Goal: Task Accomplishment & Management: Complete application form

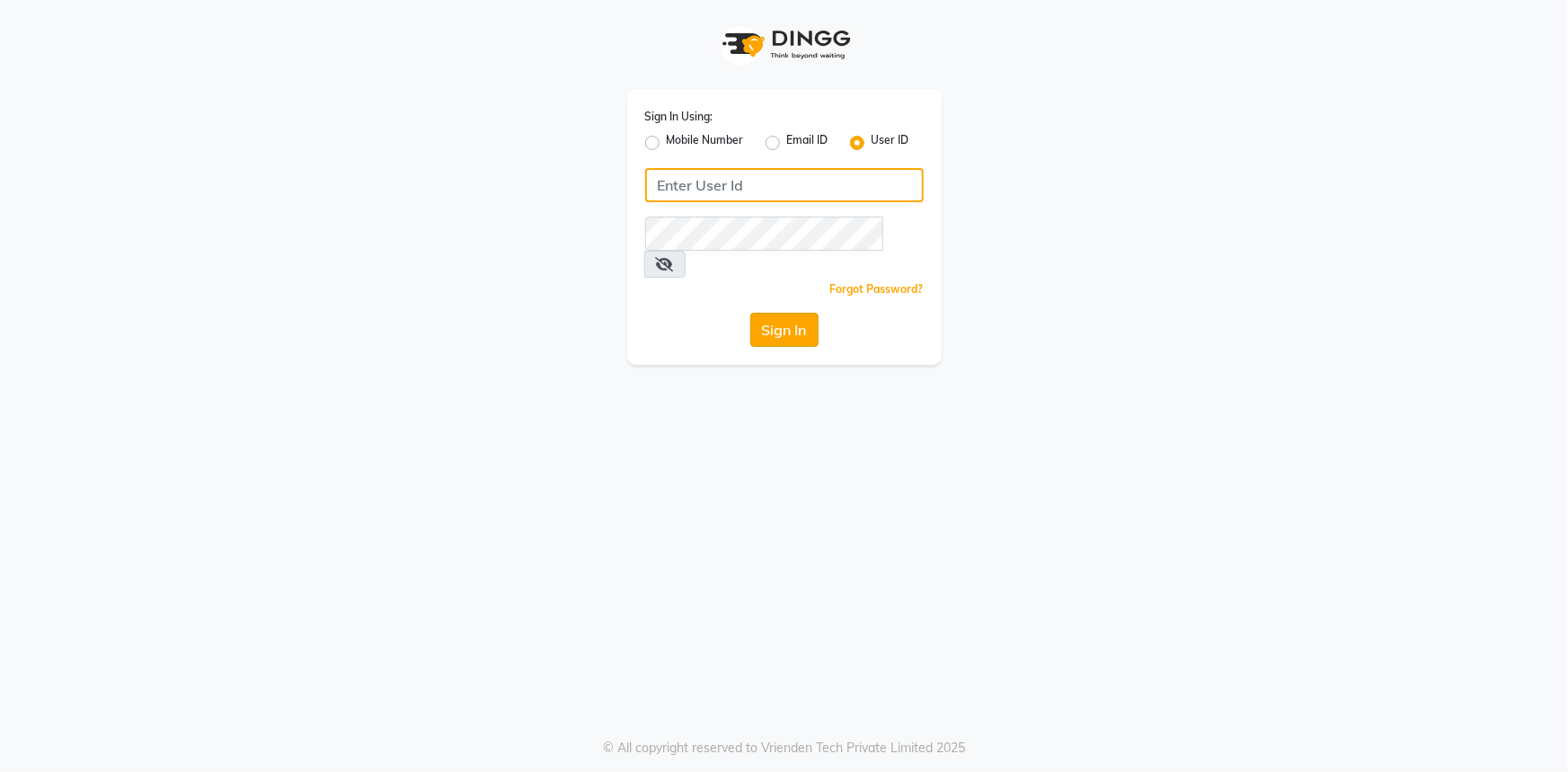
type input "e3346-01"
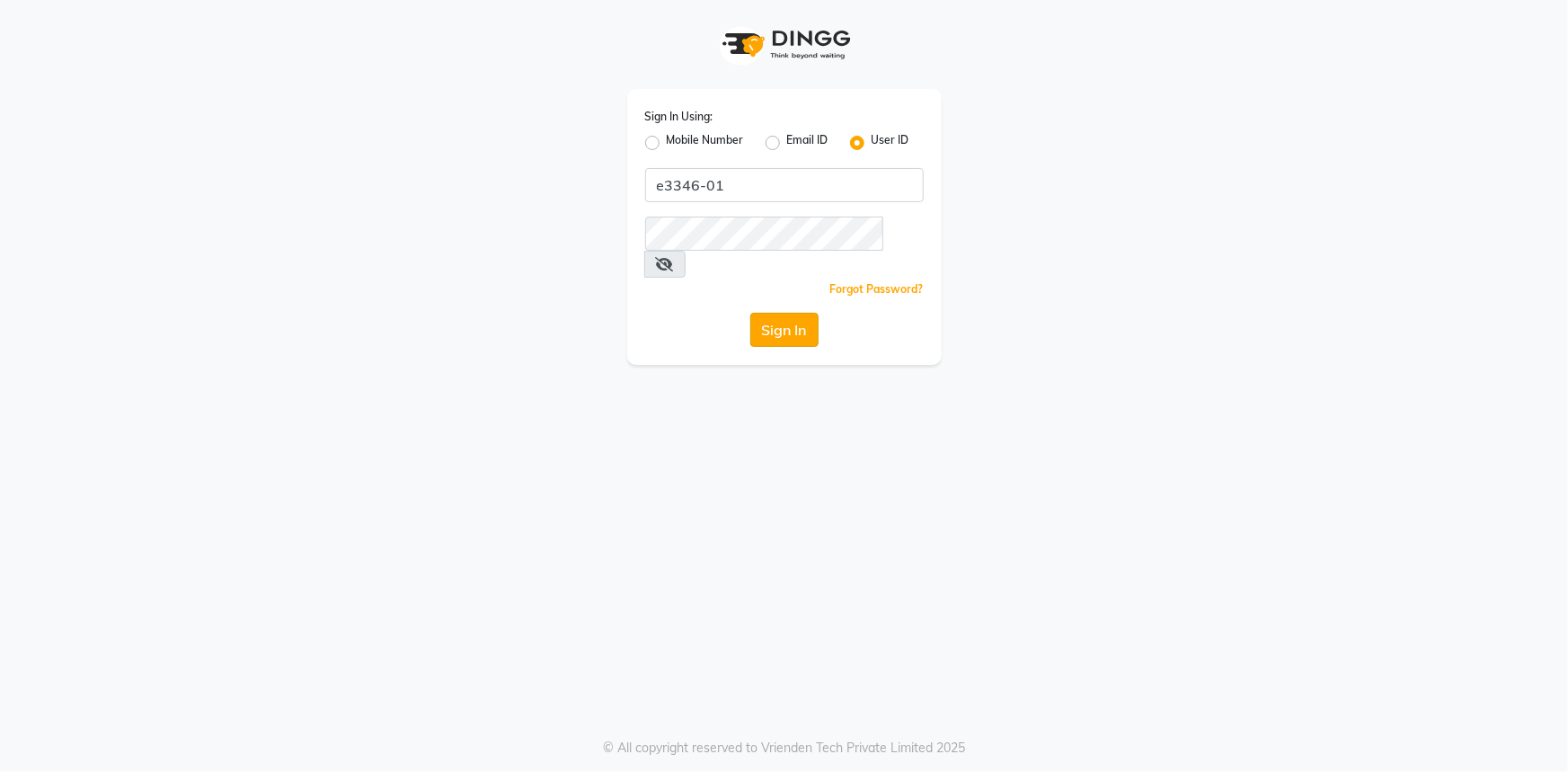
click at [786, 312] on button "Sign In" at bounding box center [784, 329] width 68 height 34
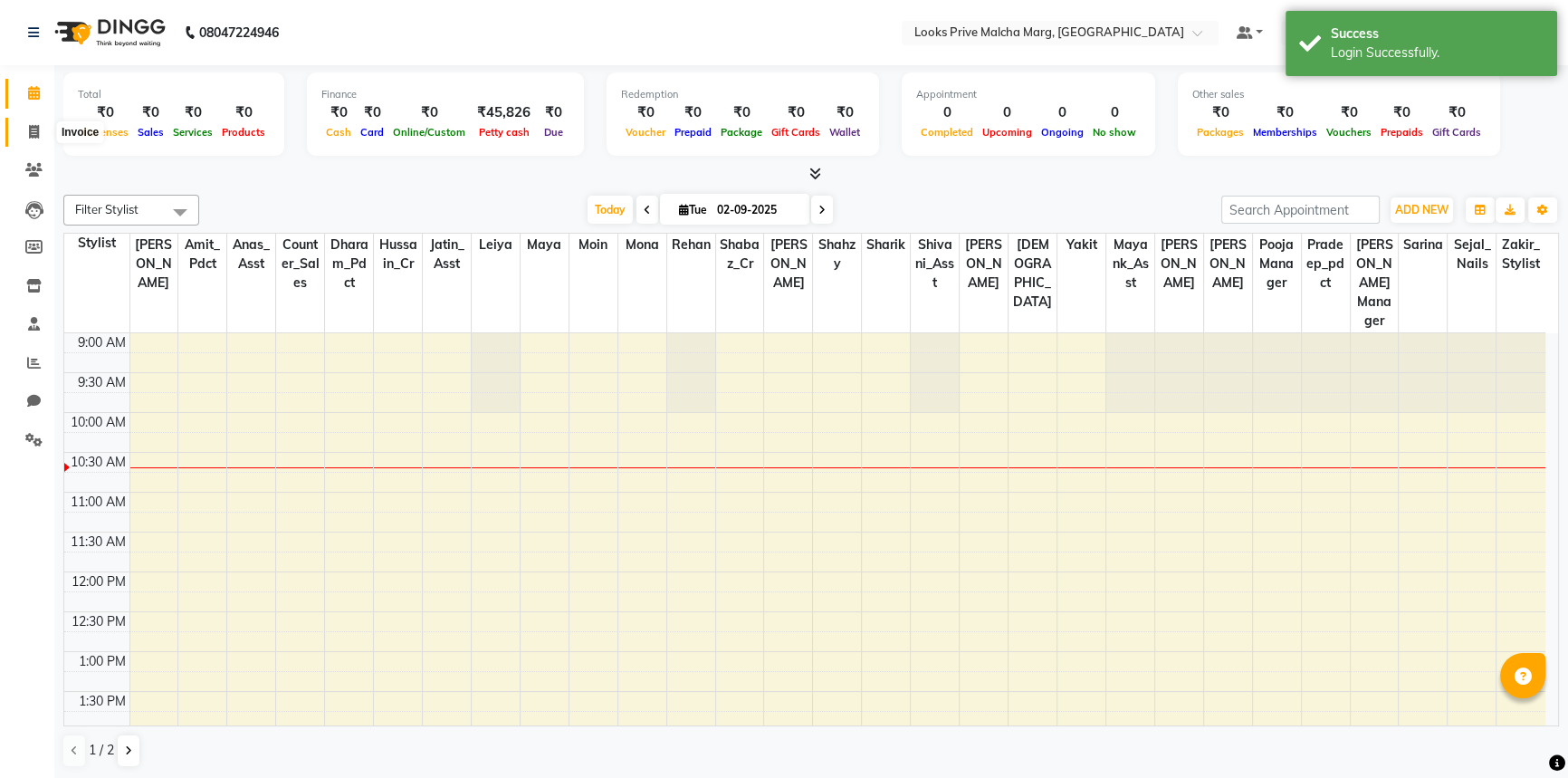
click at [40, 126] on span at bounding box center [33, 133] width 31 height 21
select select "service"
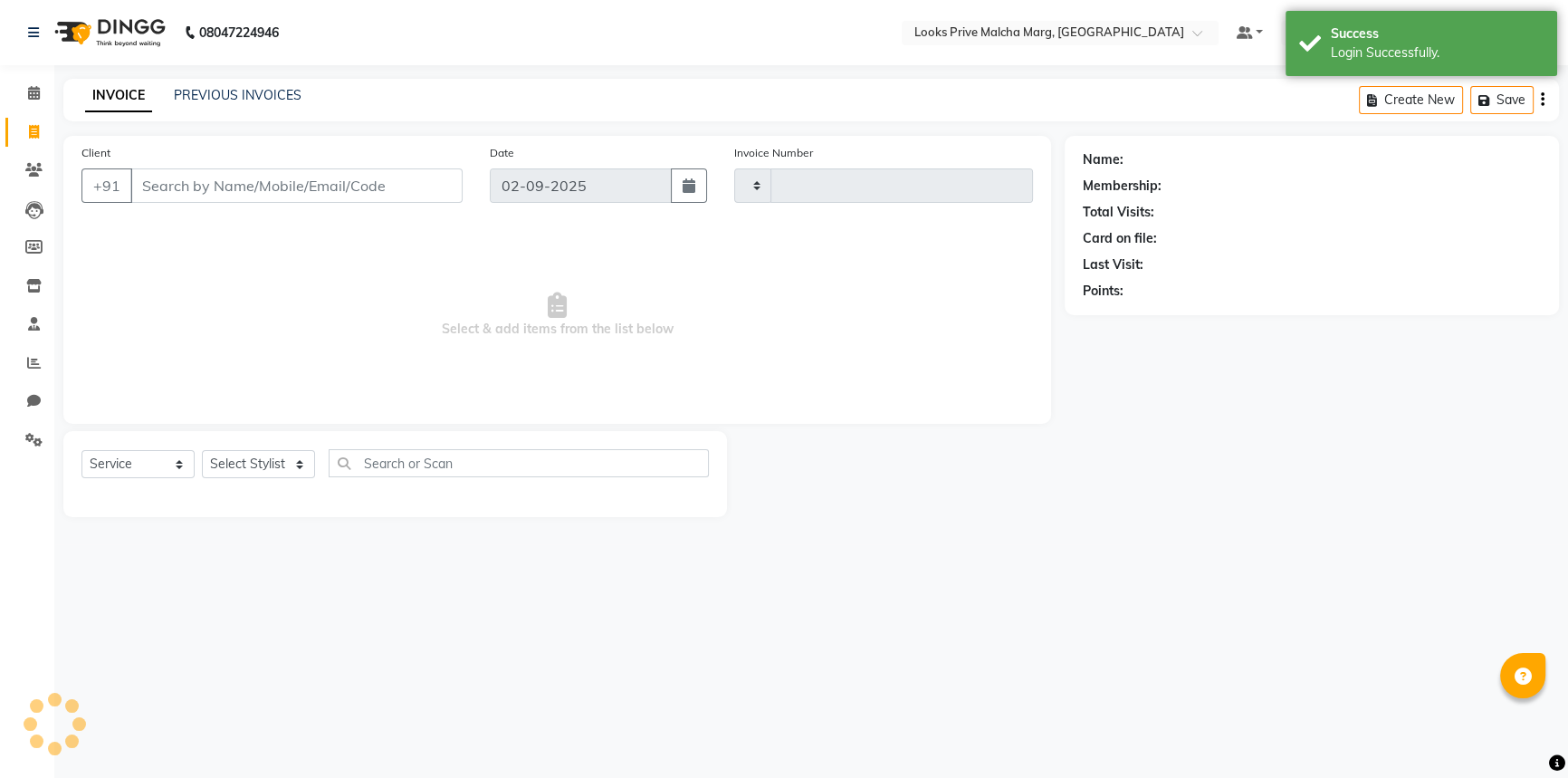
type input "4322"
select select "7648"
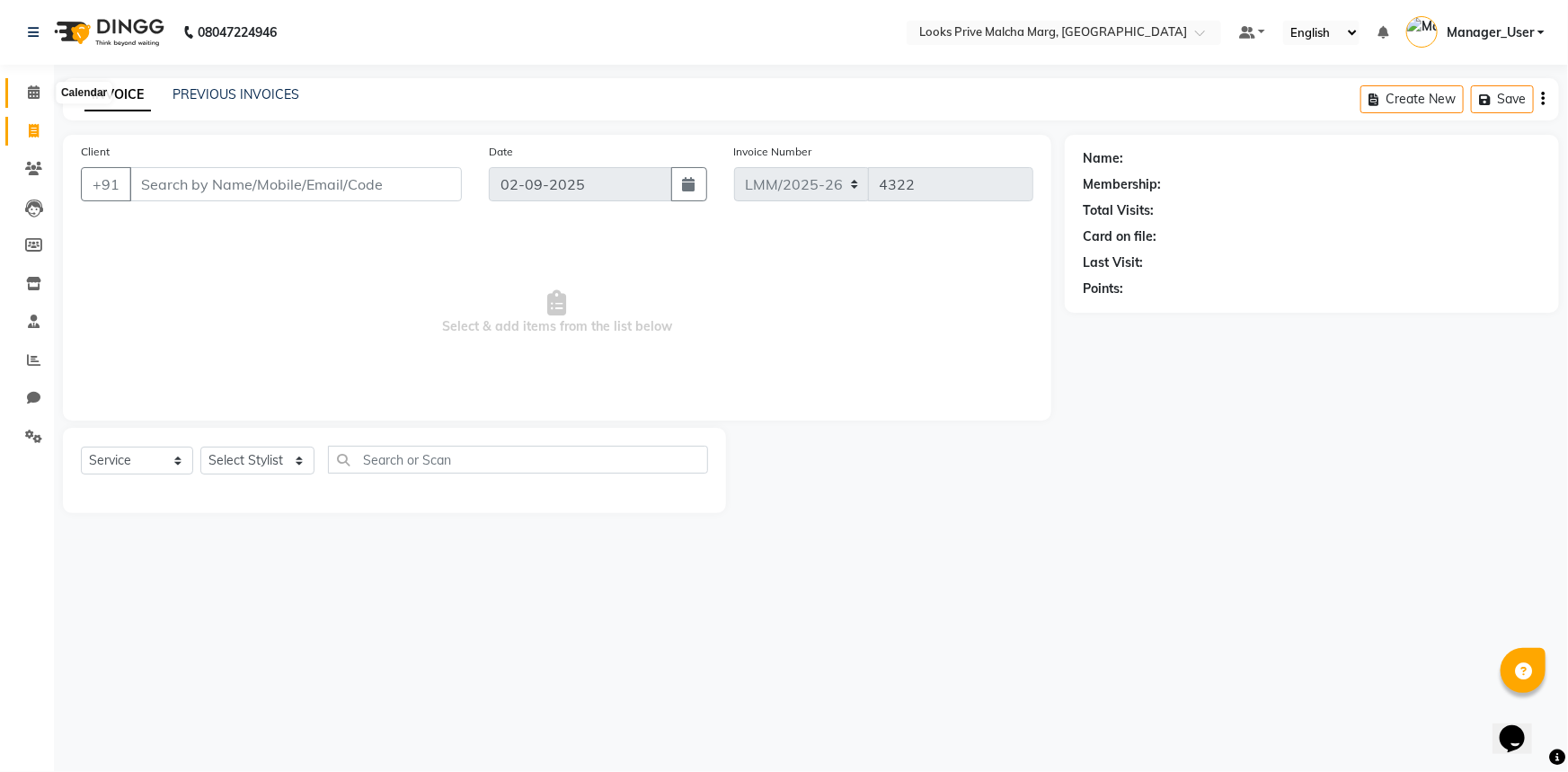
click at [32, 90] on icon at bounding box center [34, 92] width 11 height 13
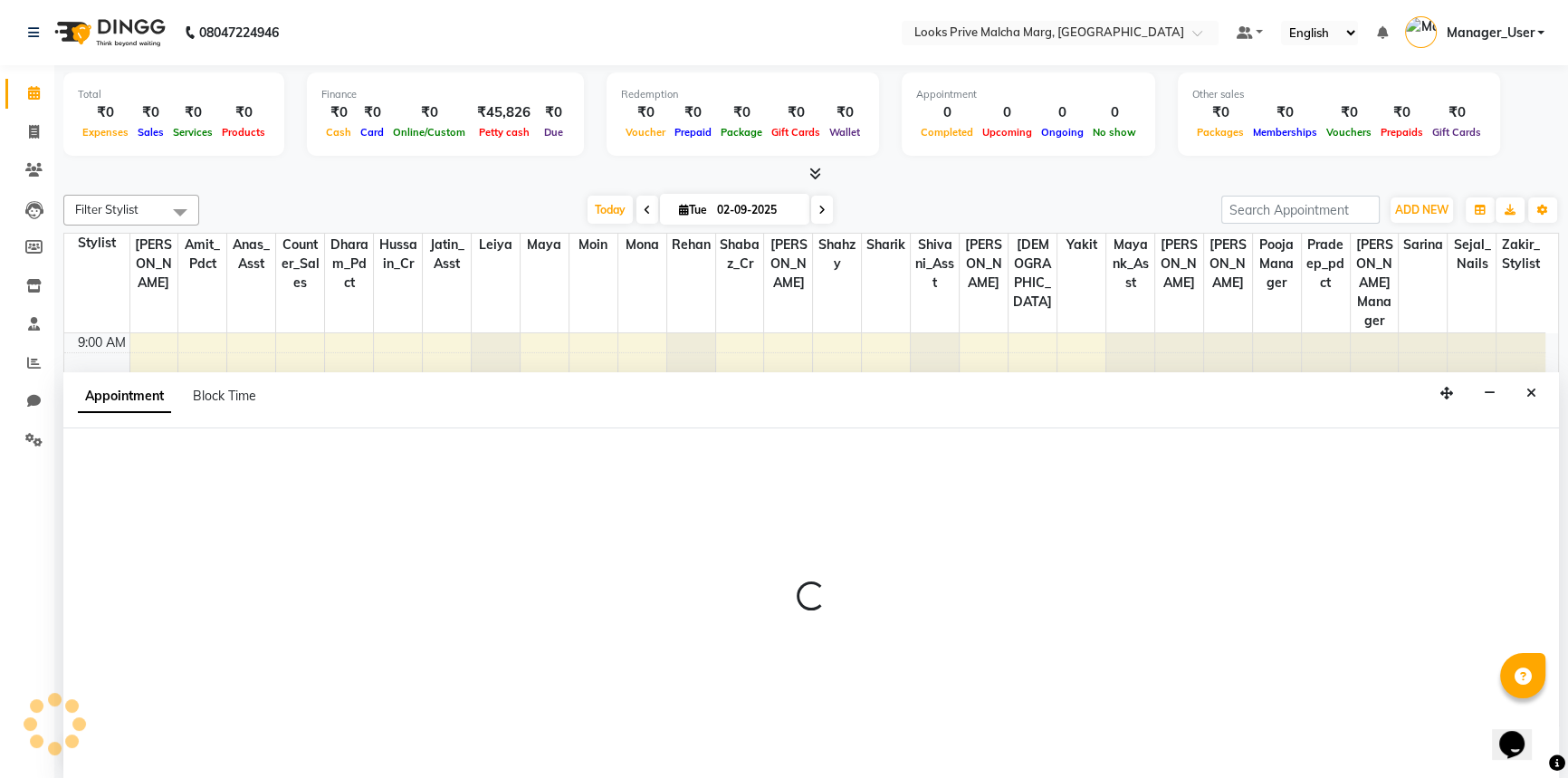
select select "66959"
select select "675"
select select "tentative"
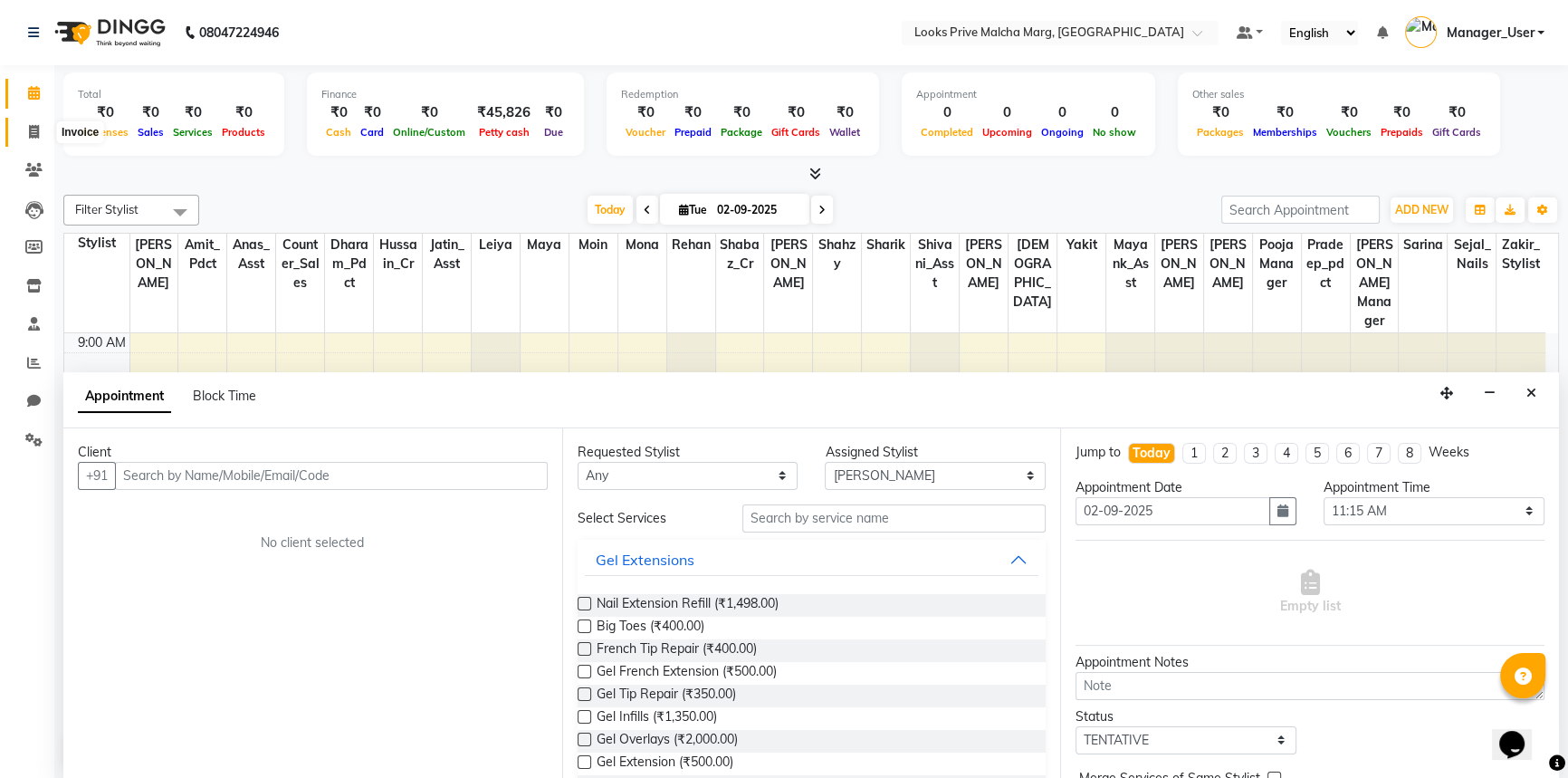
click at [29, 132] on icon at bounding box center [33, 131] width 10 height 13
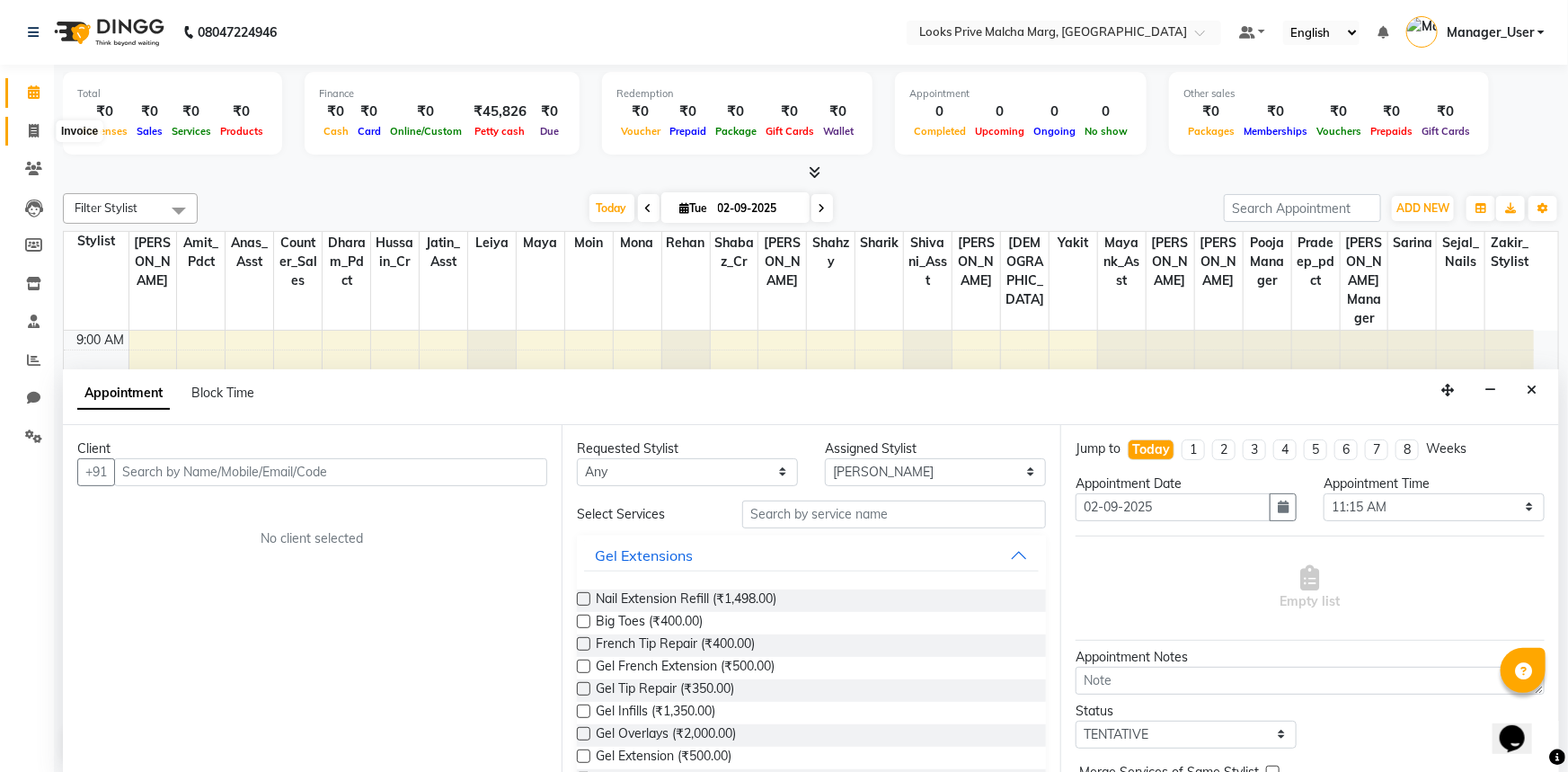
select select "service"
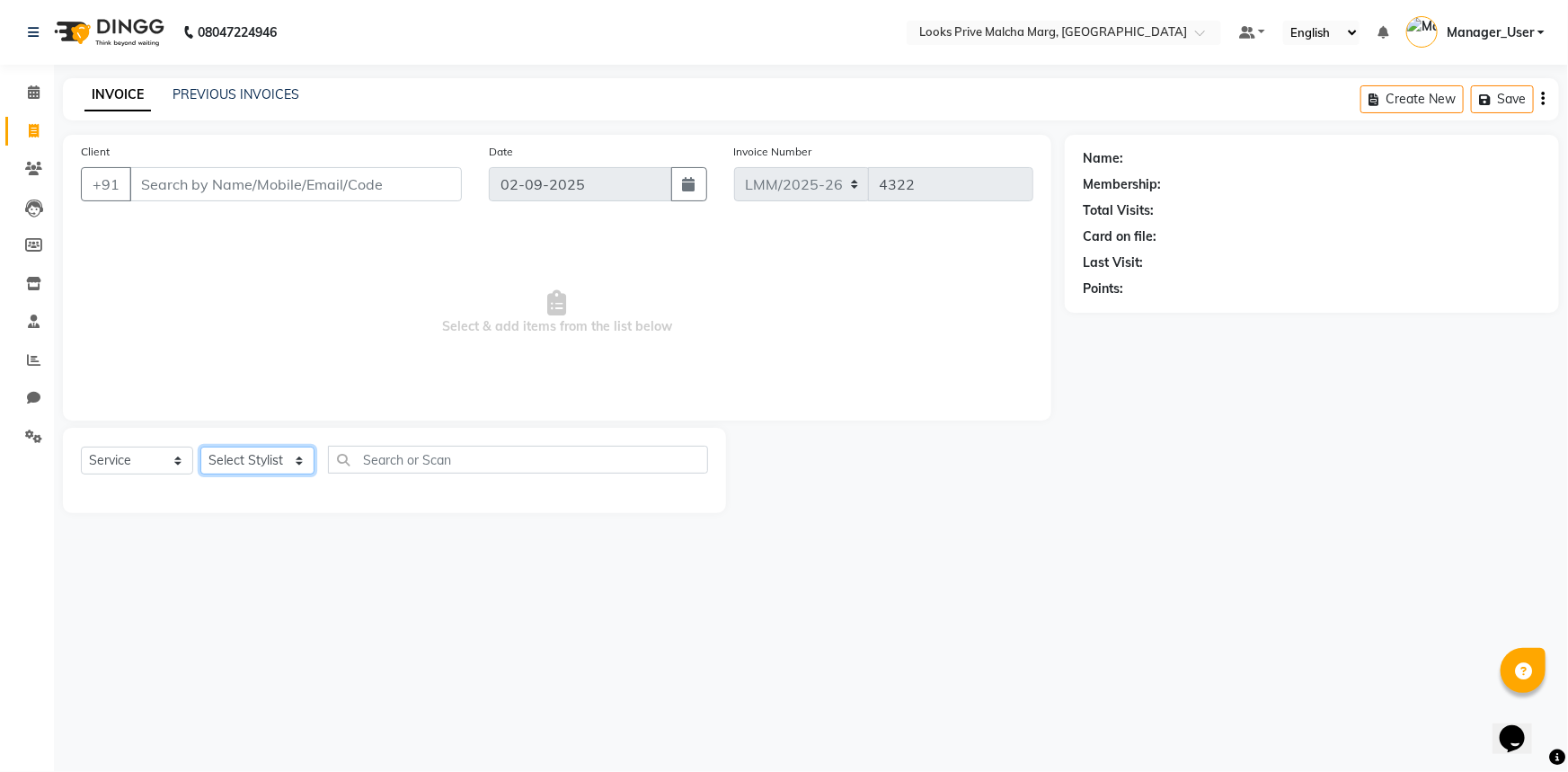
click at [279, 459] on select "Select Stylist [PERSON_NAME] Anas_Asst Counter_Sales Dharam_Pdct Hussain_Cr Jat…" at bounding box center [257, 461] width 114 height 28
select select "66965"
click at [200, 446] on select "Select Stylist [PERSON_NAME] Anas_Asst Counter_Sales Dharam_Pdct Hussain_Cr Jat…" at bounding box center [257, 461] width 114 height 28
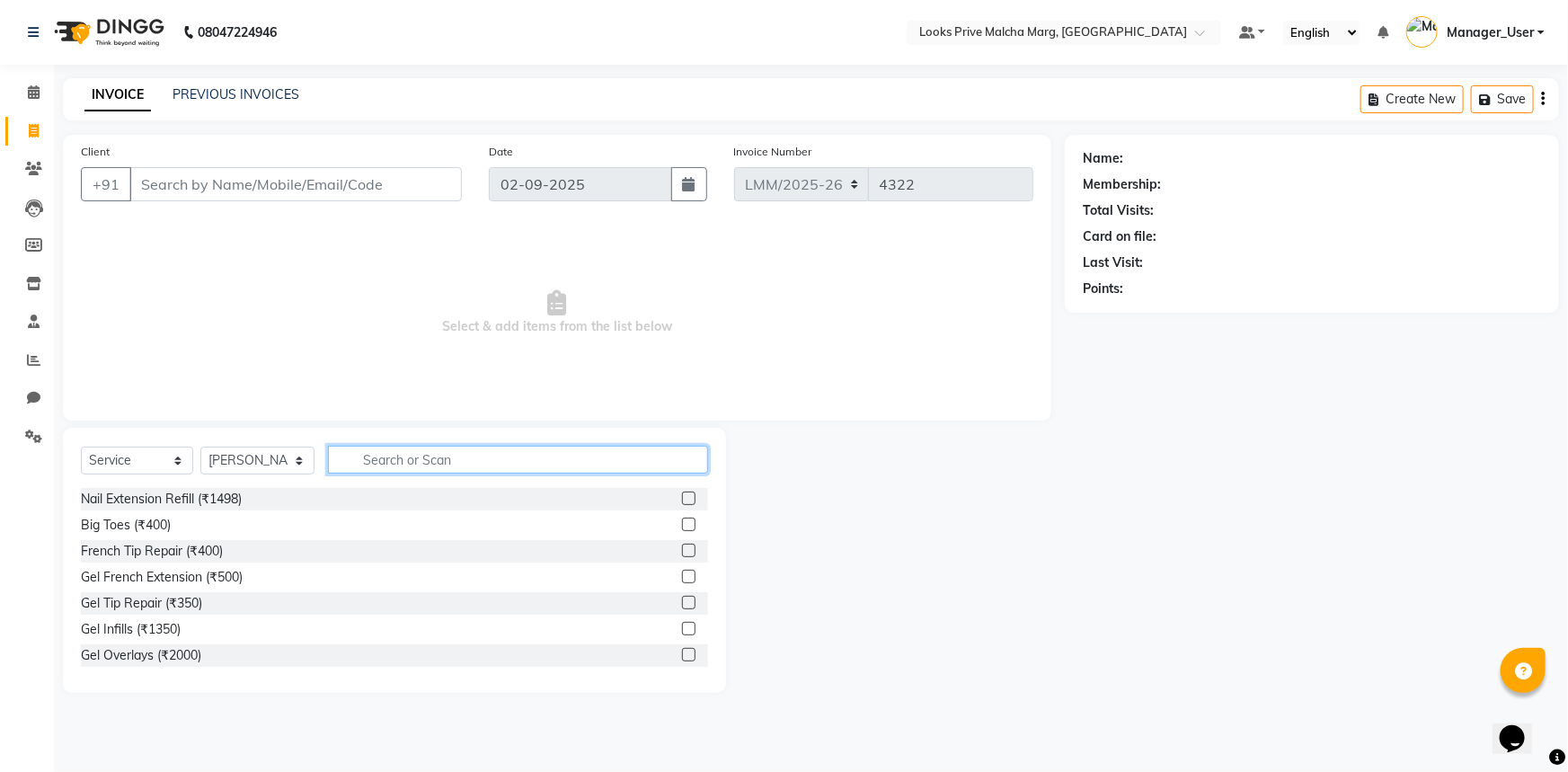
click at [403, 459] on input "text" at bounding box center [517, 460] width 380 height 28
type input "cut"
click at [683, 628] on label at bounding box center [689, 629] width 13 height 13
click at [683, 628] on input "checkbox" at bounding box center [688, 629] width 11 height 11
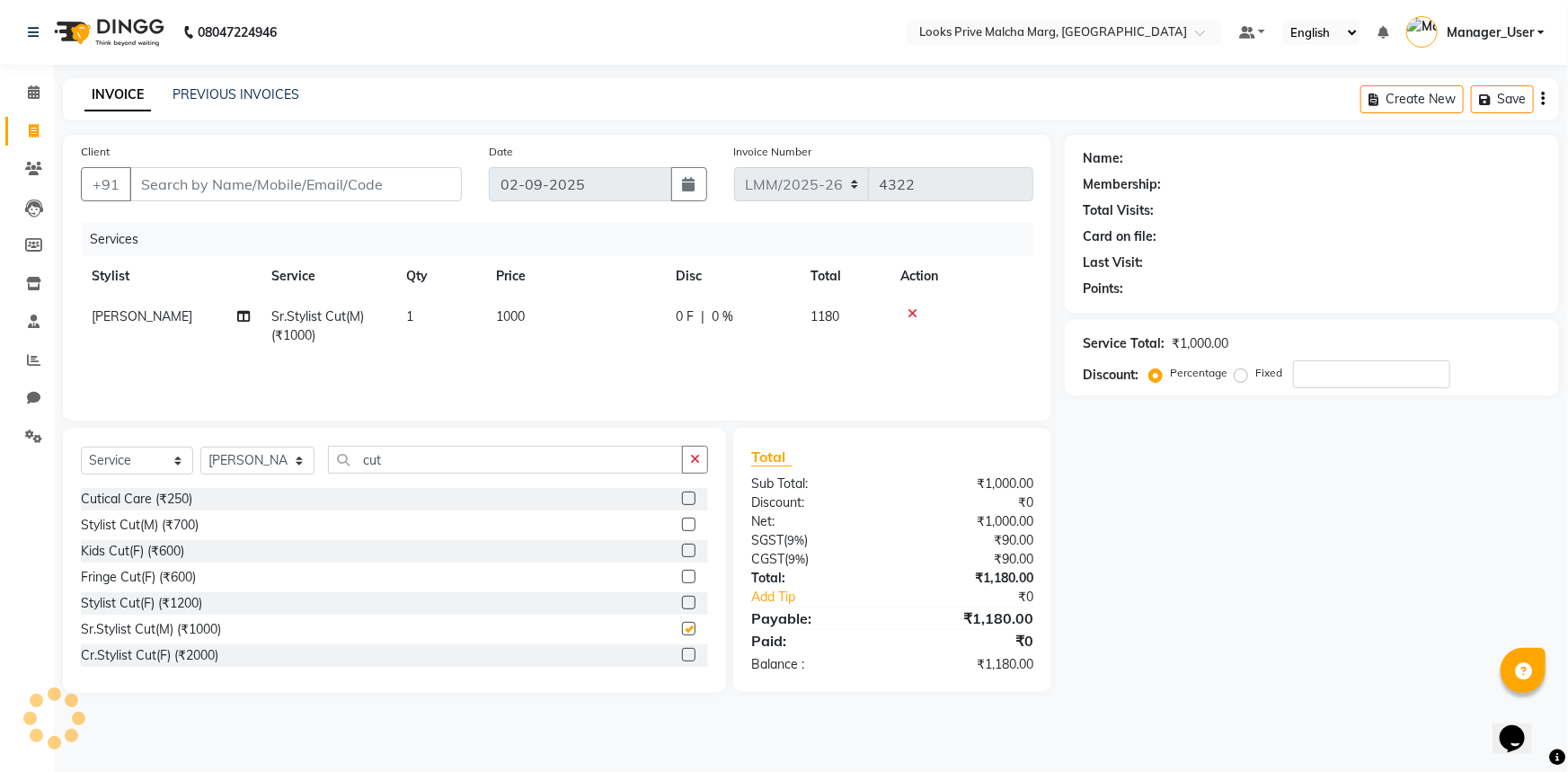
checkbox input "false"
click at [190, 177] on input "Client" at bounding box center [295, 184] width 332 height 34
type input "9"
type input "0"
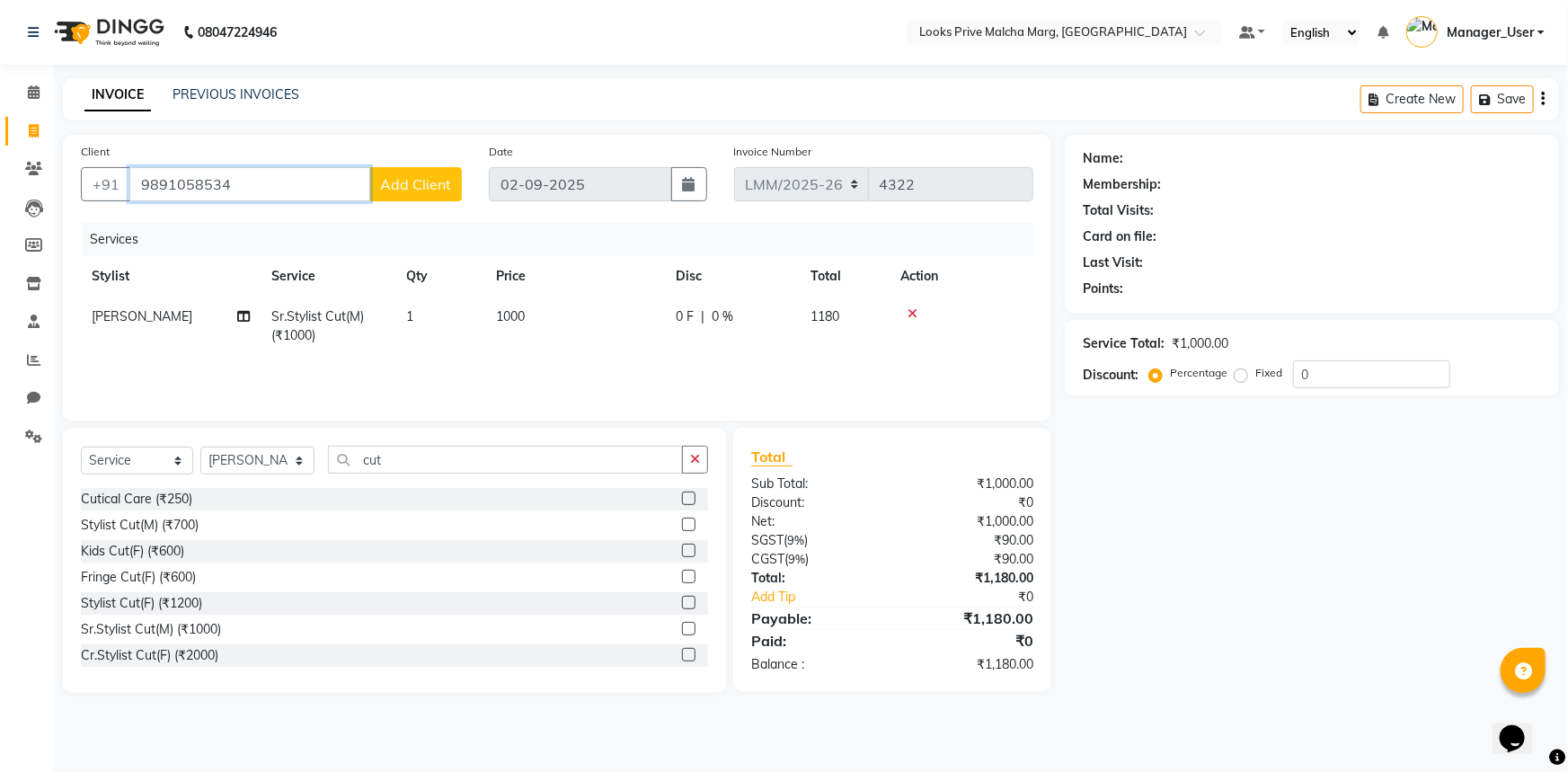
type input "9891058534"
click at [418, 183] on span "Add Client" at bounding box center [415, 184] width 71 height 18
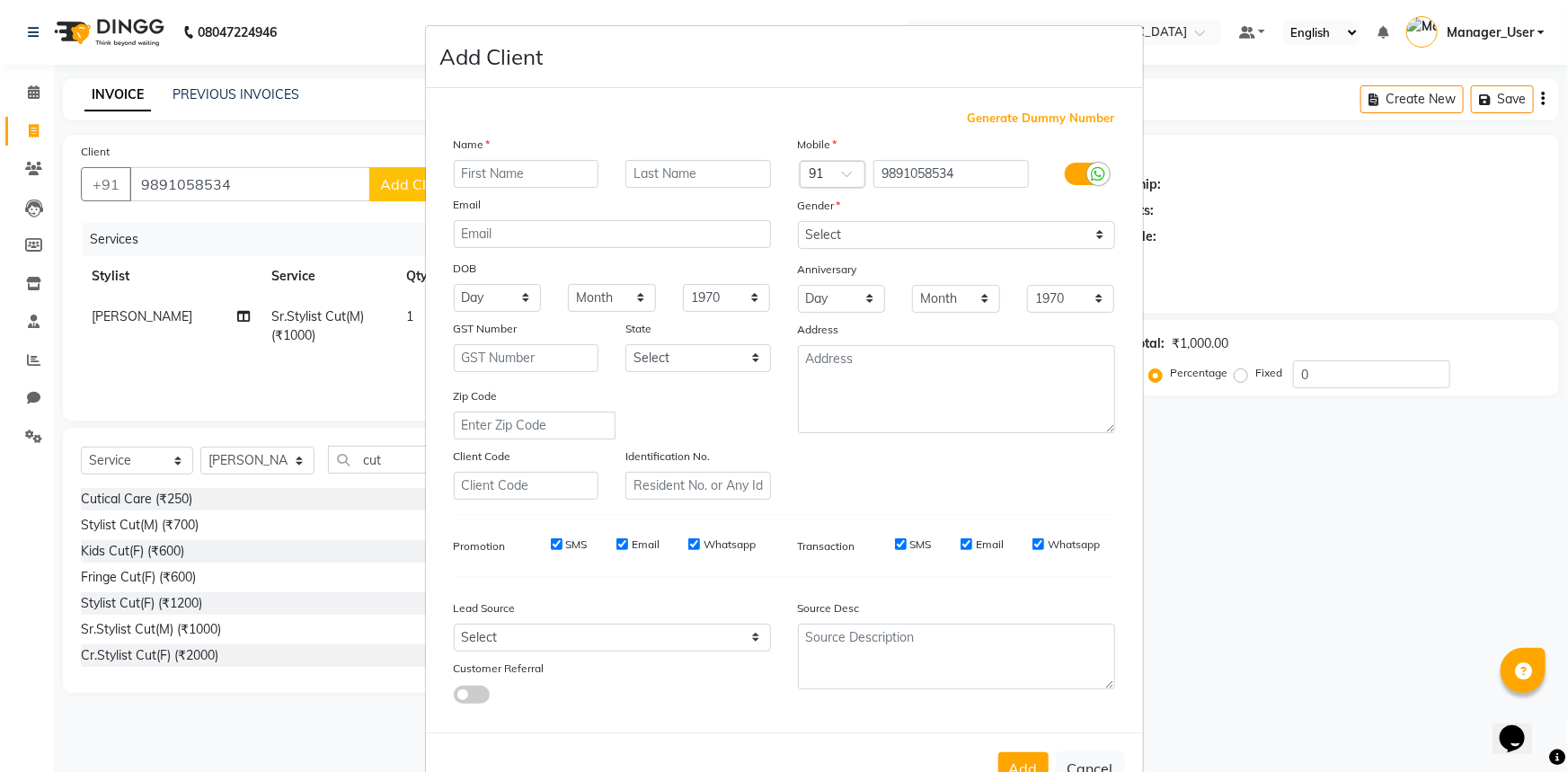
click at [533, 174] on input "text" at bounding box center [527, 174] width 145 height 28
type input "Mall"
click at [662, 171] on input "text" at bounding box center [699, 174] width 145 height 28
type input "."
click at [919, 228] on select "Select [DEMOGRAPHIC_DATA] [DEMOGRAPHIC_DATA] Other Prefer Not To Say" at bounding box center [956, 235] width 317 height 28
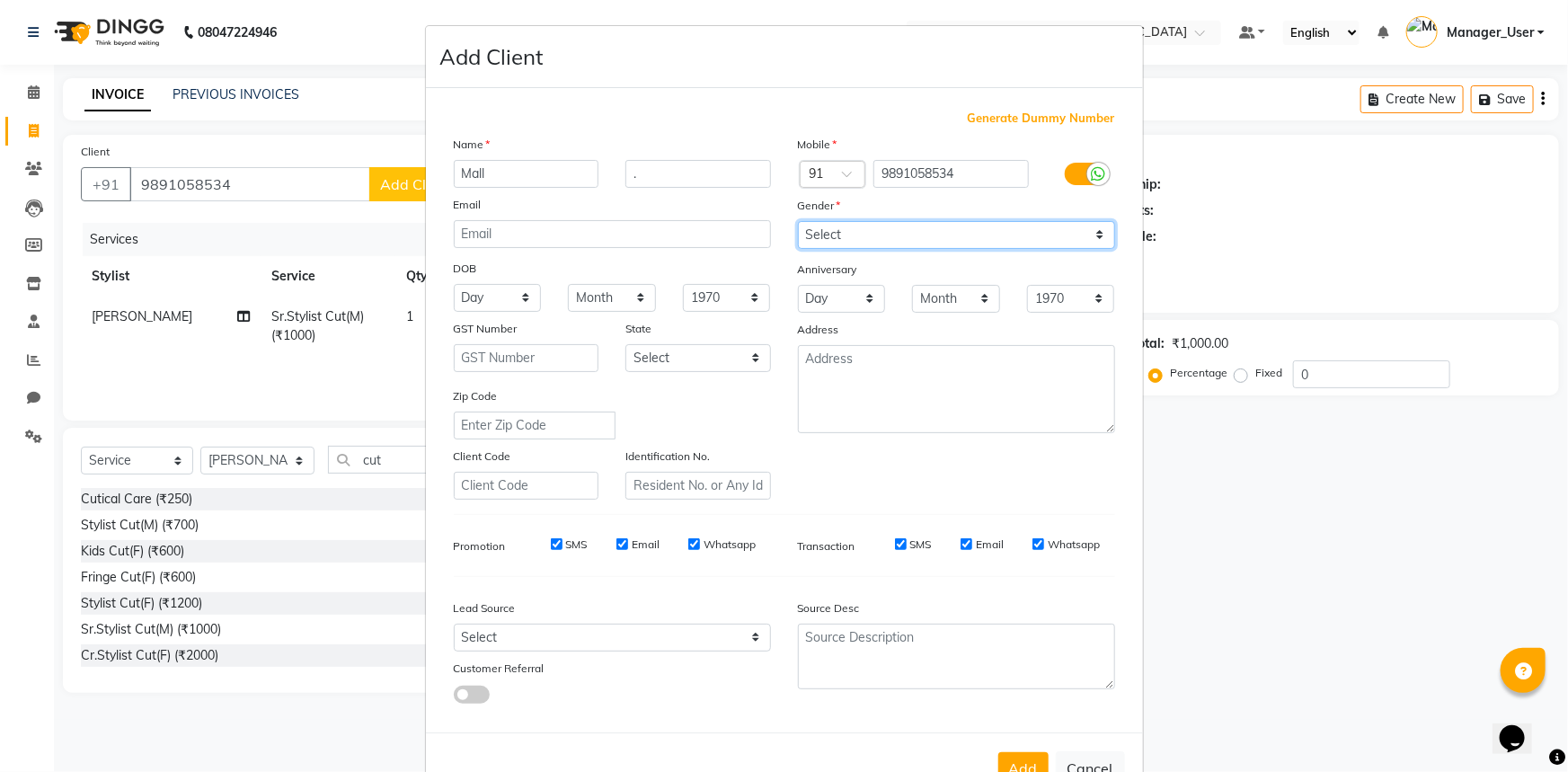
select select "[DEMOGRAPHIC_DATA]"
click at [798, 221] on select "Select [DEMOGRAPHIC_DATA] [DEMOGRAPHIC_DATA] Other Prefer Not To Say" at bounding box center [956, 235] width 317 height 28
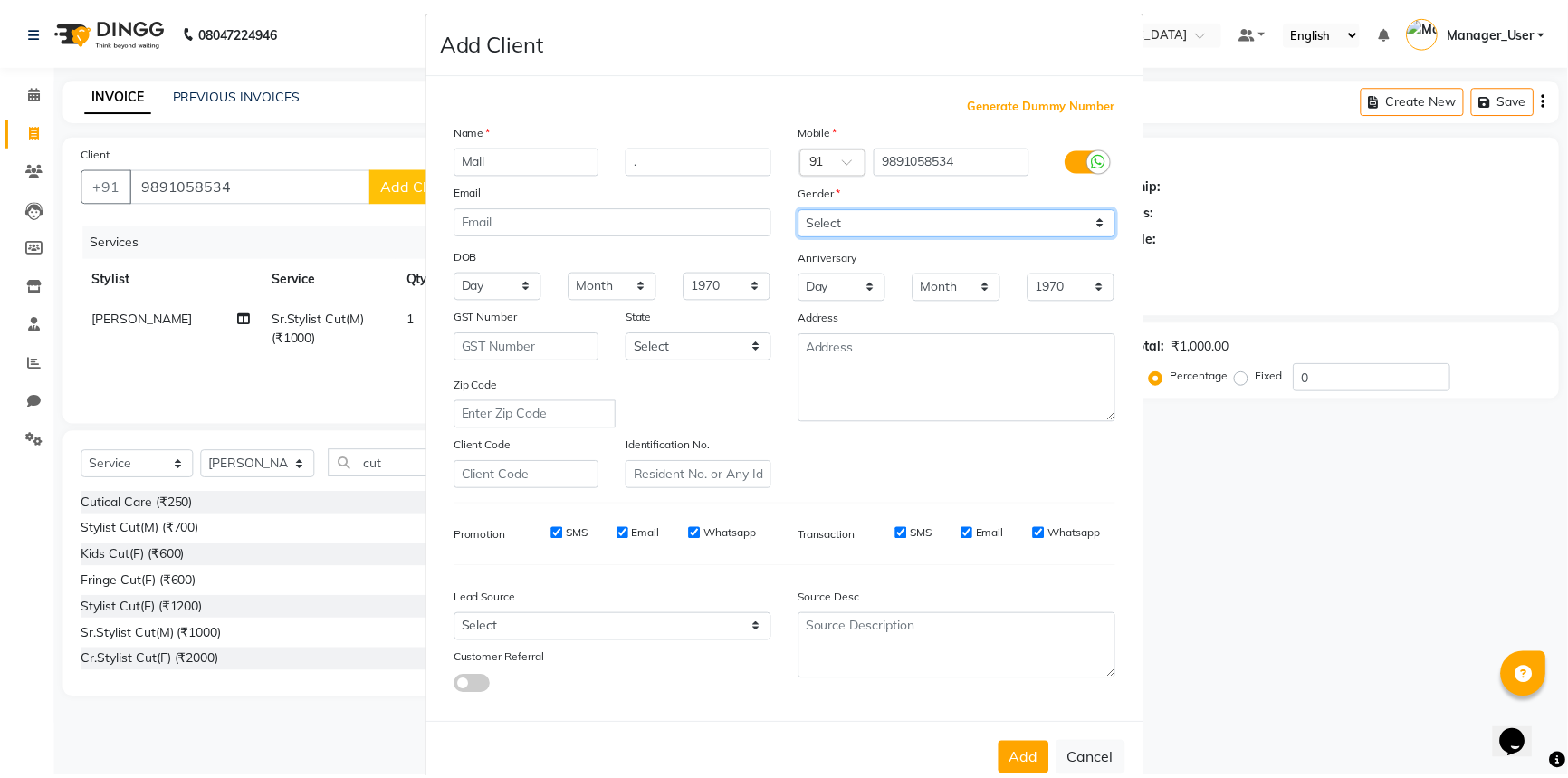
scroll to position [64, 0]
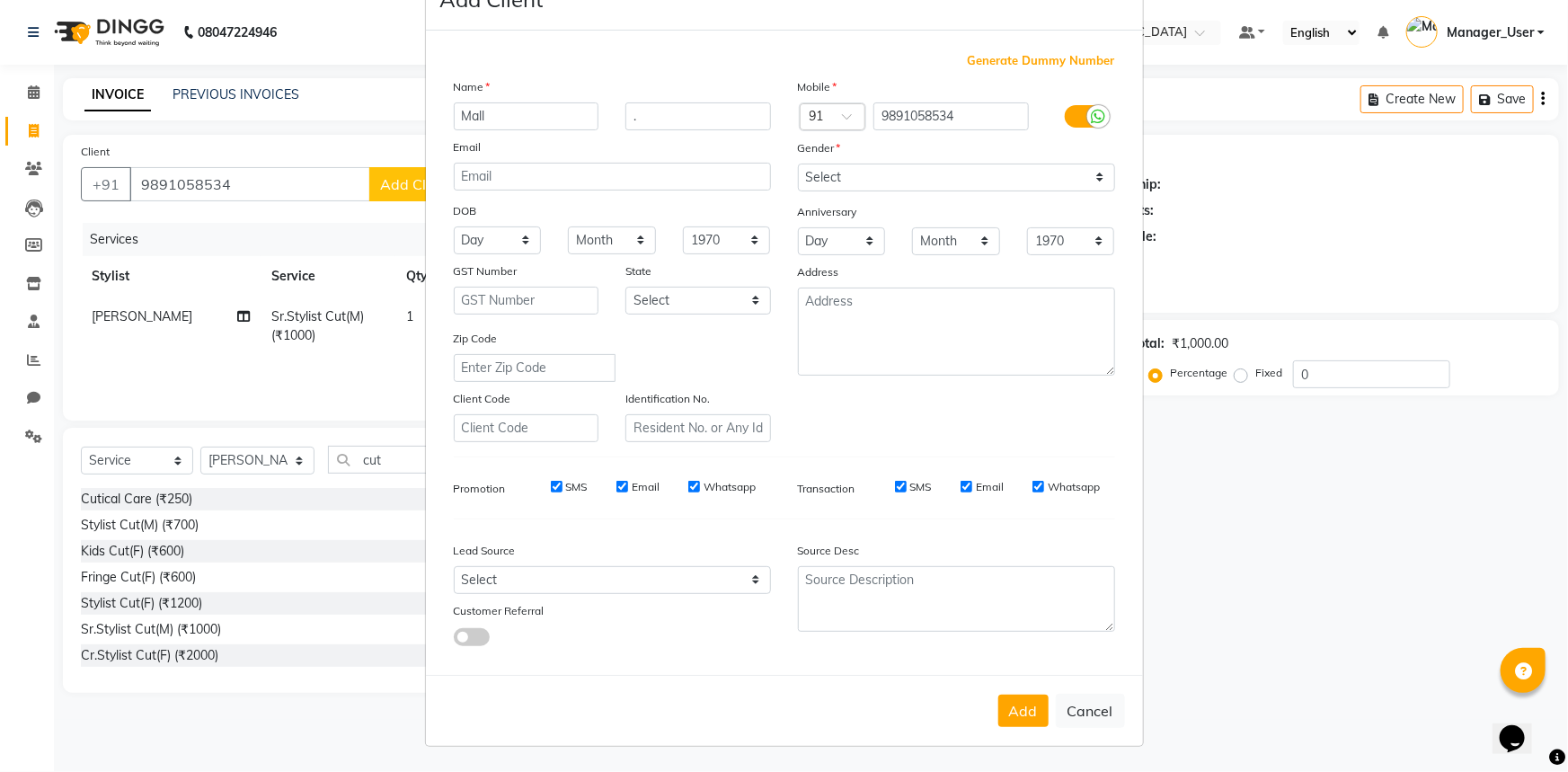
click at [1016, 702] on button "Add" at bounding box center [1023, 711] width 50 height 32
select select
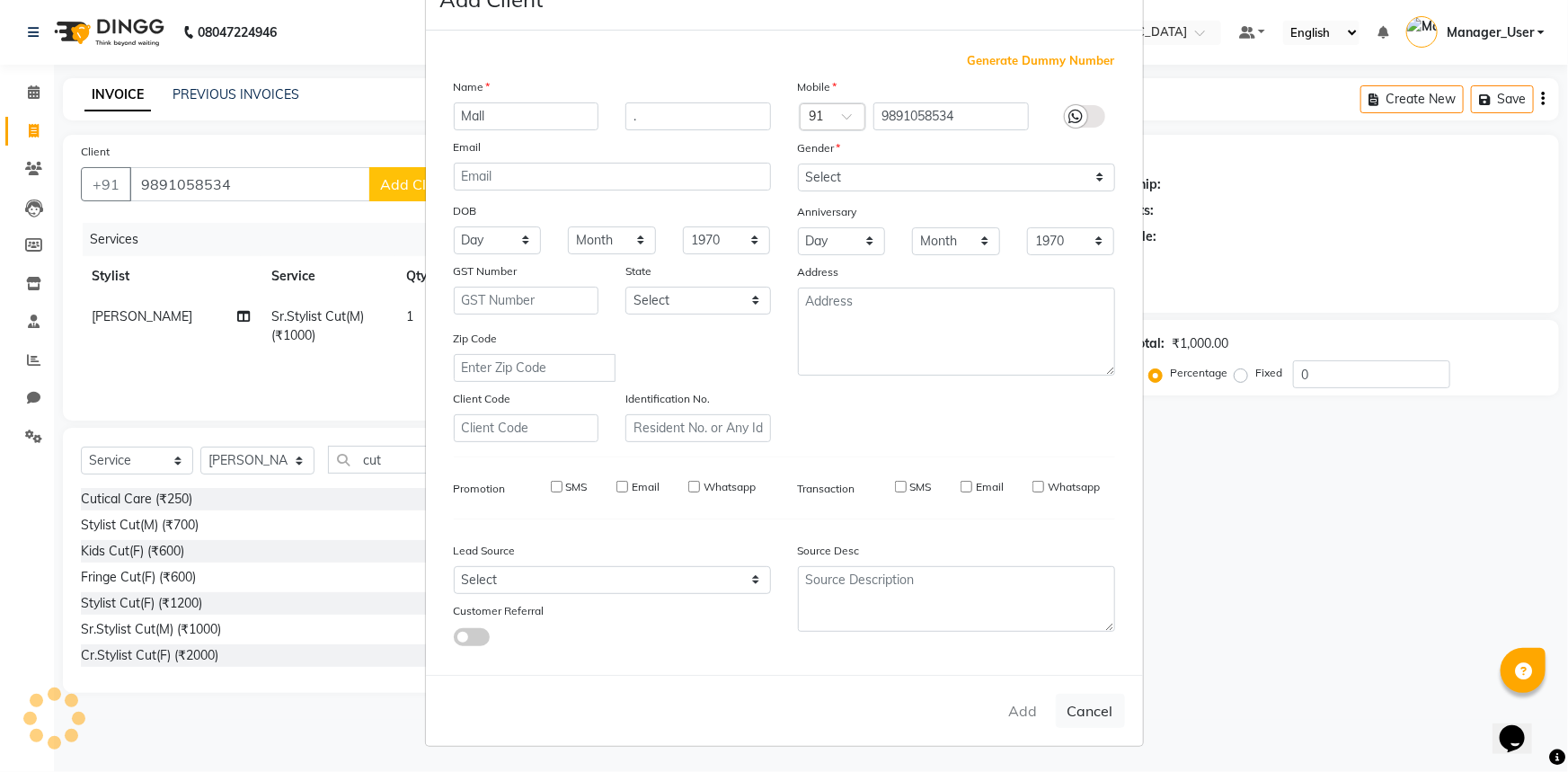
select select
checkbox input "false"
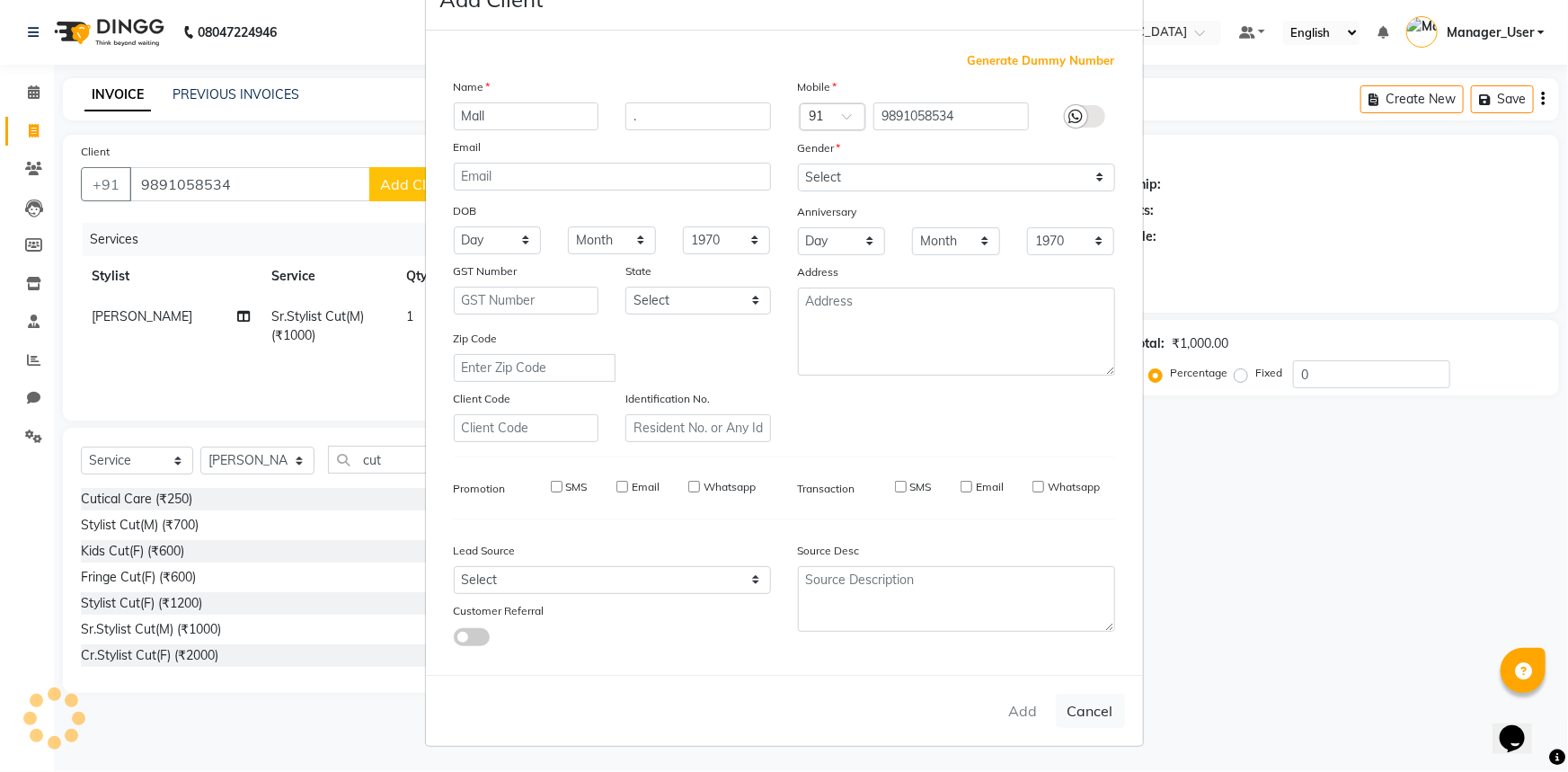
checkbox input "false"
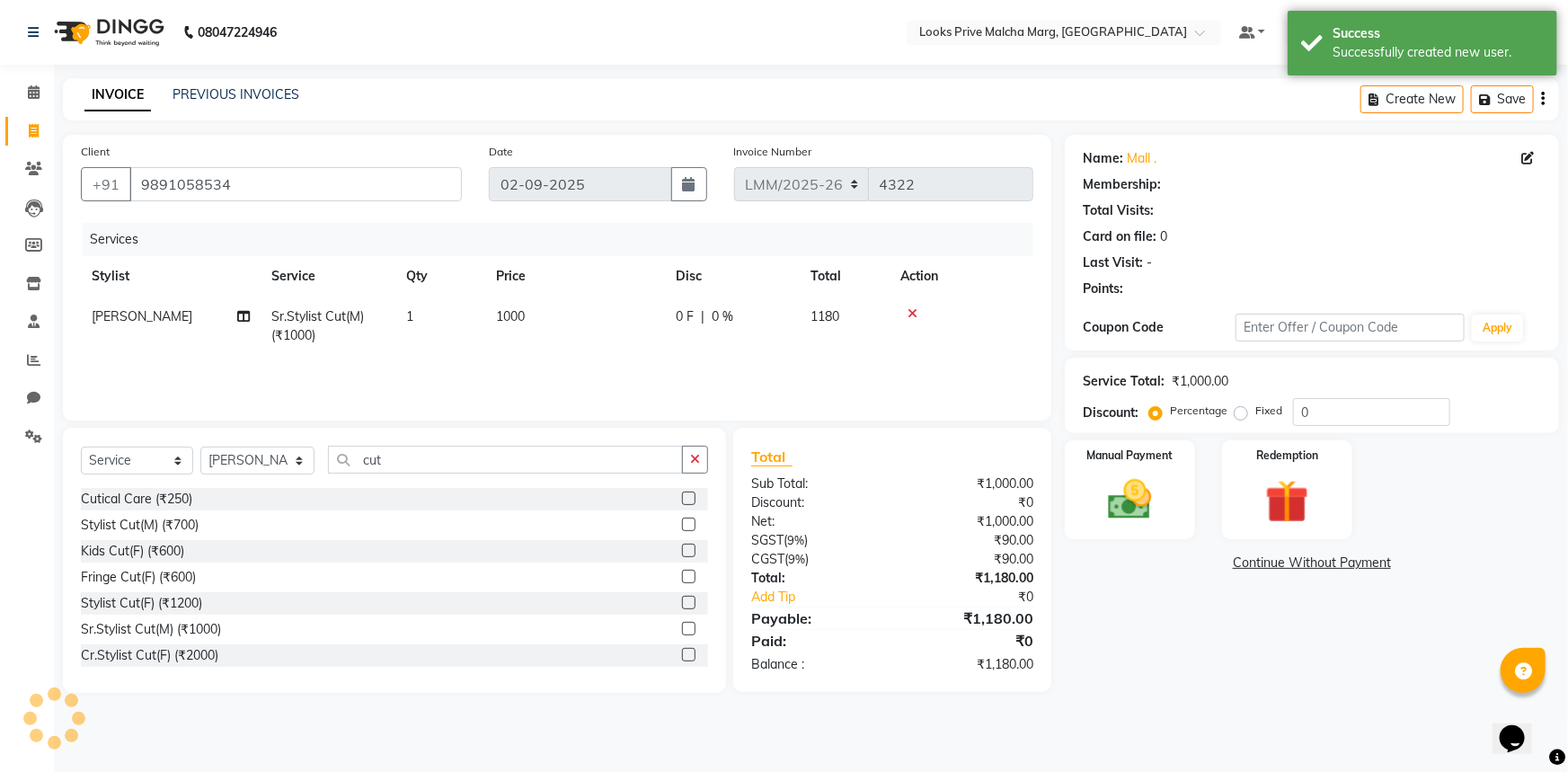
select select "1: Object"
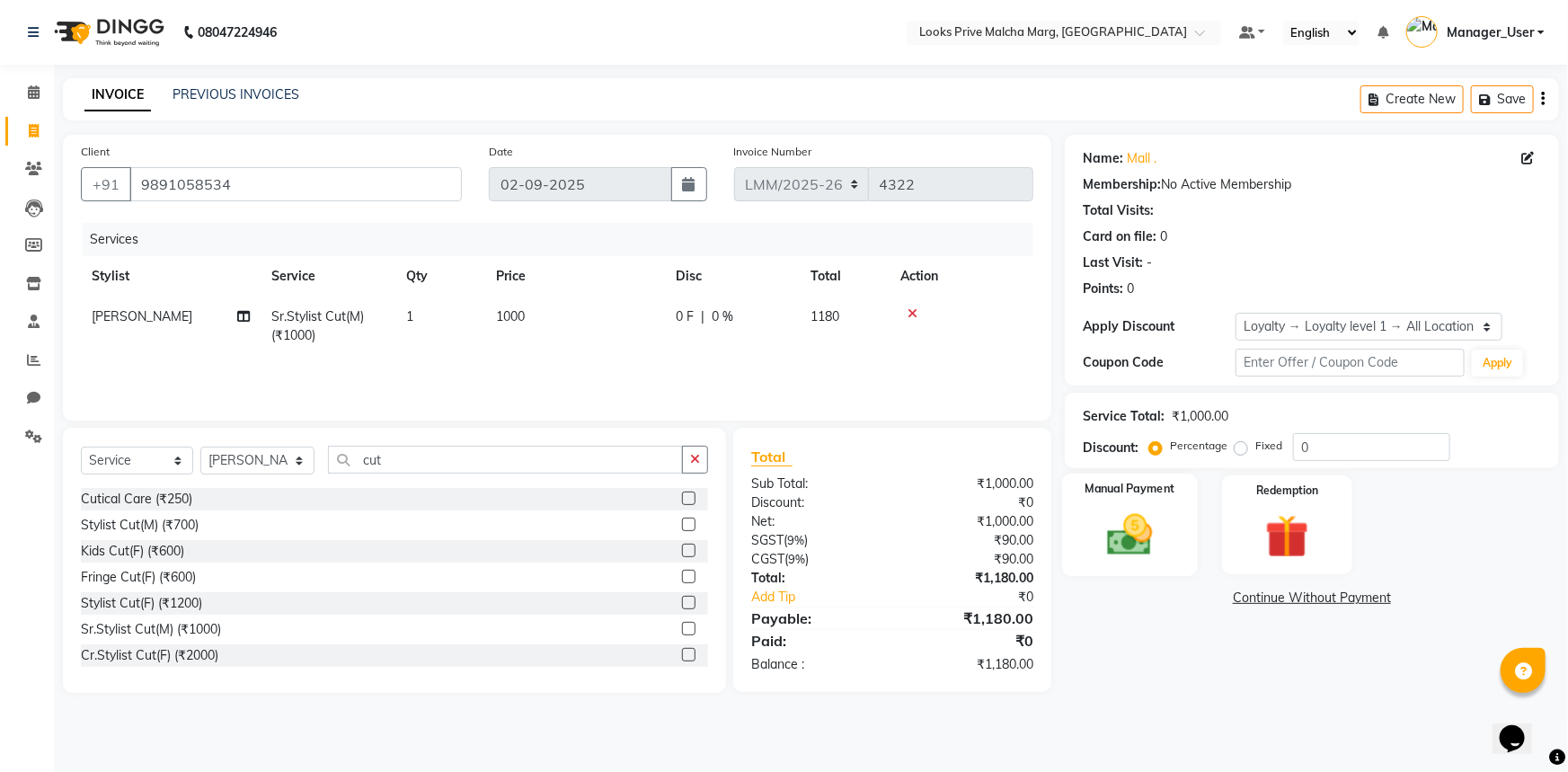
click at [1121, 537] on img at bounding box center [1131, 534] width 74 height 52
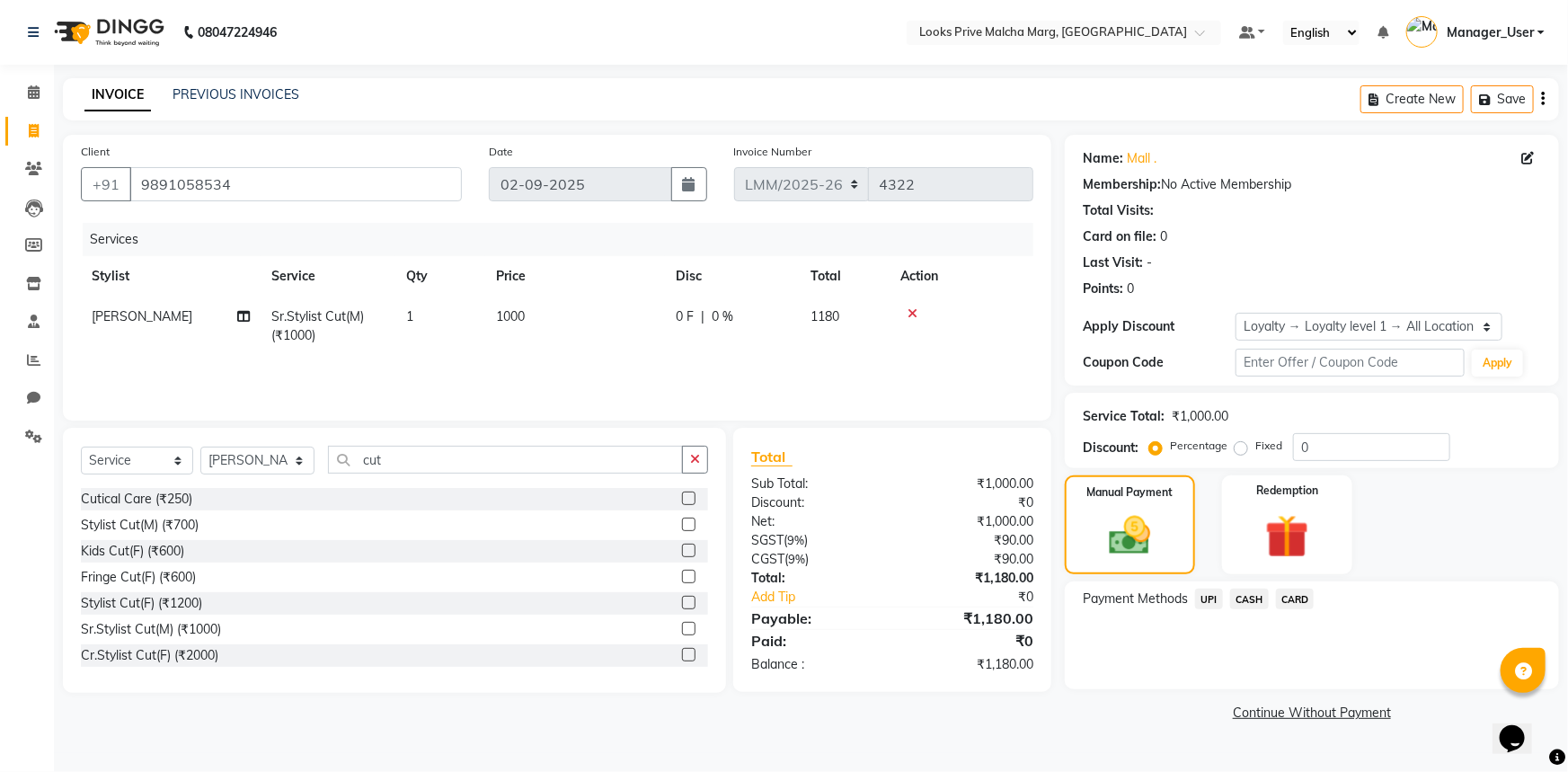
click at [1206, 596] on span "UPI" at bounding box center [1209, 599] width 28 height 21
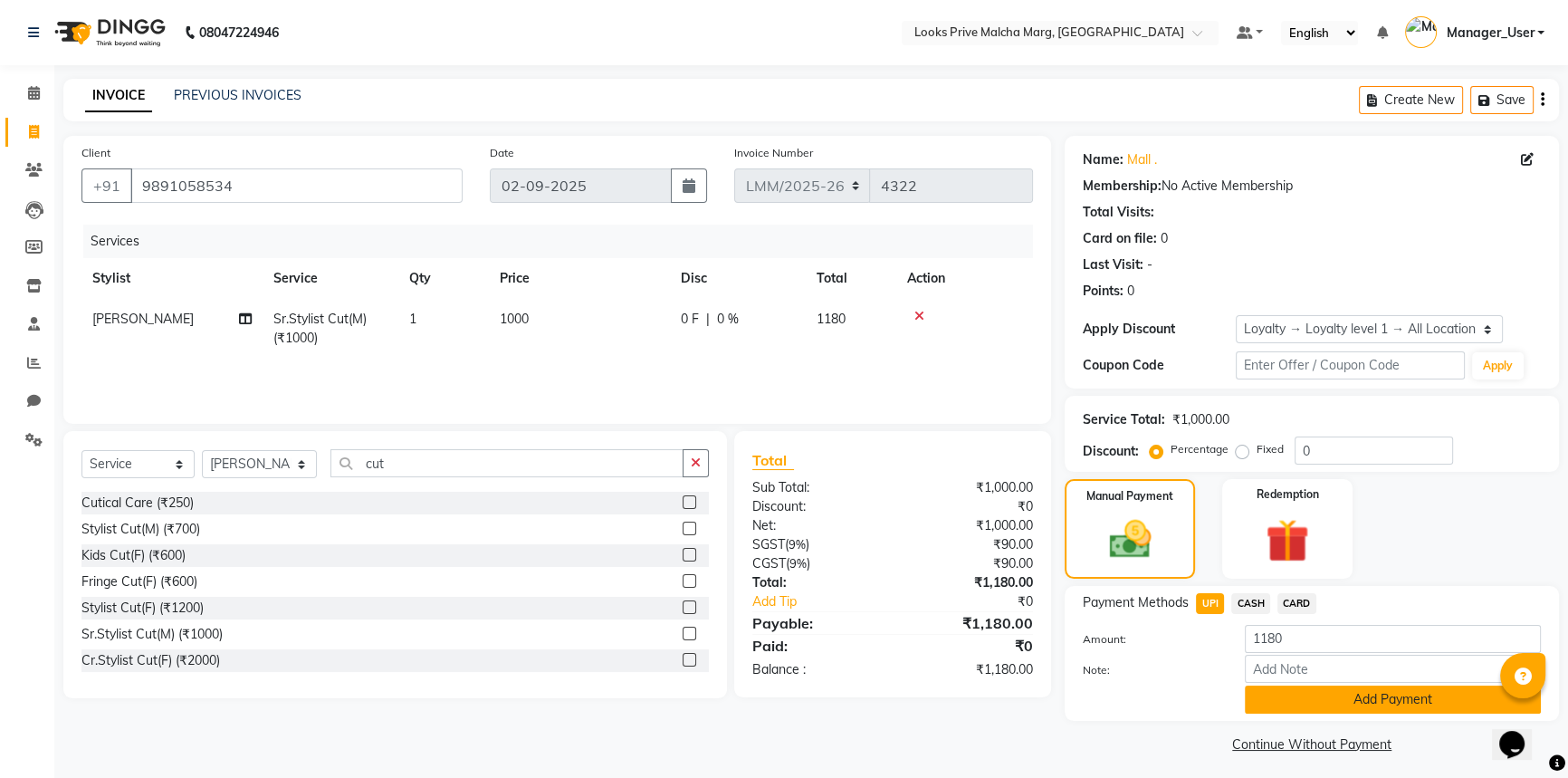
click at [1306, 692] on button "Add Payment" at bounding box center [1392, 700] width 296 height 29
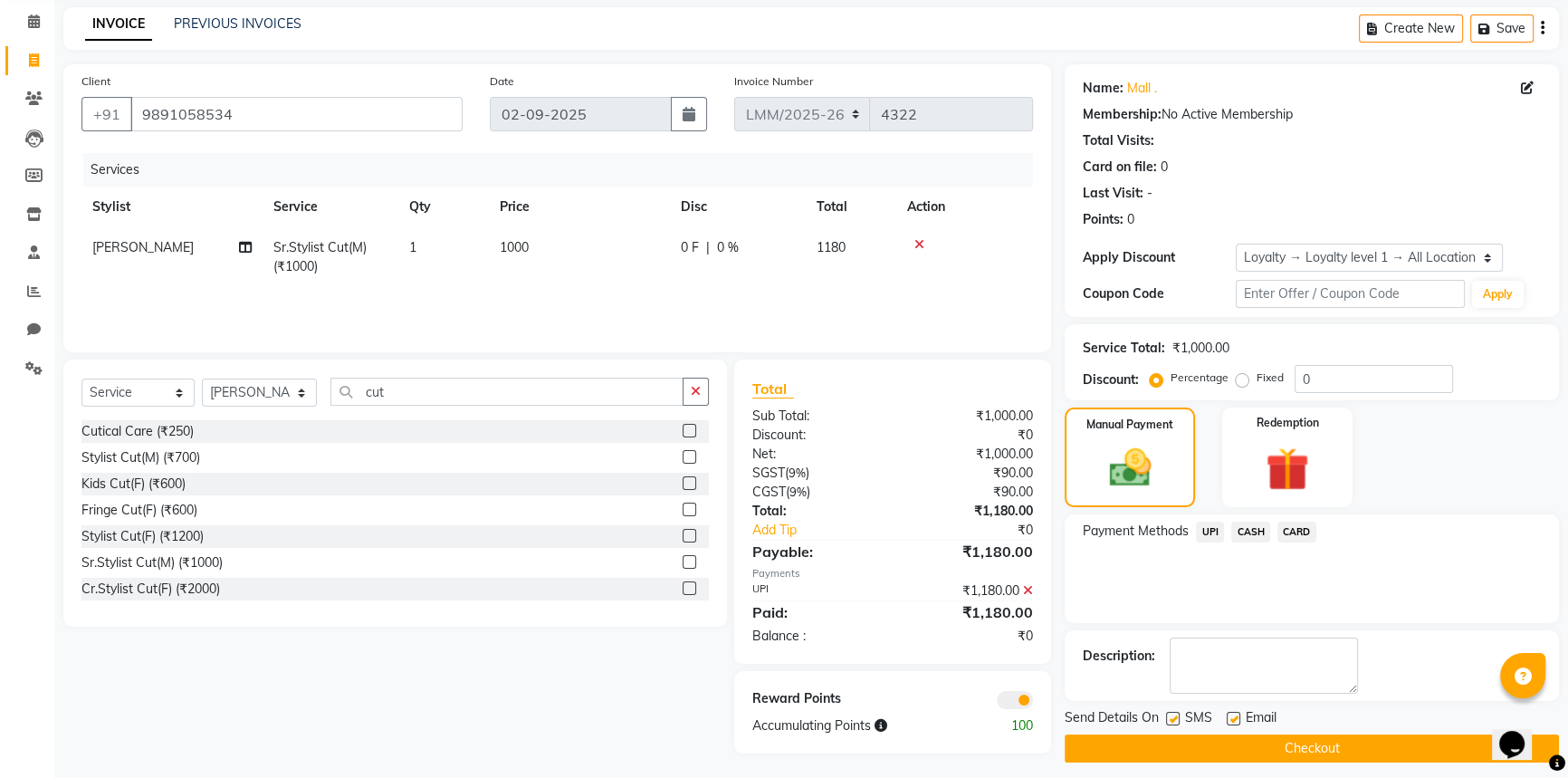
scroll to position [82, 0]
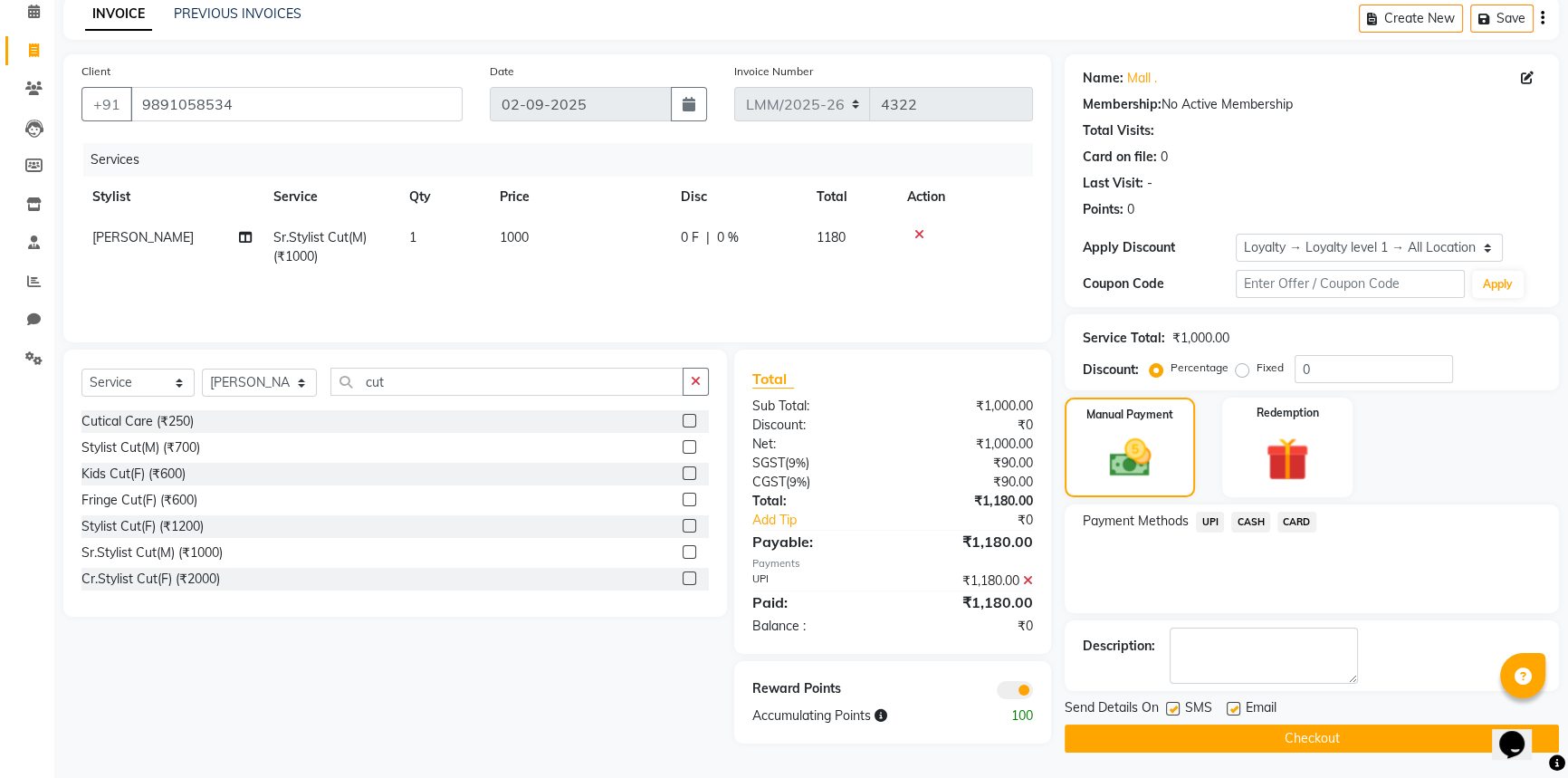
click at [1277, 734] on button "Checkout" at bounding box center [1312, 739] width 494 height 29
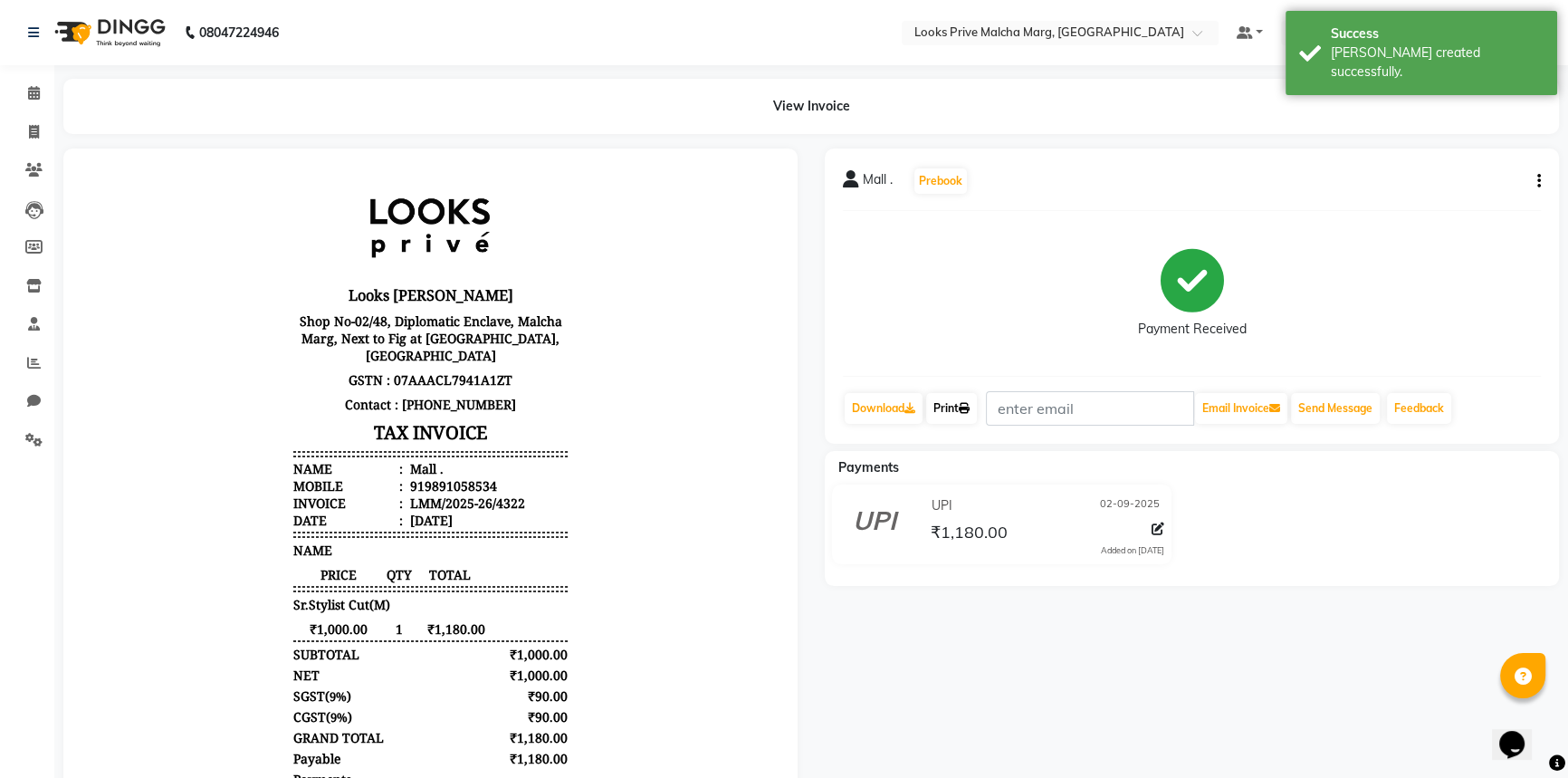
click at [959, 406] on link "Print" at bounding box center [951, 408] width 50 height 30
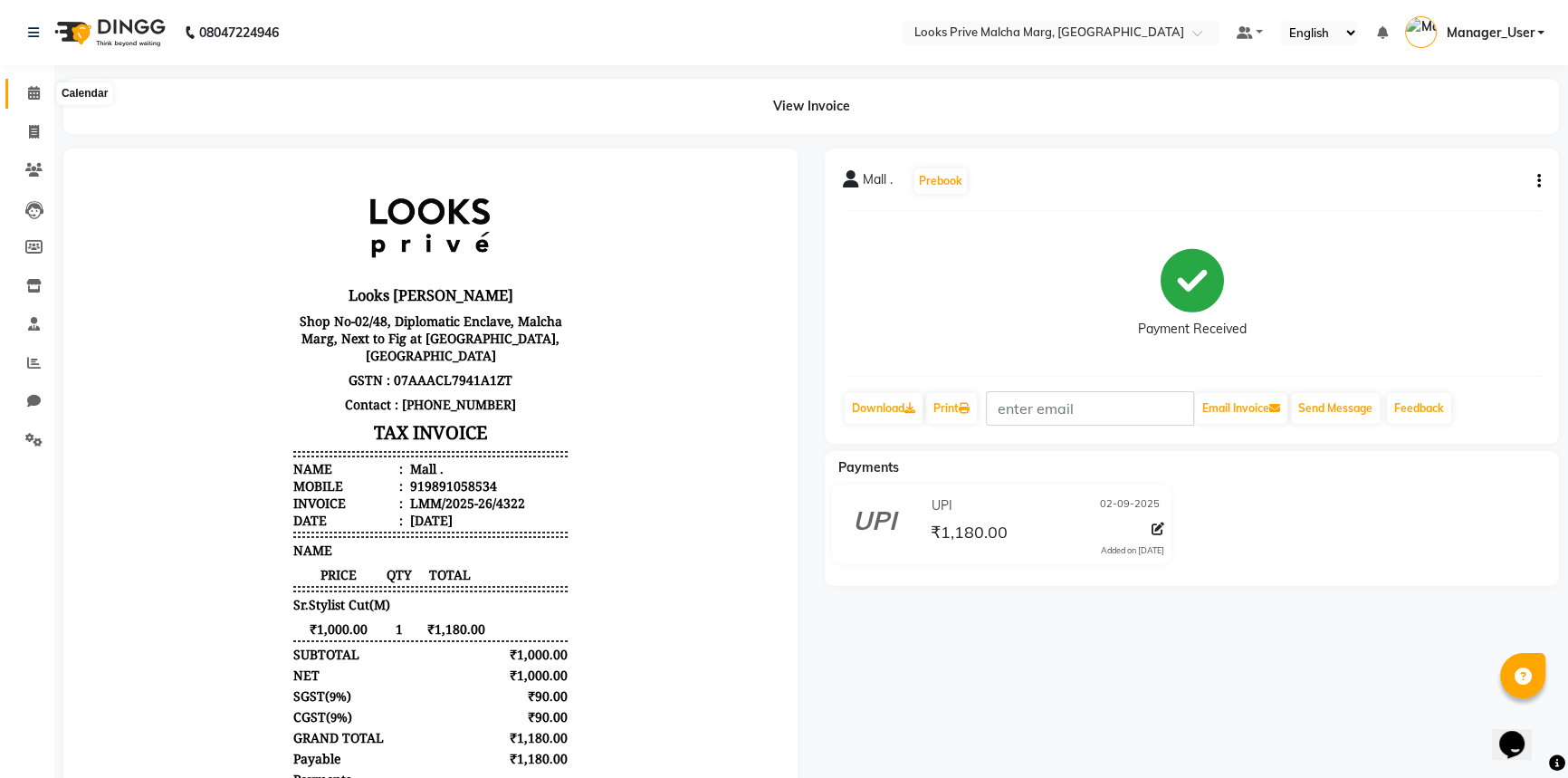
drag, startPoint x: 42, startPoint y: 88, endPoint x: 41, endPoint y: 102, distance: 14.0
click at [42, 88] on span at bounding box center [33, 94] width 31 height 21
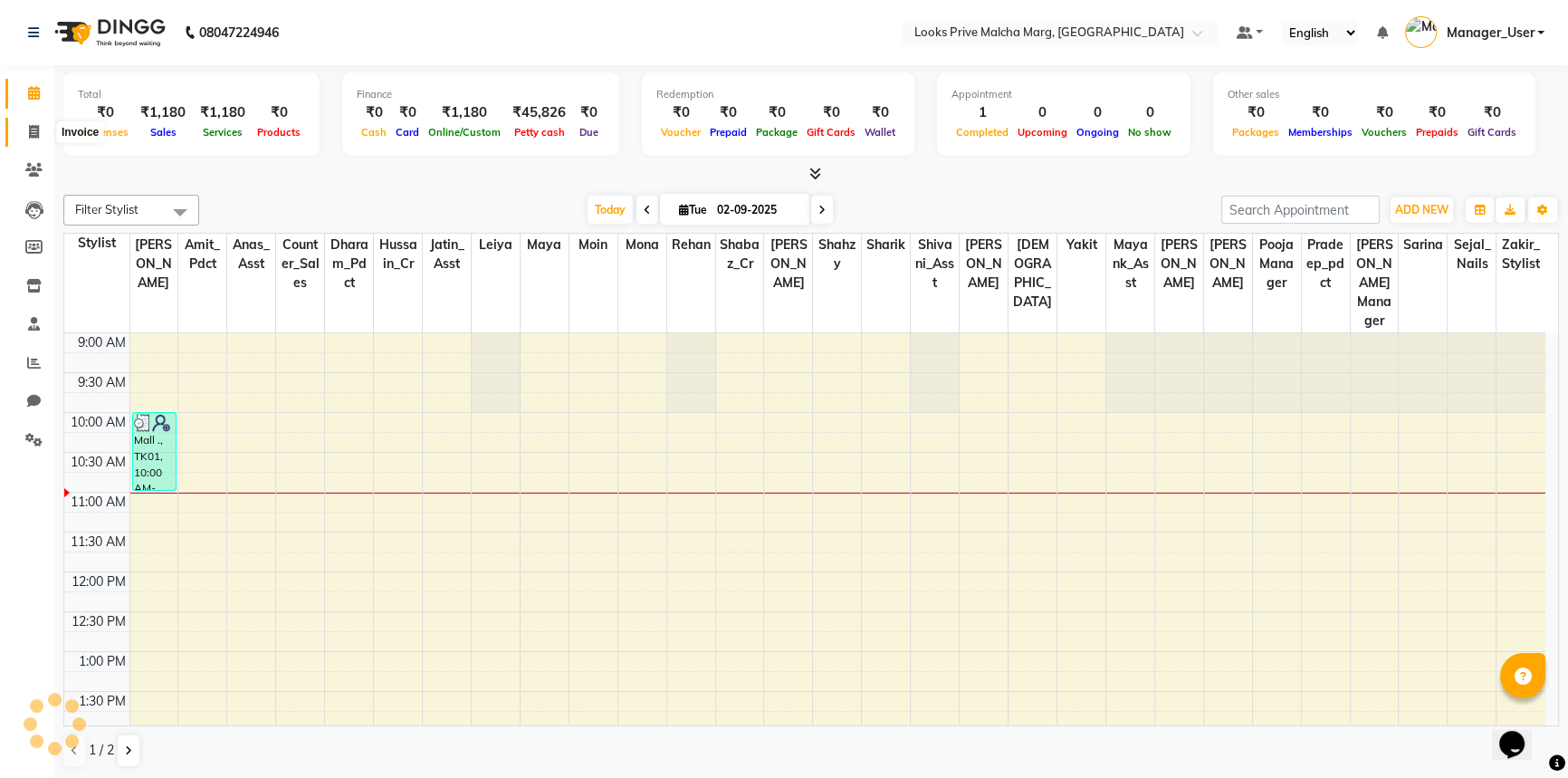
click at [36, 125] on icon at bounding box center [33, 131] width 10 height 13
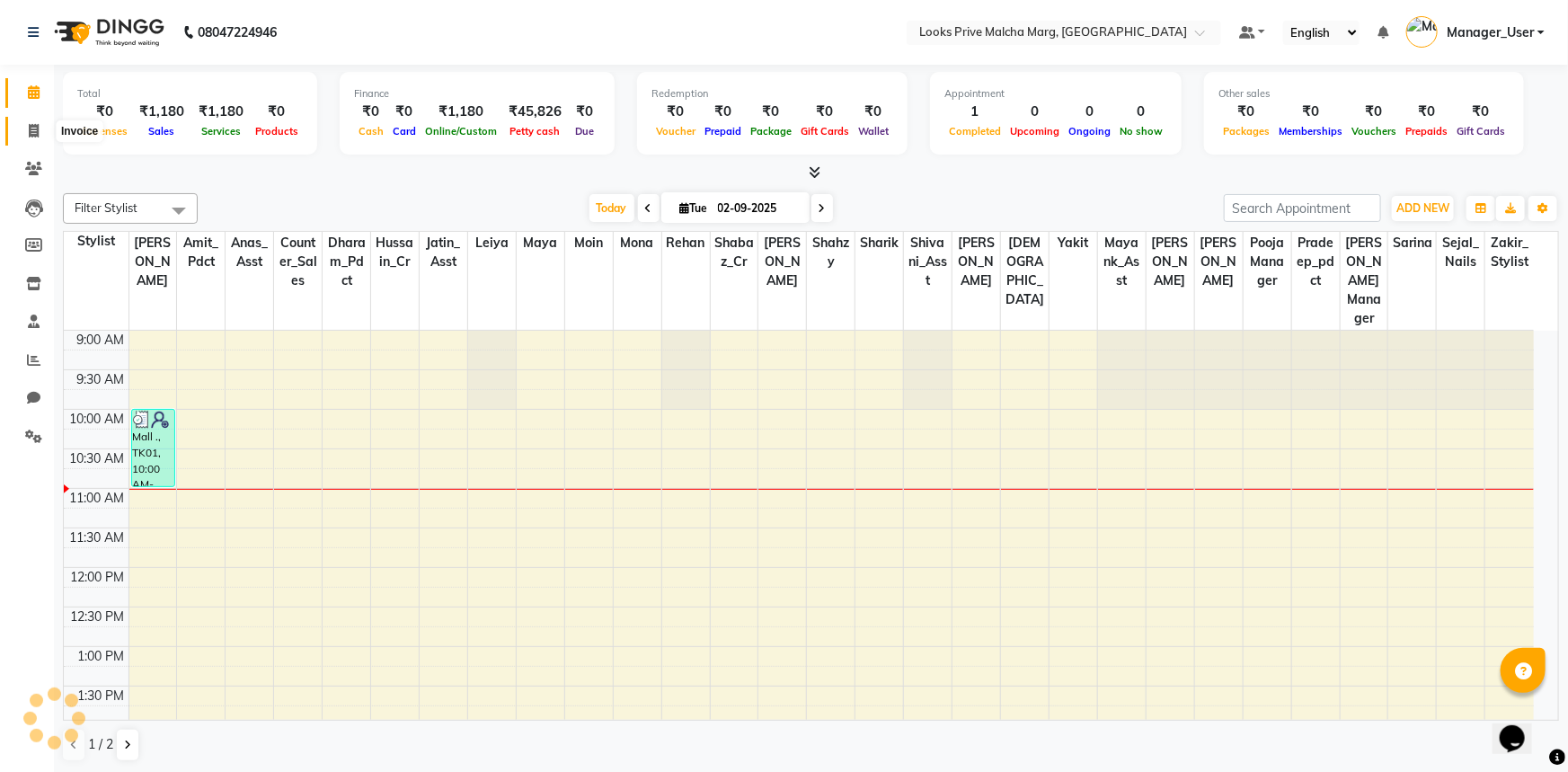
select select "service"
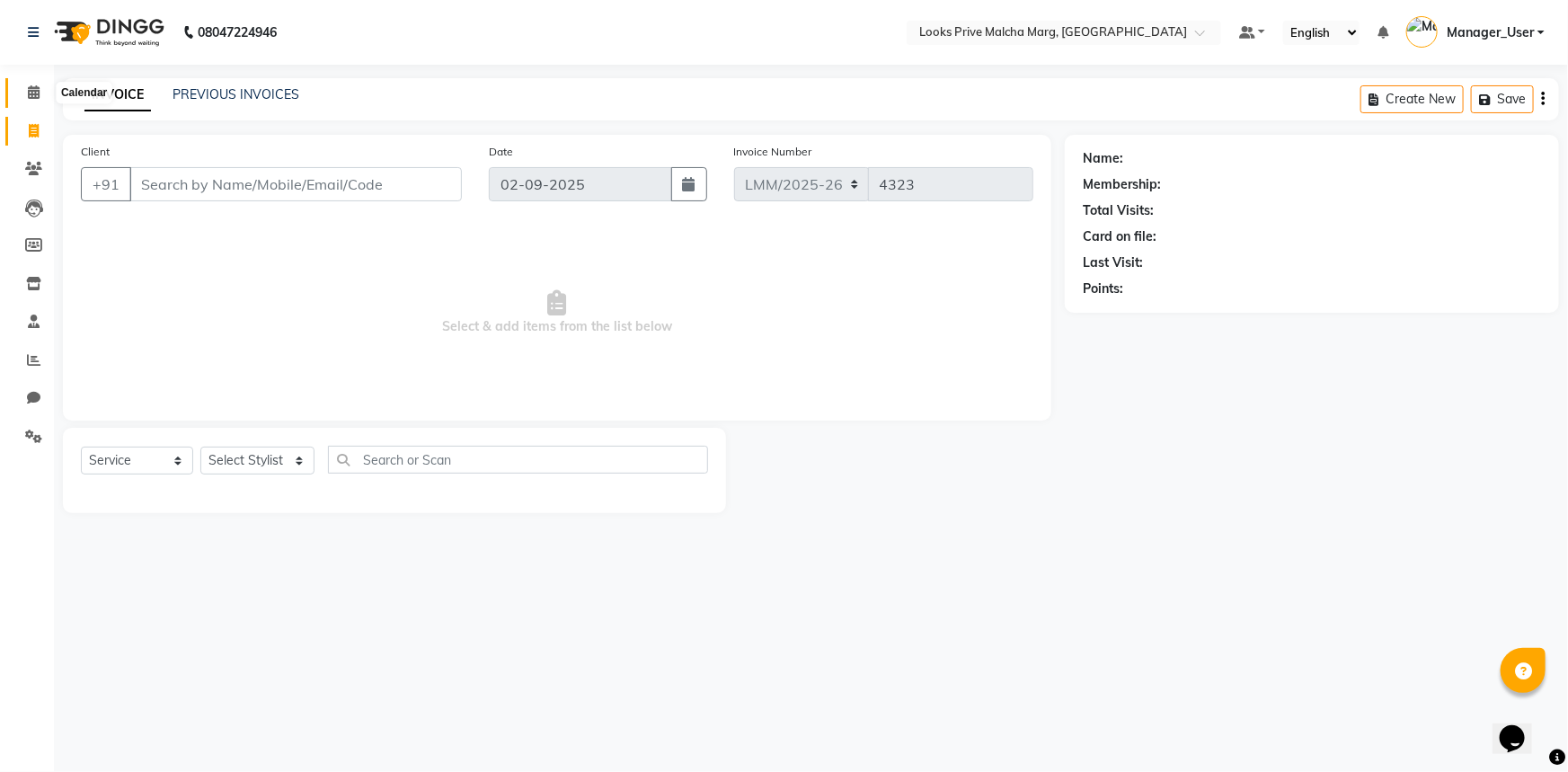
click at [28, 93] on icon at bounding box center [34, 92] width 11 height 13
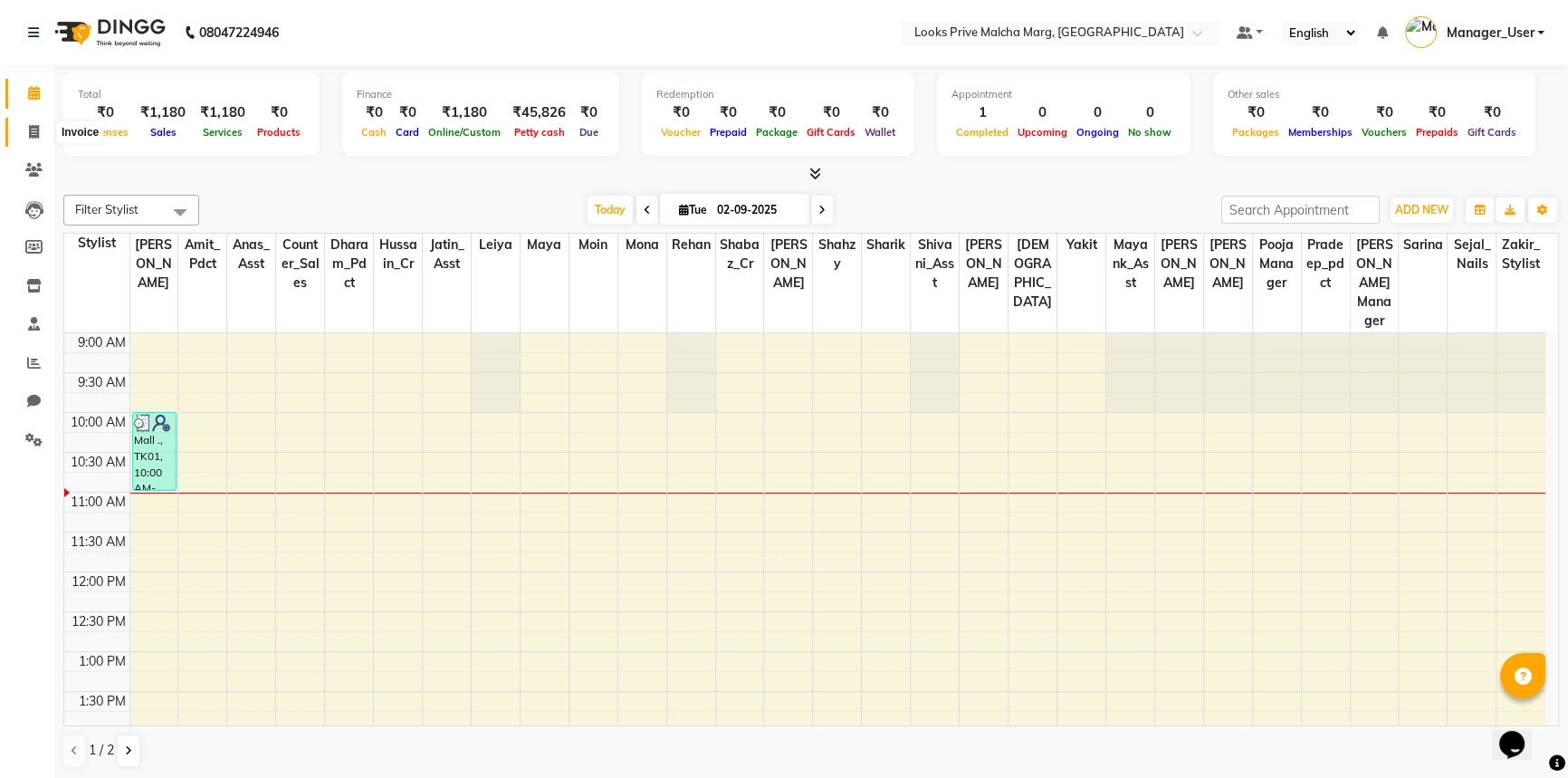
click at [40, 130] on span at bounding box center [33, 133] width 31 height 21
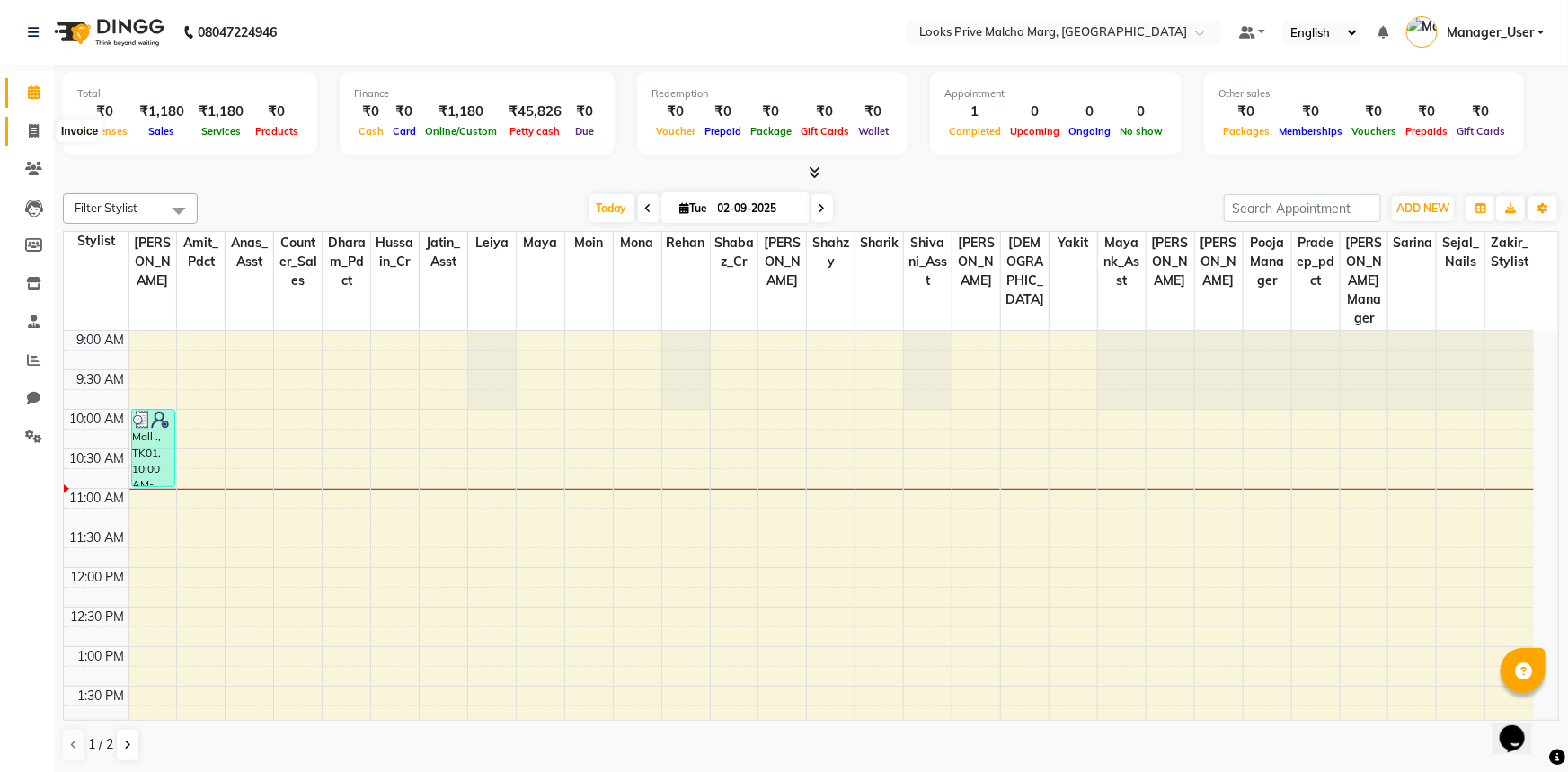
select select "service"
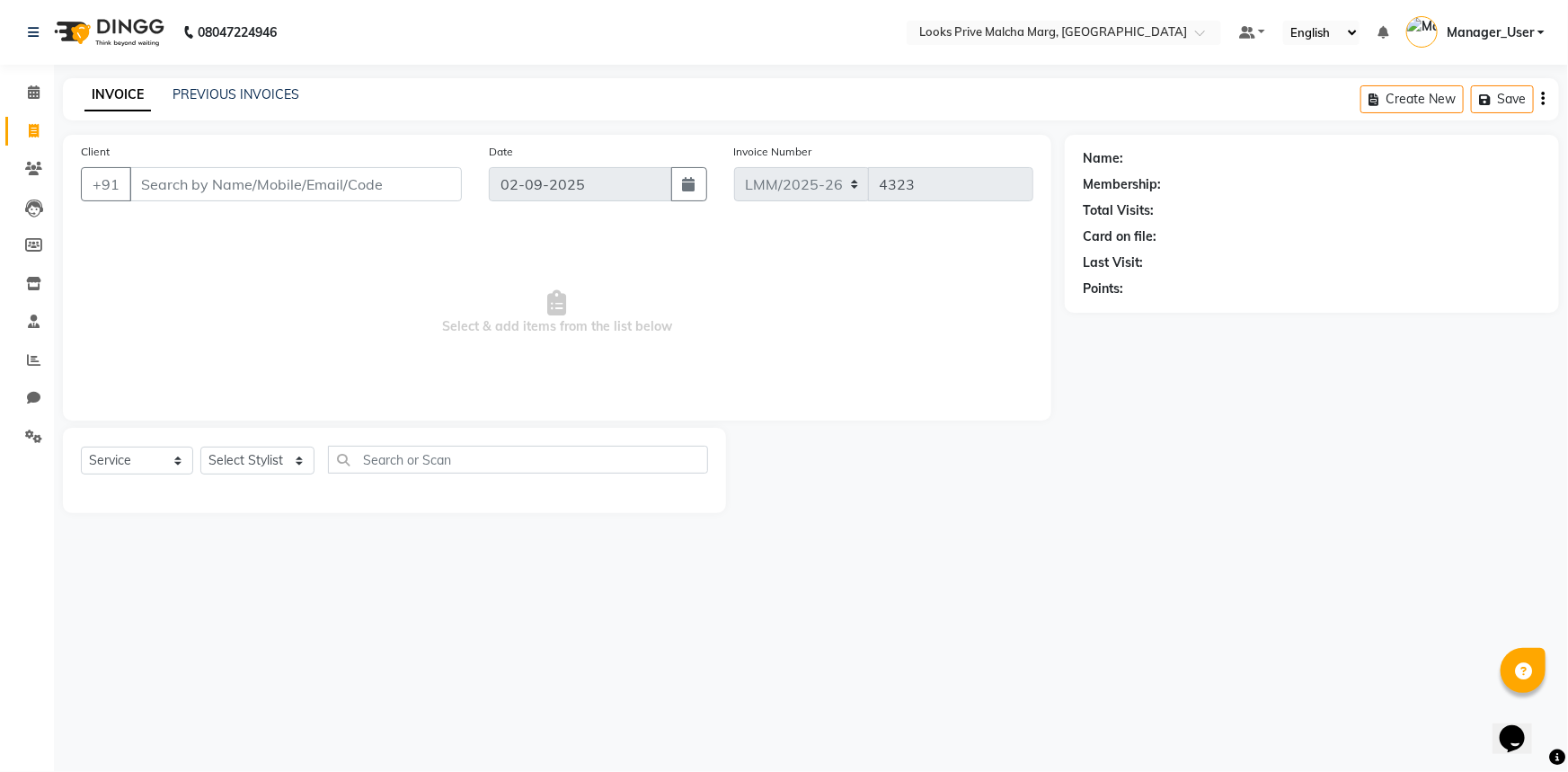
click at [181, 260] on span "Select & add items from the list below" at bounding box center [557, 312] width 953 height 179
click at [29, 90] on icon at bounding box center [34, 92] width 11 height 13
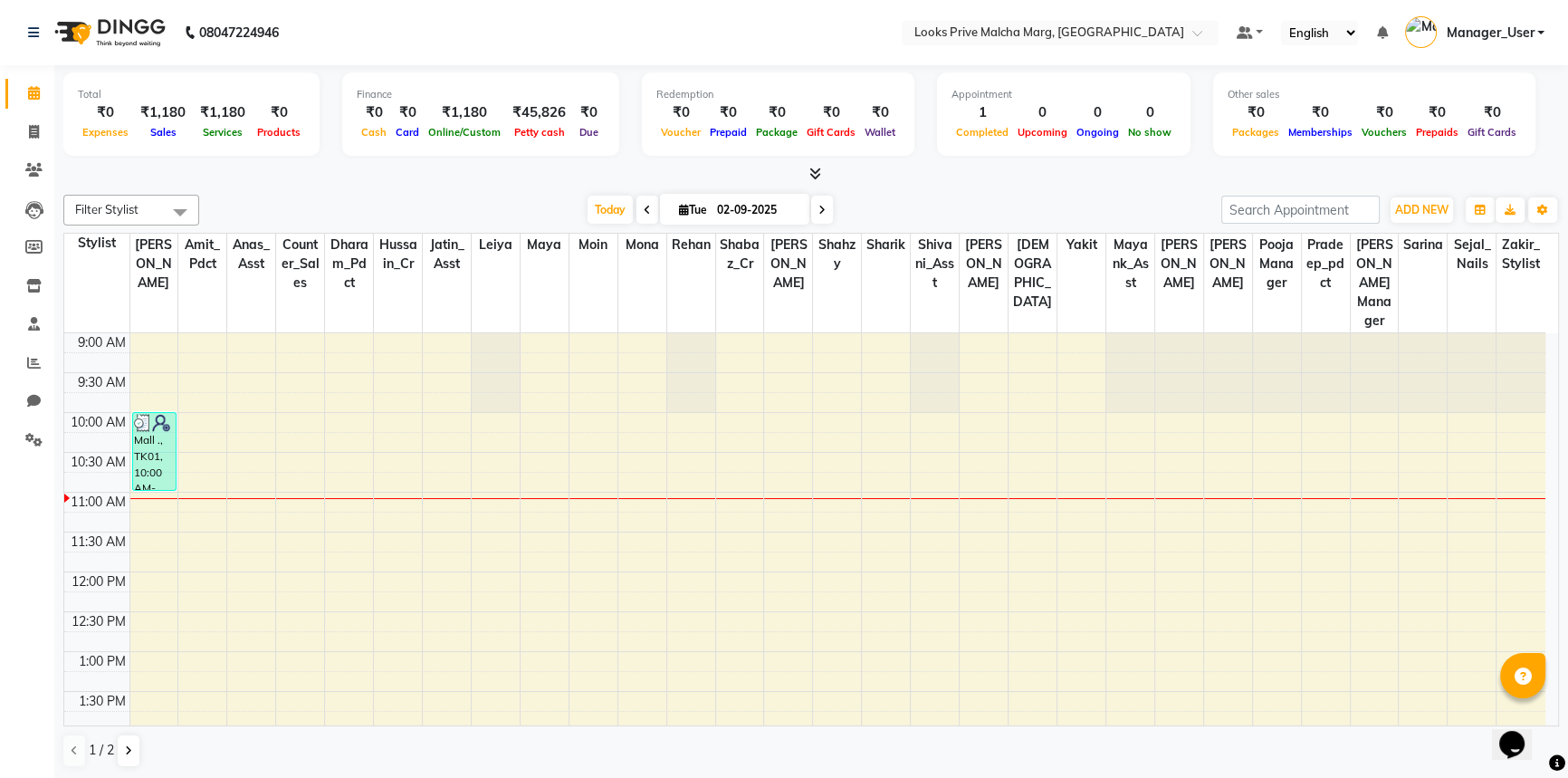
click at [812, 180] on icon at bounding box center [815, 173] width 11 height 13
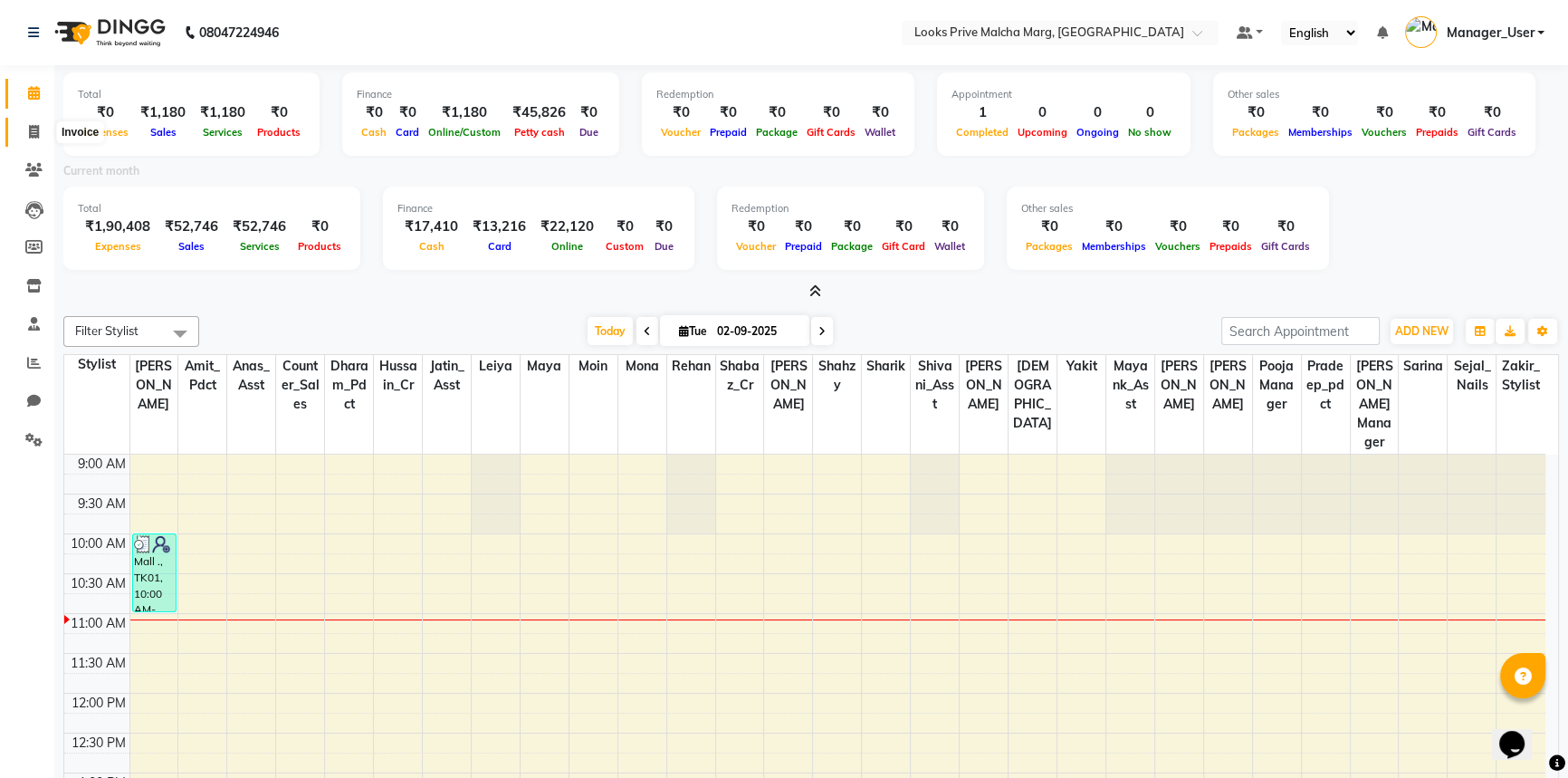
click at [31, 135] on icon at bounding box center [33, 131] width 10 height 13
select select "service"
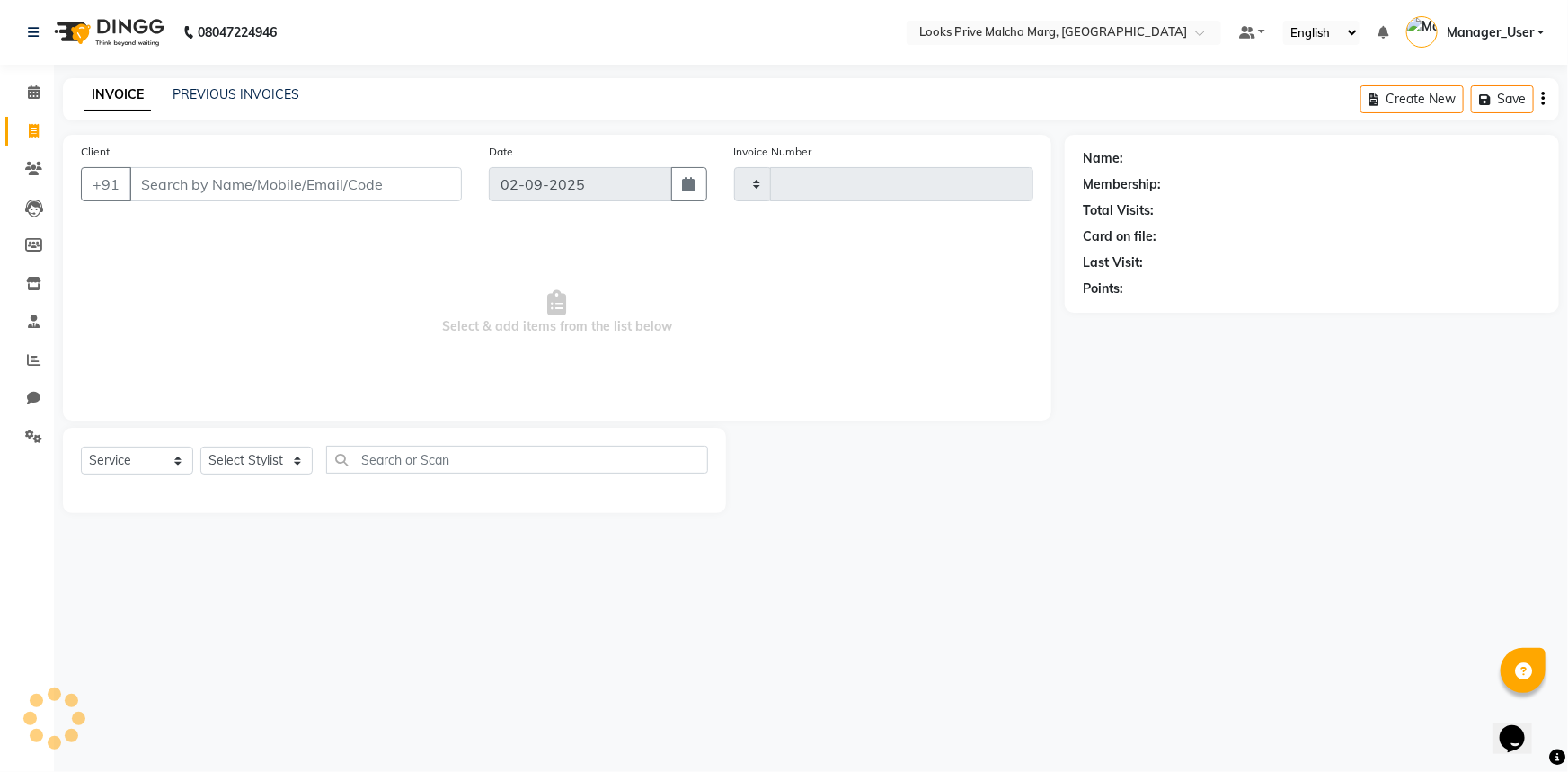
type input "4323"
select select "7648"
click at [213, 185] on input "Client" at bounding box center [295, 184] width 332 height 34
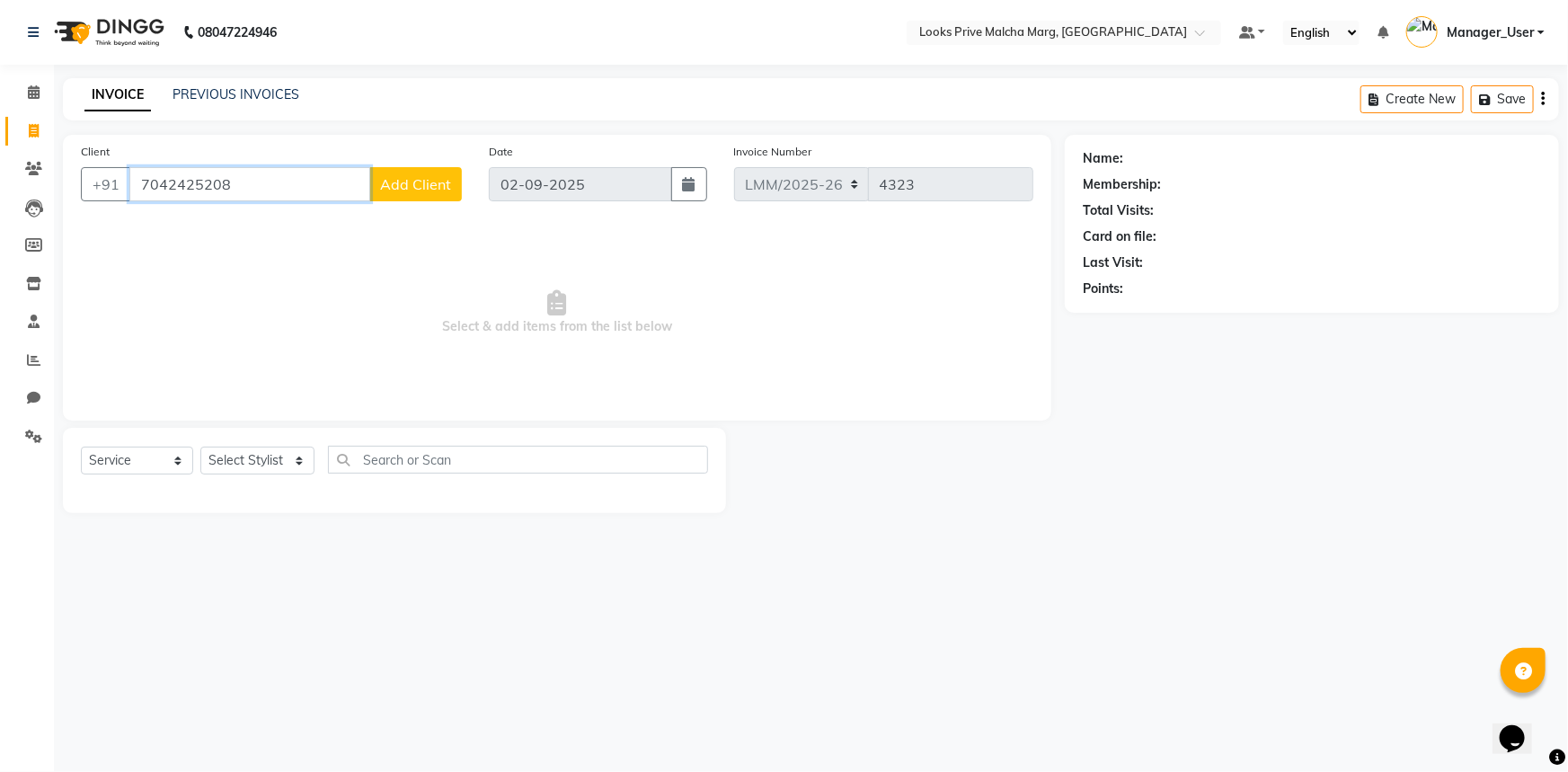
type input "7042425208"
click at [421, 176] on span "Add Client" at bounding box center [415, 184] width 71 height 18
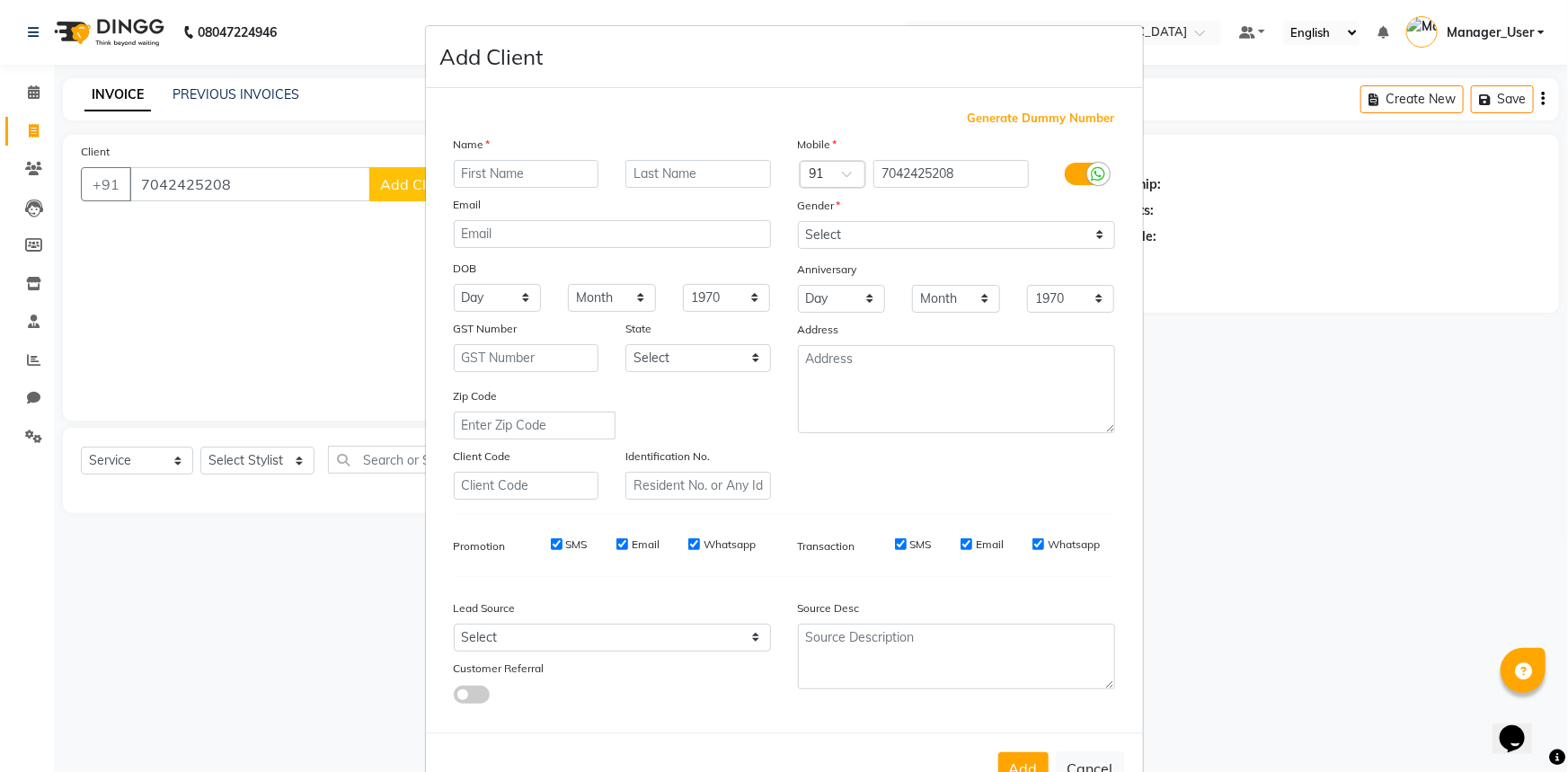
click at [500, 174] on input "text" at bounding box center [527, 174] width 145 height 28
type input "[PERSON_NAME]"
click at [682, 172] on input "text" at bounding box center [699, 174] width 145 height 28
type input "."
click at [848, 232] on select "Select [DEMOGRAPHIC_DATA] [DEMOGRAPHIC_DATA] Other Prefer Not To Say" at bounding box center [956, 235] width 317 height 28
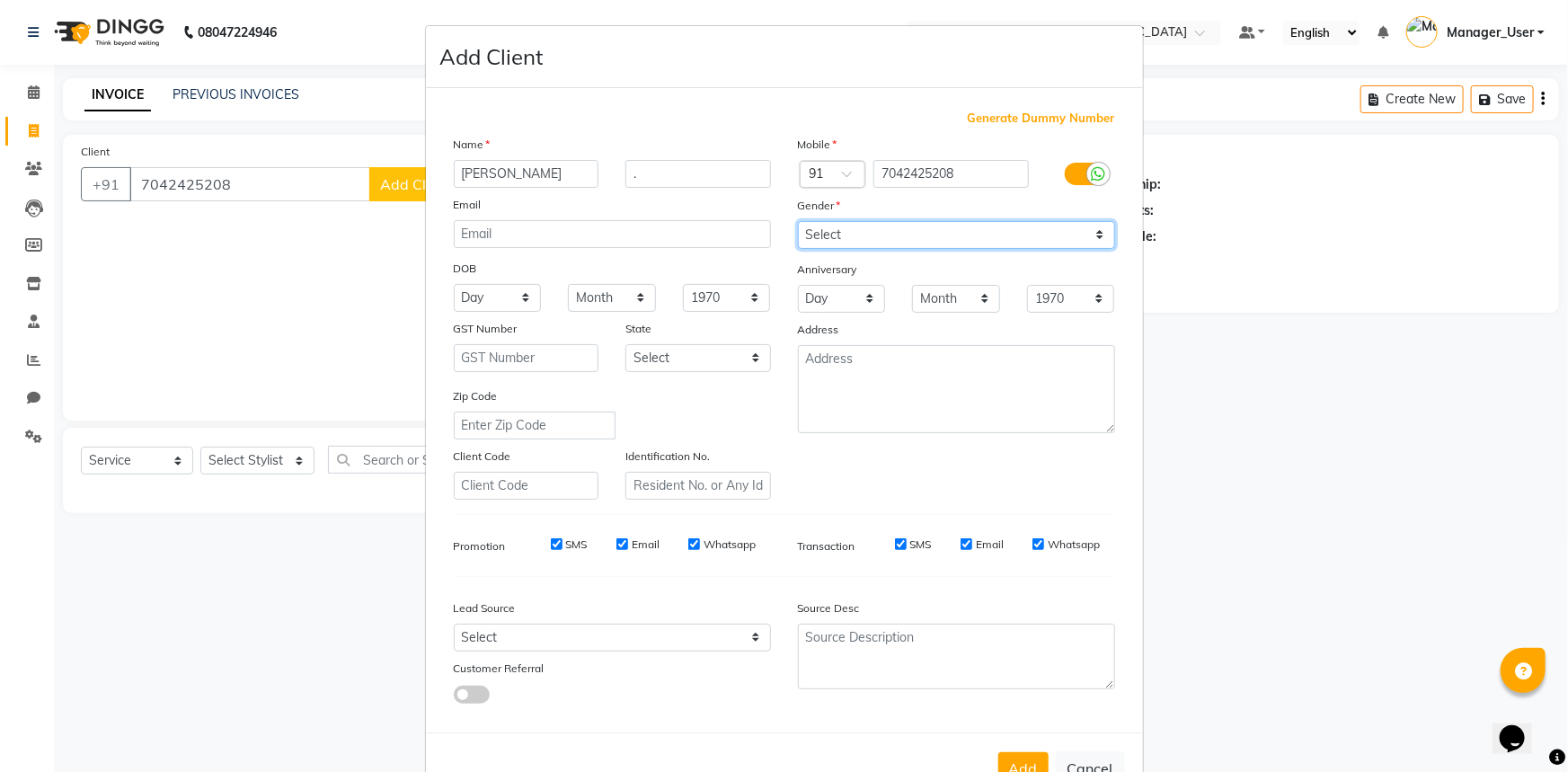
select select "[DEMOGRAPHIC_DATA]"
click at [798, 221] on select "Select [DEMOGRAPHIC_DATA] [DEMOGRAPHIC_DATA] Other Prefer Not To Say" at bounding box center [956, 235] width 317 height 28
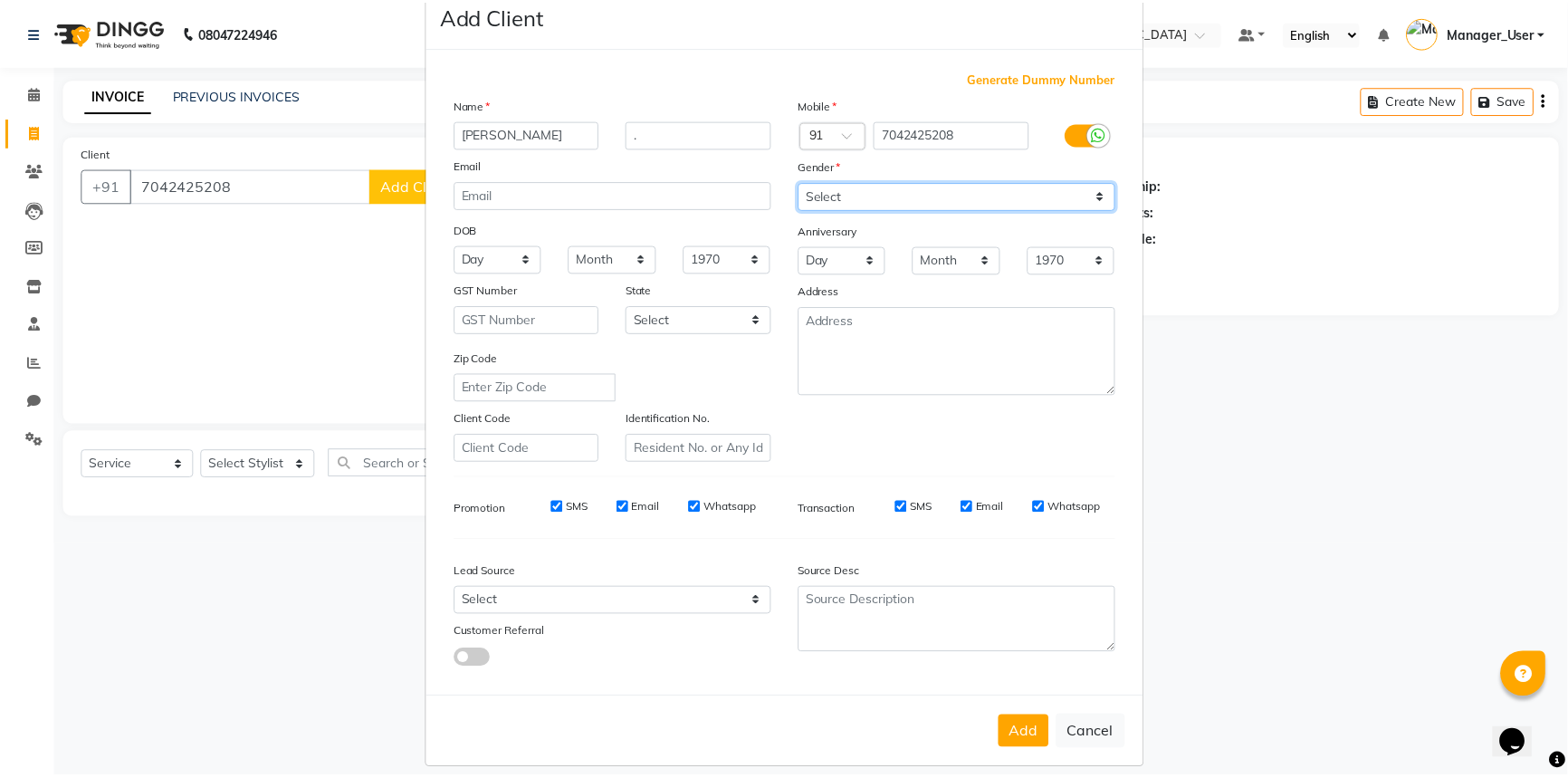
scroll to position [64, 0]
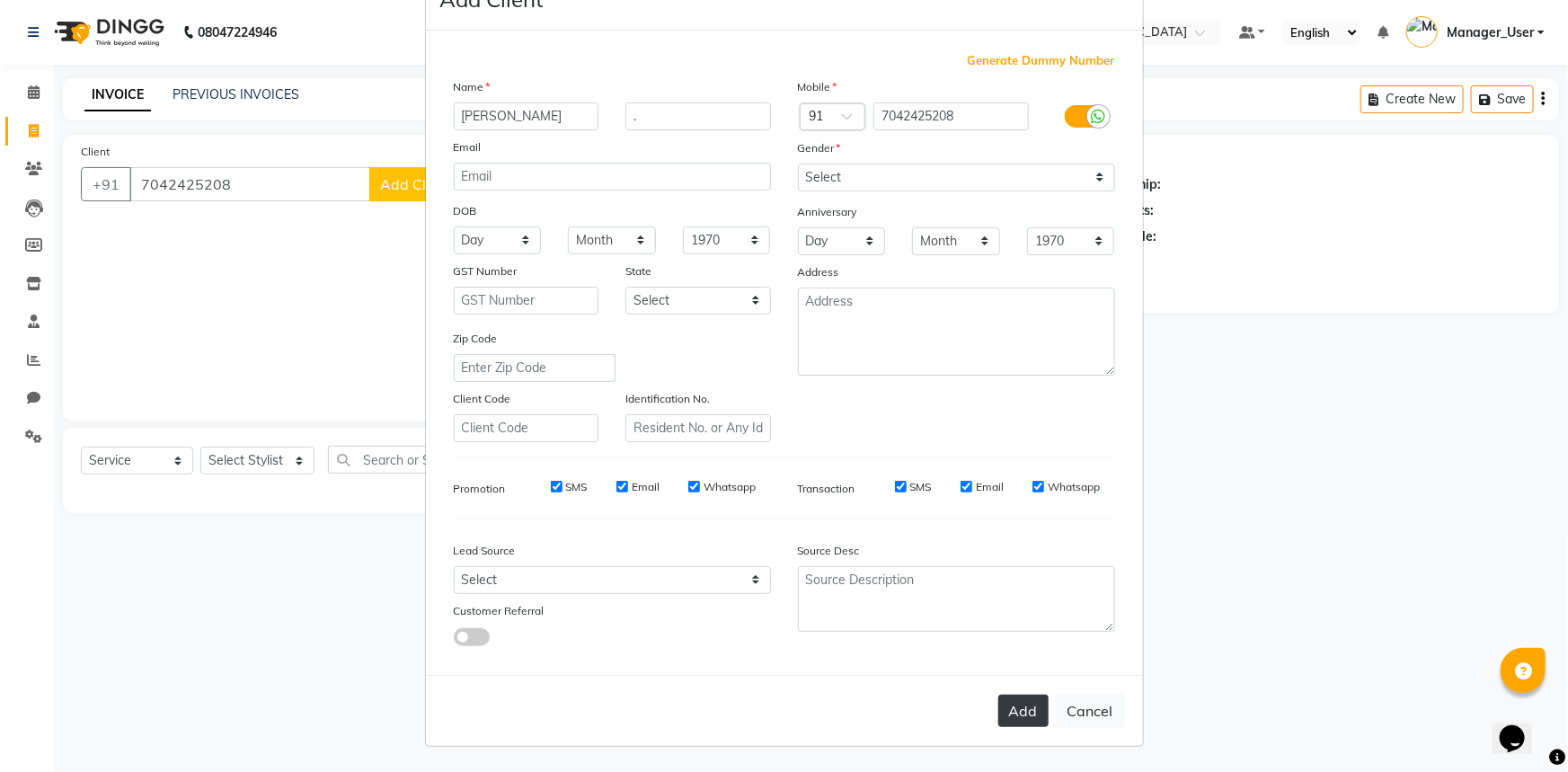
click at [1003, 715] on button "Add" at bounding box center [1023, 711] width 50 height 32
select select
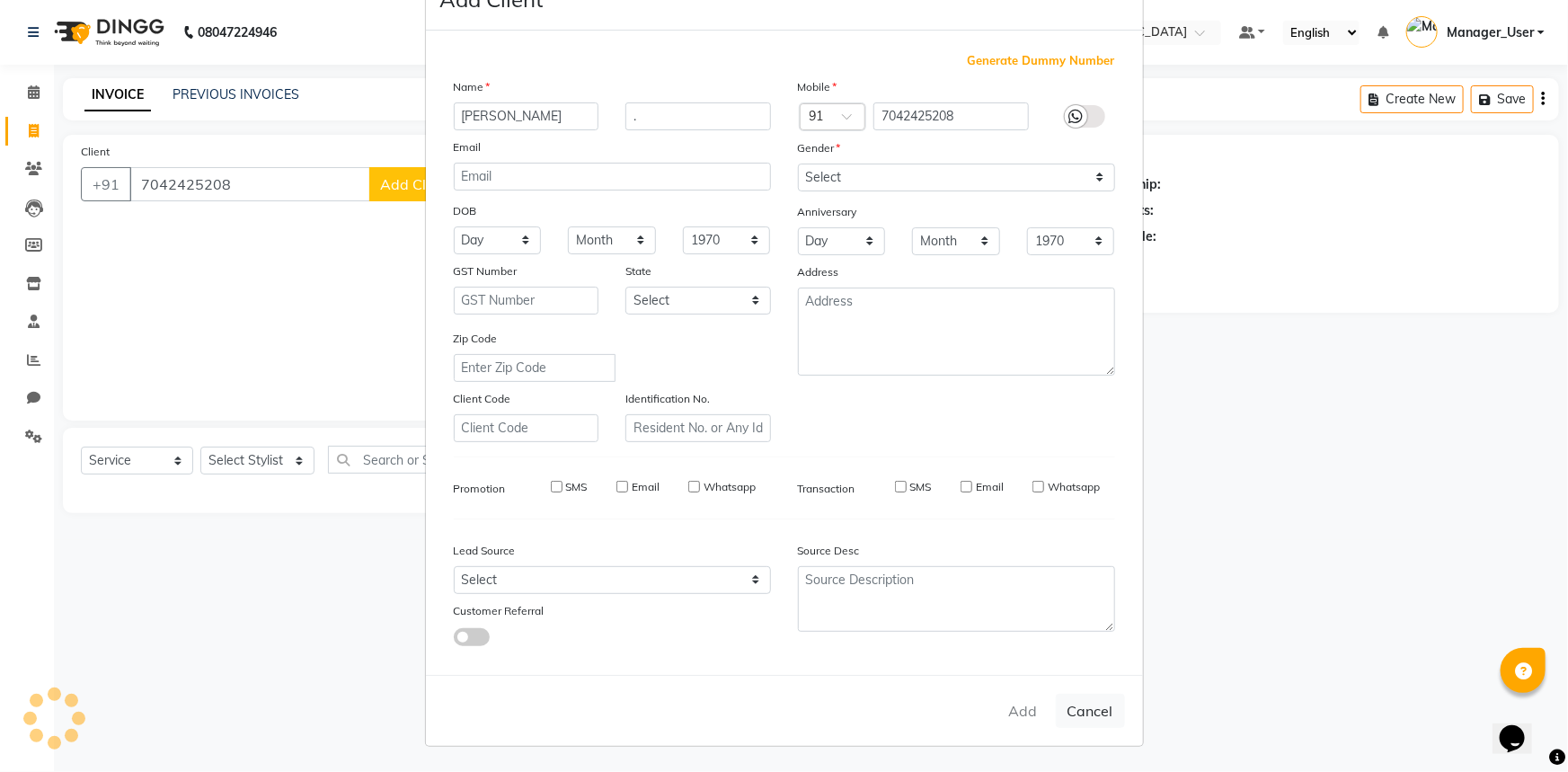
select select
checkbox input "false"
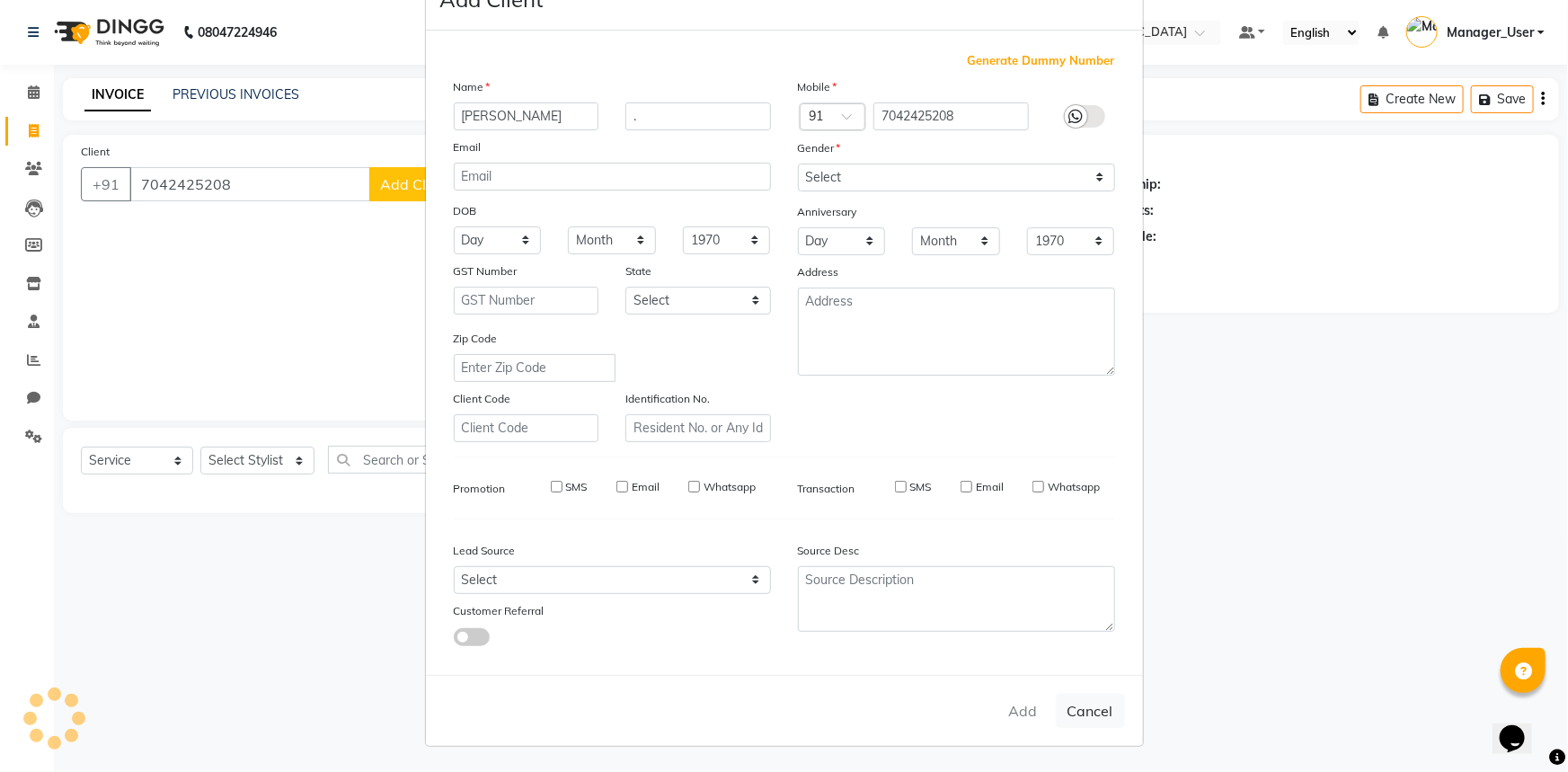
checkbox input "false"
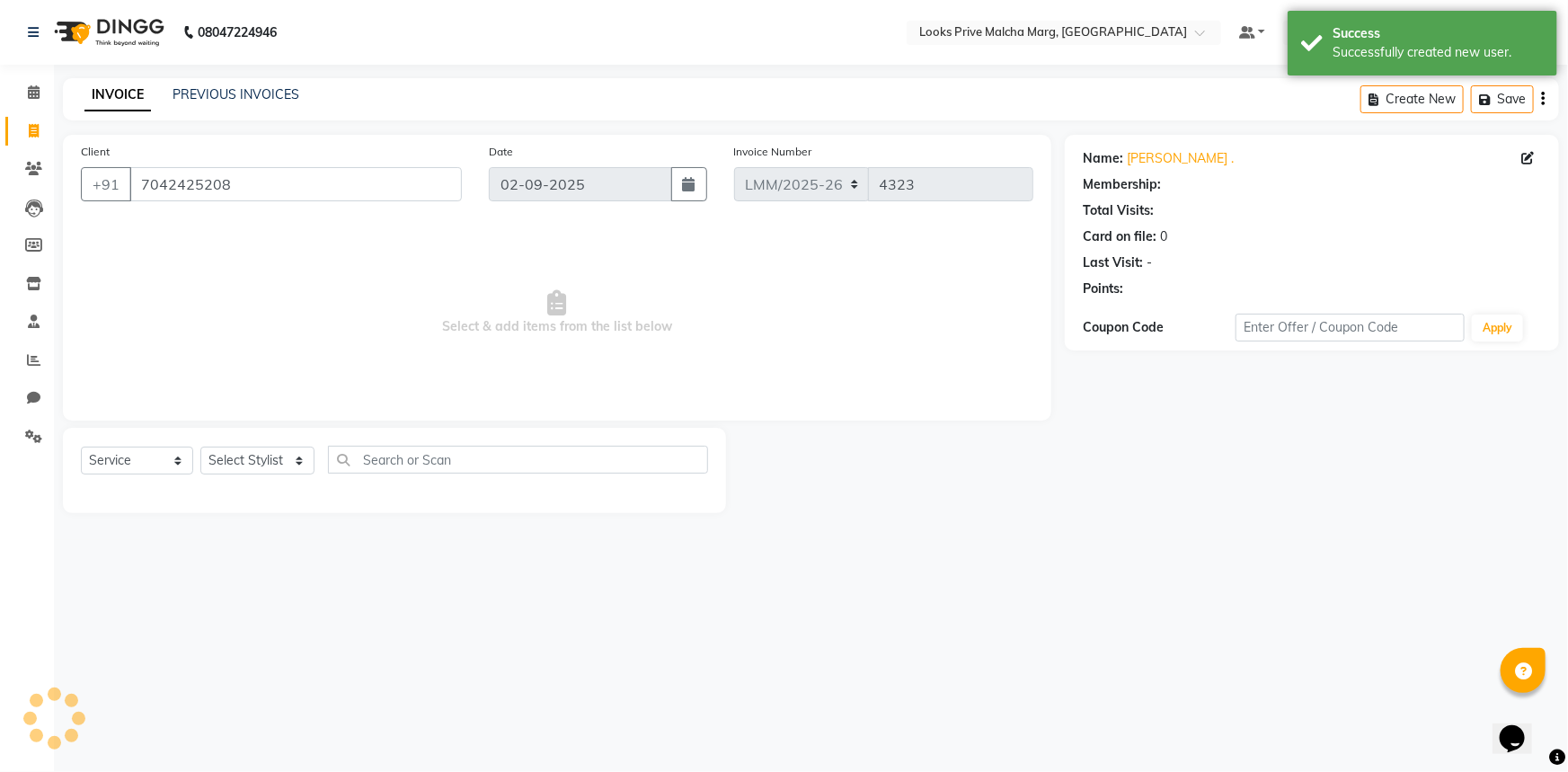
select select "1: Object"
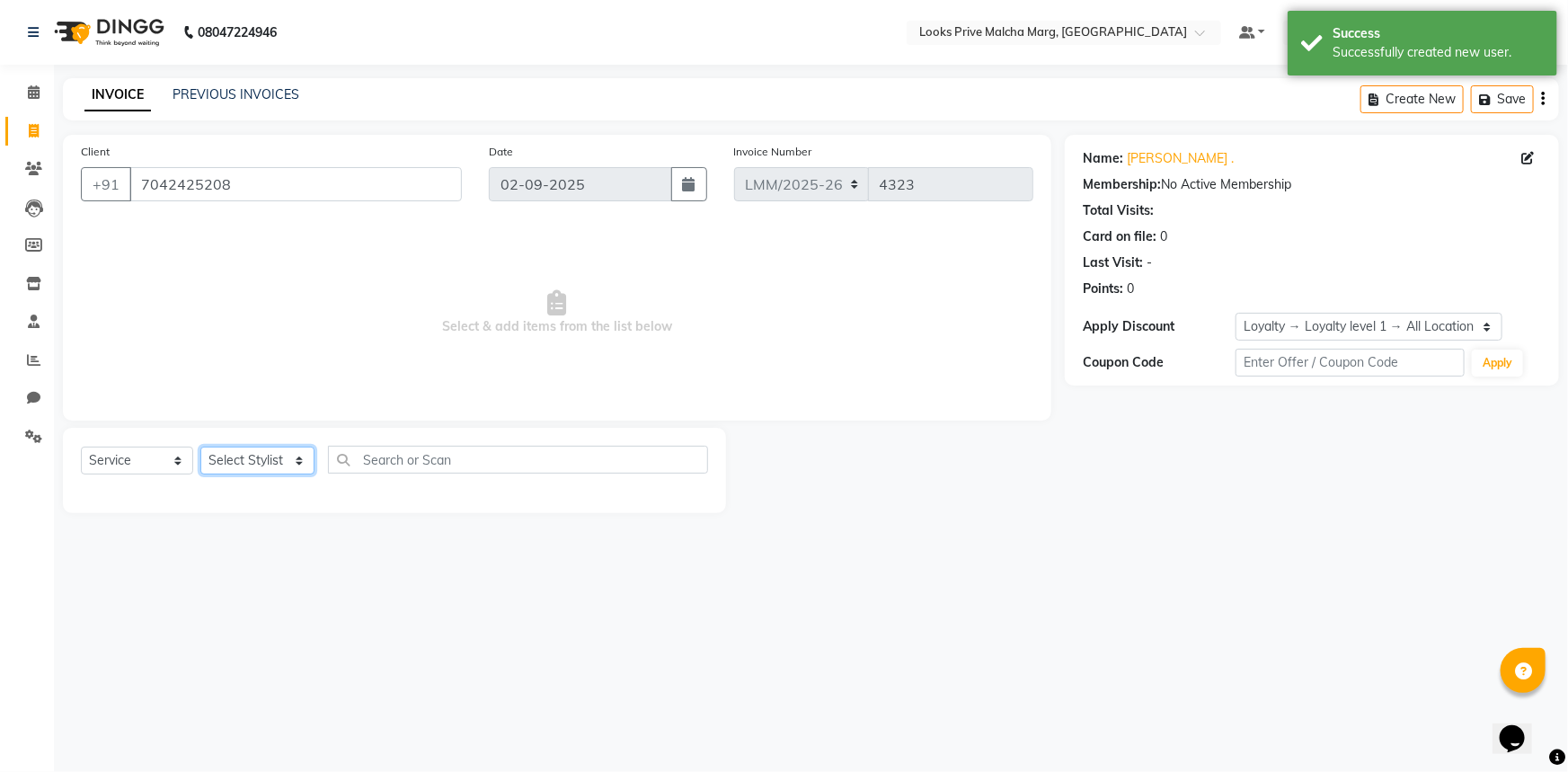
click at [278, 462] on select "Select Stylist [PERSON_NAME] Anas_Asst Counter_Sales Dharam_Pdct Hussain_Cr Jat…" at bounding box center [257, 461] width 114 height 28
select select "66962"
click at [200, 446] on select "Select Stylist [PERSON_NAME] Anas_Asst Counter_Sales Dharam_Pdct Hussain_Cr Jat…" at bounding box center [257, 461] width 114 height 28
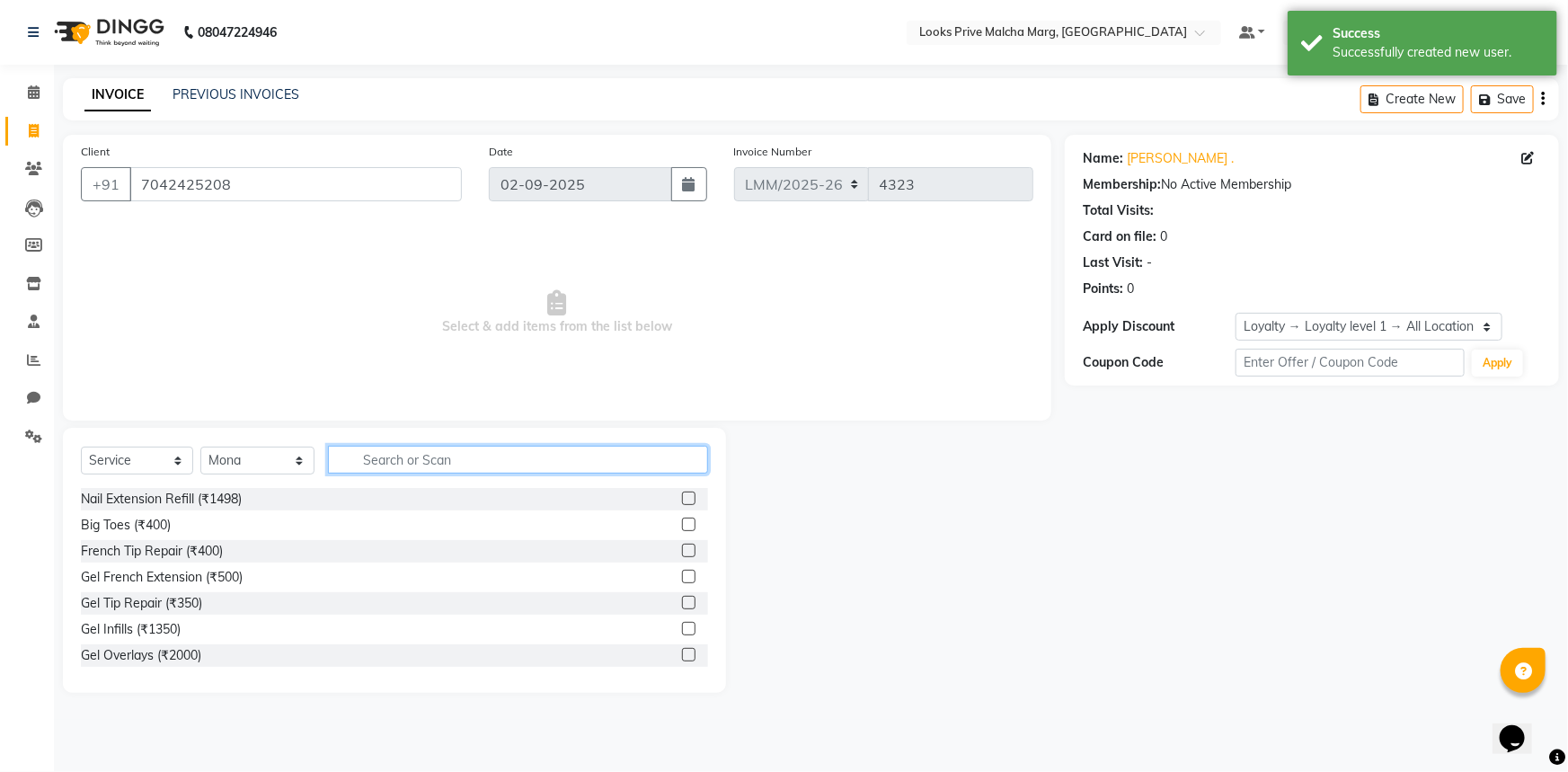
click at [397, 459] on input "text" at bounding box center [517, 460] width 380 height 28
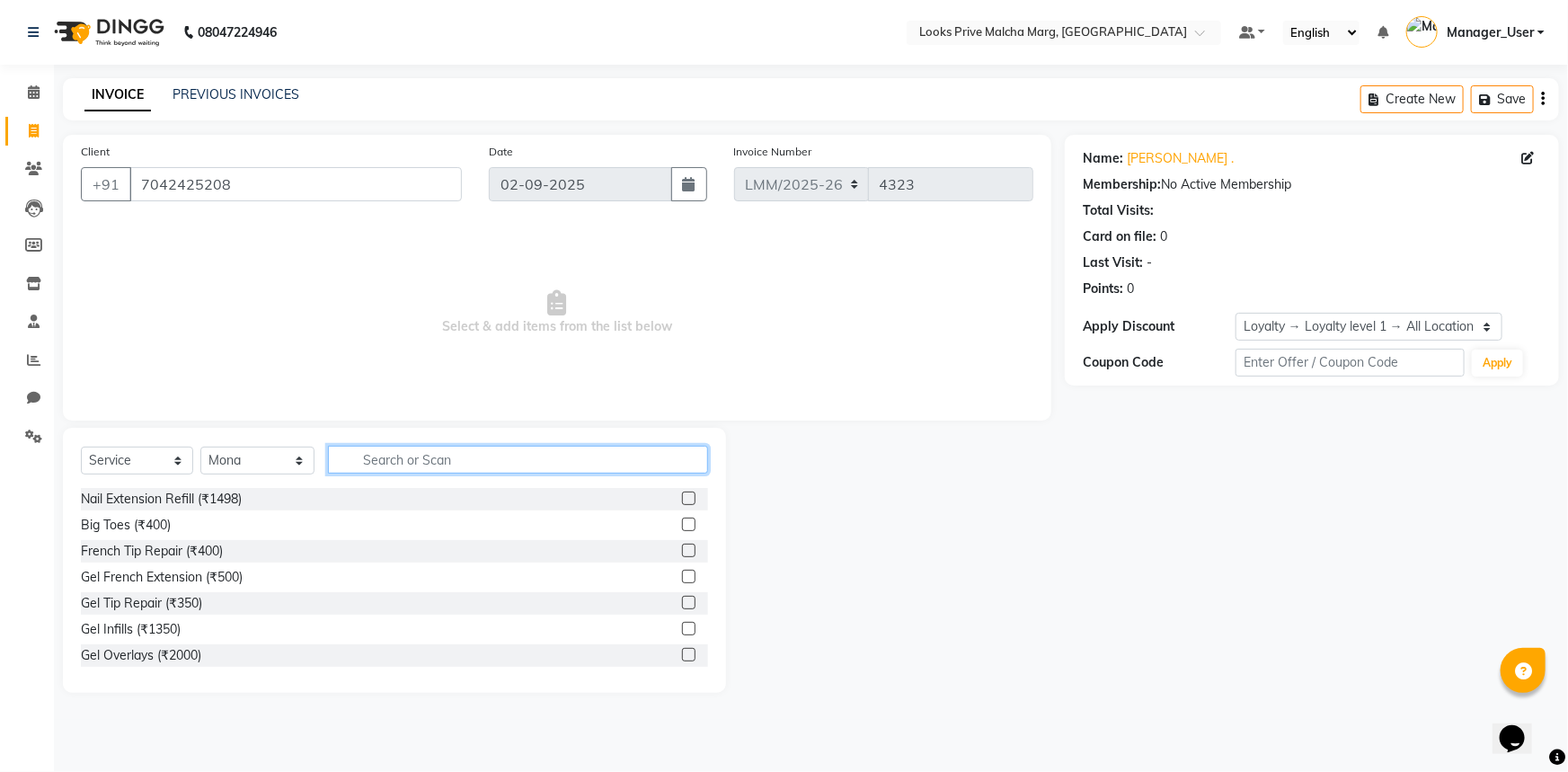
click at [397, 459] on input "text" at bounding box center [517, 460] width 380 height 28
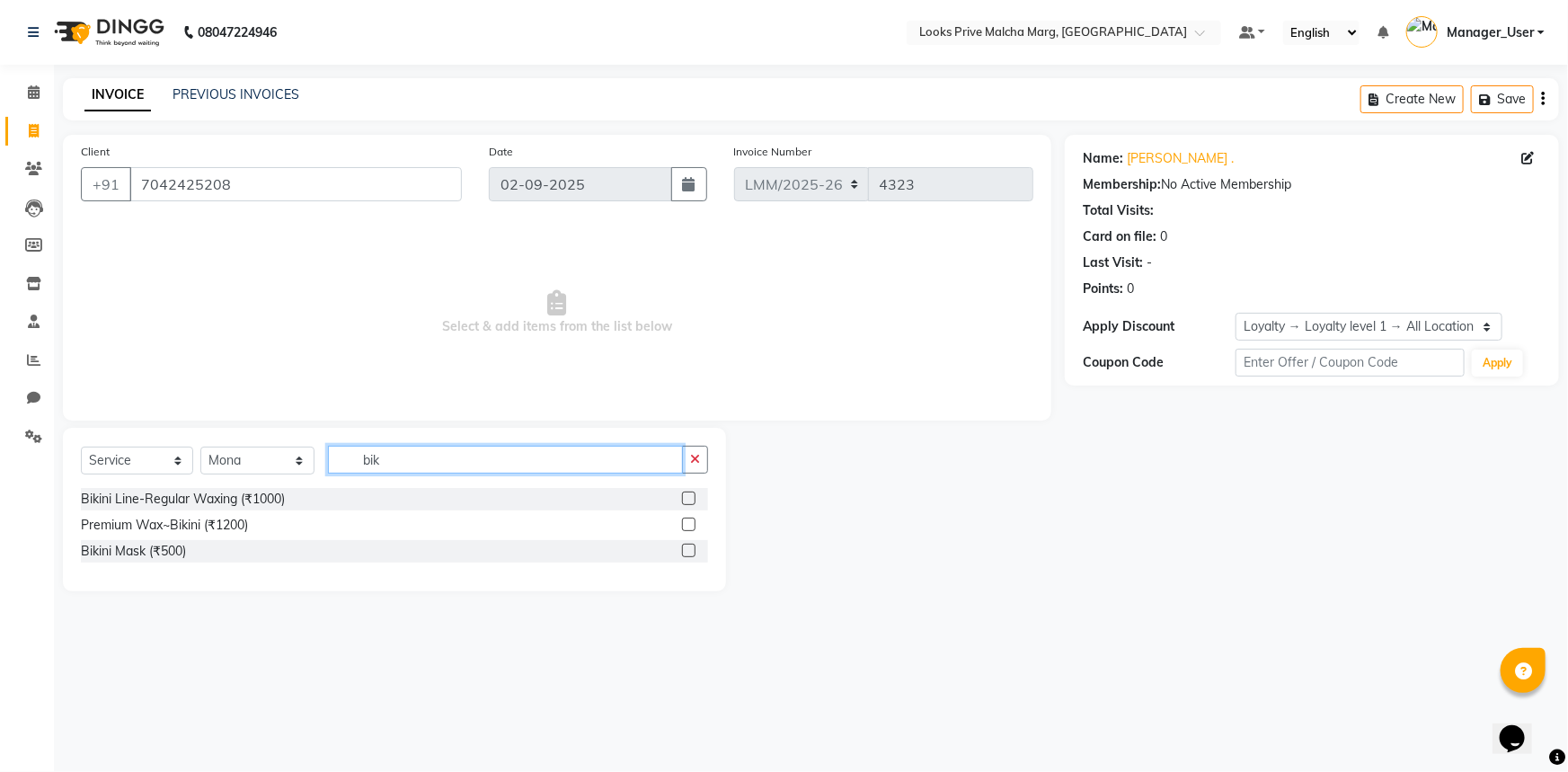
type input "bik"
click at [687, 496] on label at bounding box center [689, 498] width 13 height 13
click at [687, 496] on input "checkbox" at bounding box center [688, 499] width 11 height 11
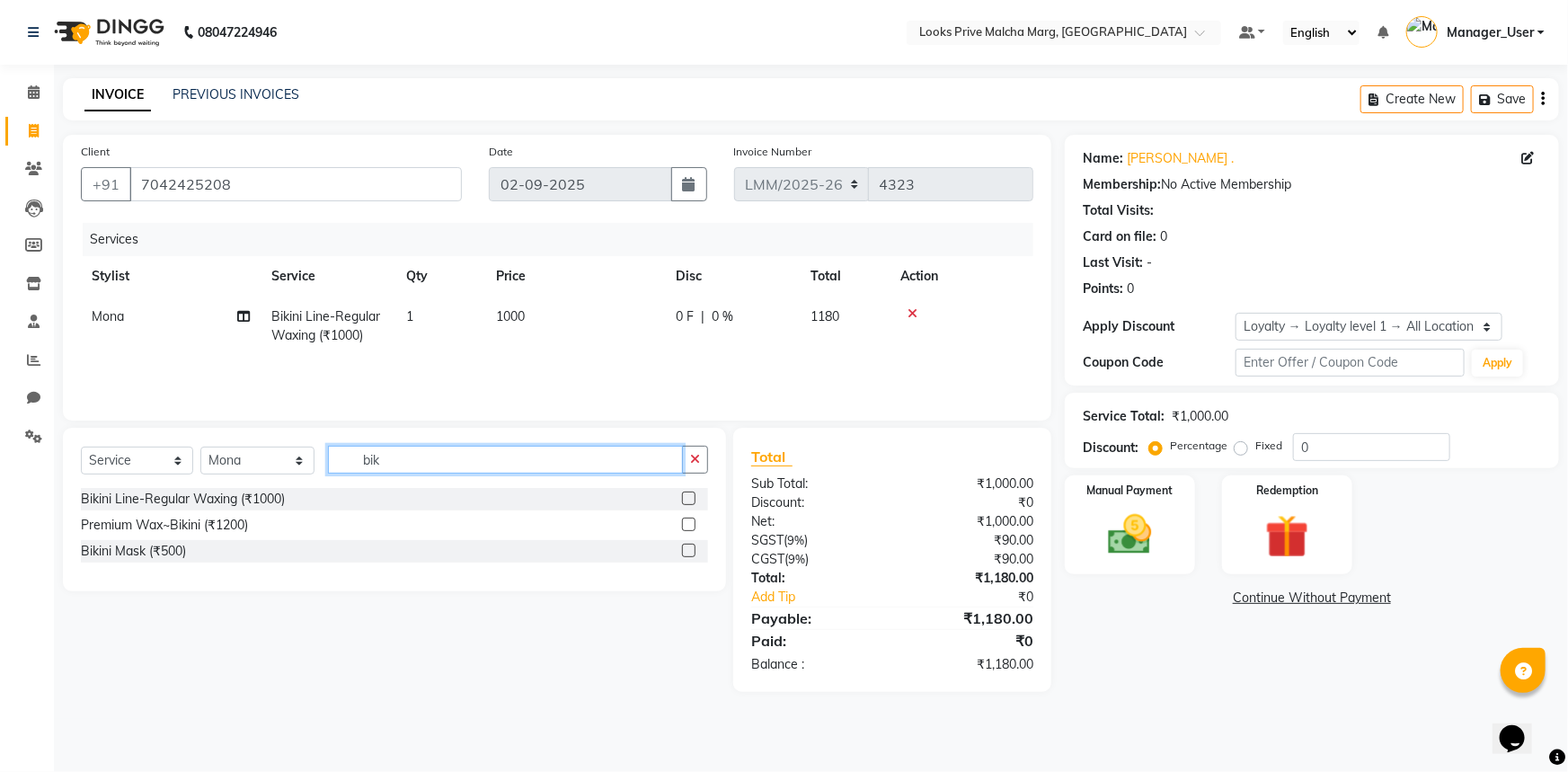
click at [427, 462] on input "bik" at bounding box center [505, 460] width 355 height 28
click at [689, 496] on label at bounding box center [689, 498] width 13 height 13
click at [689, 496] on input "checkbox" at bounding box center [688, 499] width 11 height 11
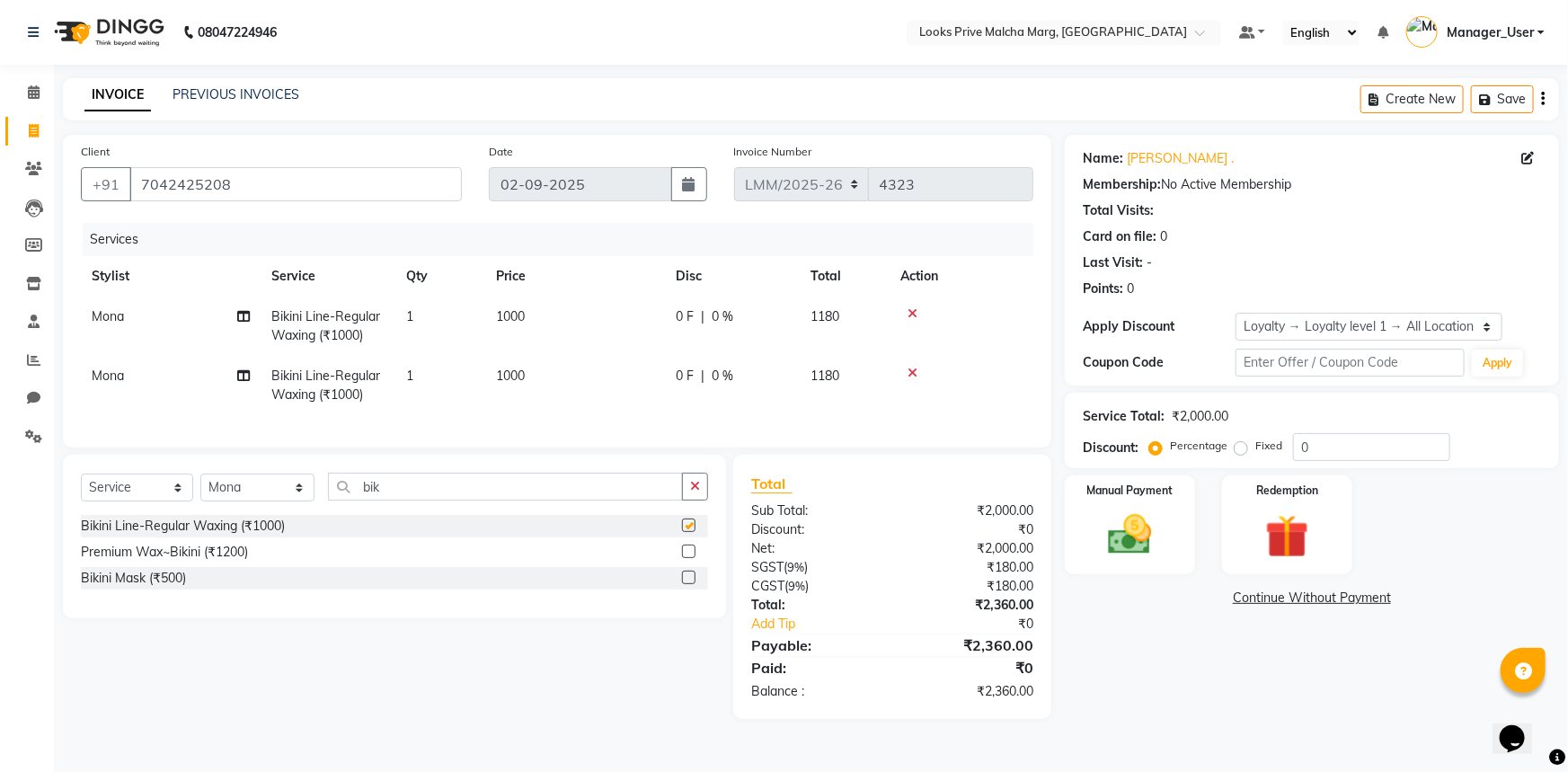
checkbox input "false"
click at [565, 382] on td "1000" at bounding box center [575, 385] width 179 height 59
select select "66962"
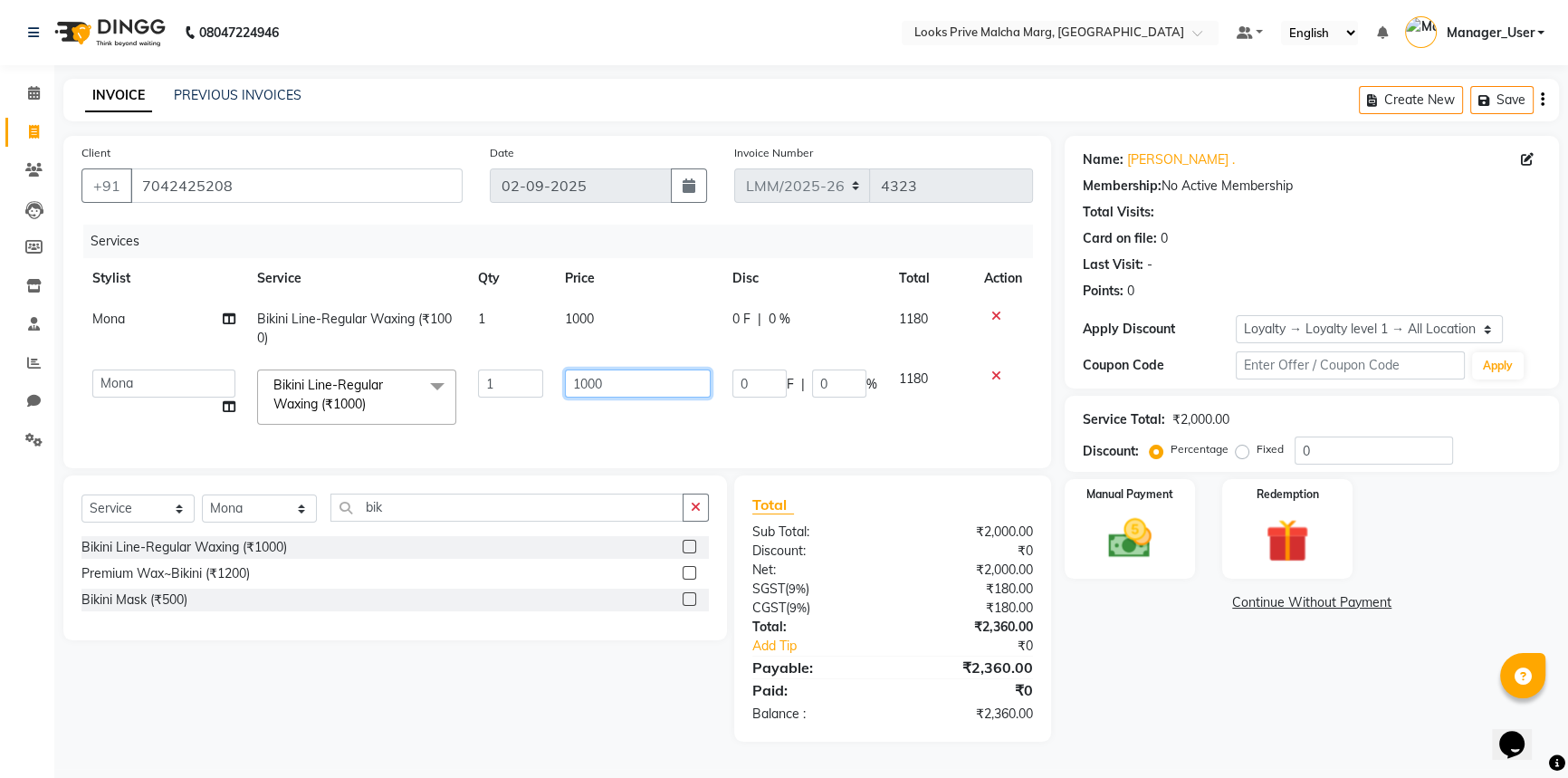
drag, startPoint x: 627, startPoint y: 375, endPoint x: 545, endPoint y: 388, distance: 83.0
click at [545, 388] on tr "[PERSON_NAME] Anas_Asst Counter_Sales Dharam_Pdct Hussain_Cr Jatin_Asst Leiya M…" at bounding box center [557, 397] width 952 height 77
type input "2000"
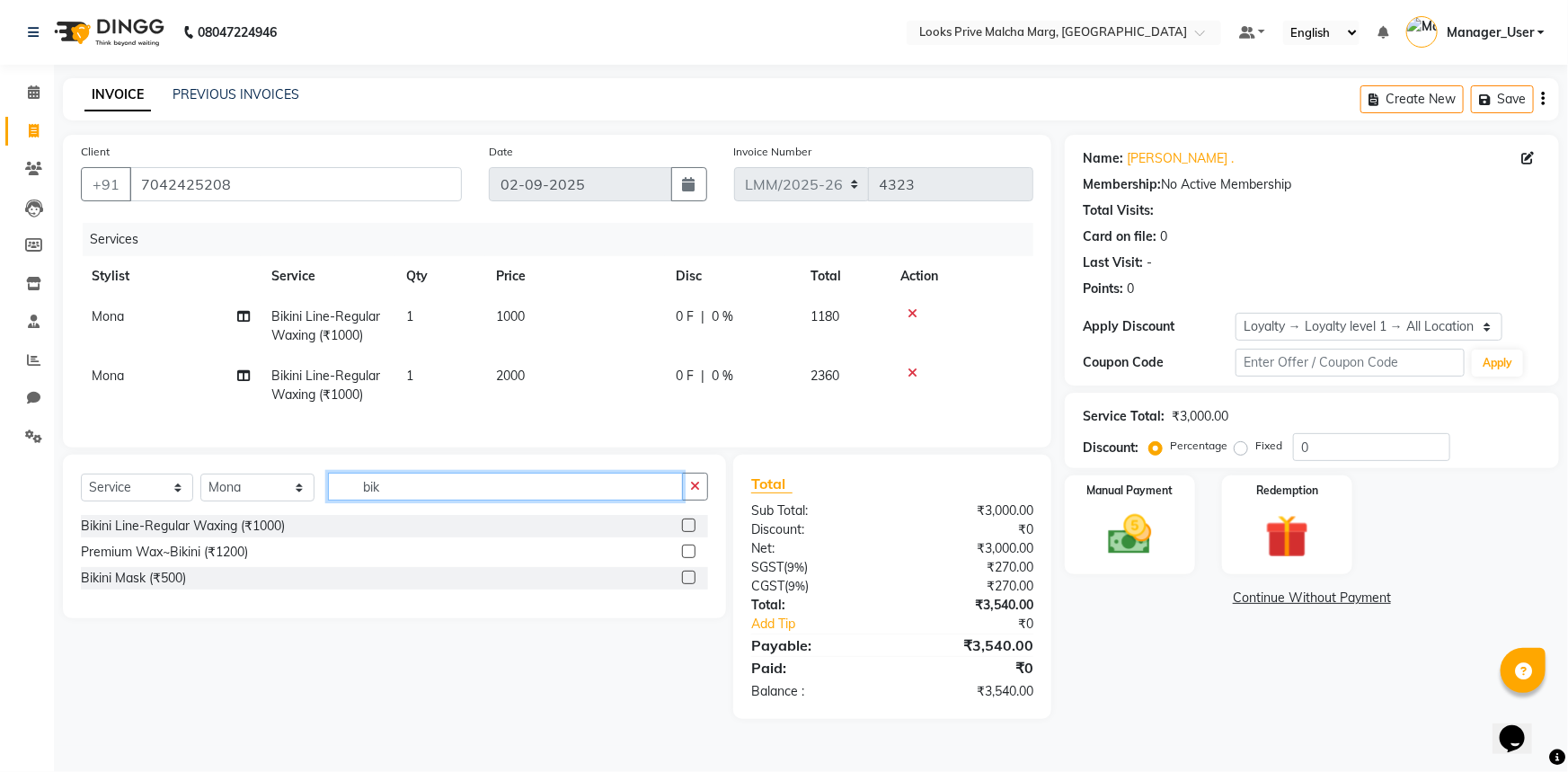
click at [472, 500] on input "bik" at bounding box center [505, 487] width 355 height 28
click at [688, 558] on label at bounding box center [689, 551] width 13 height 13
click at [688, 558] on input "checkbox" at bounding box center [688, 552] width 11 height 11
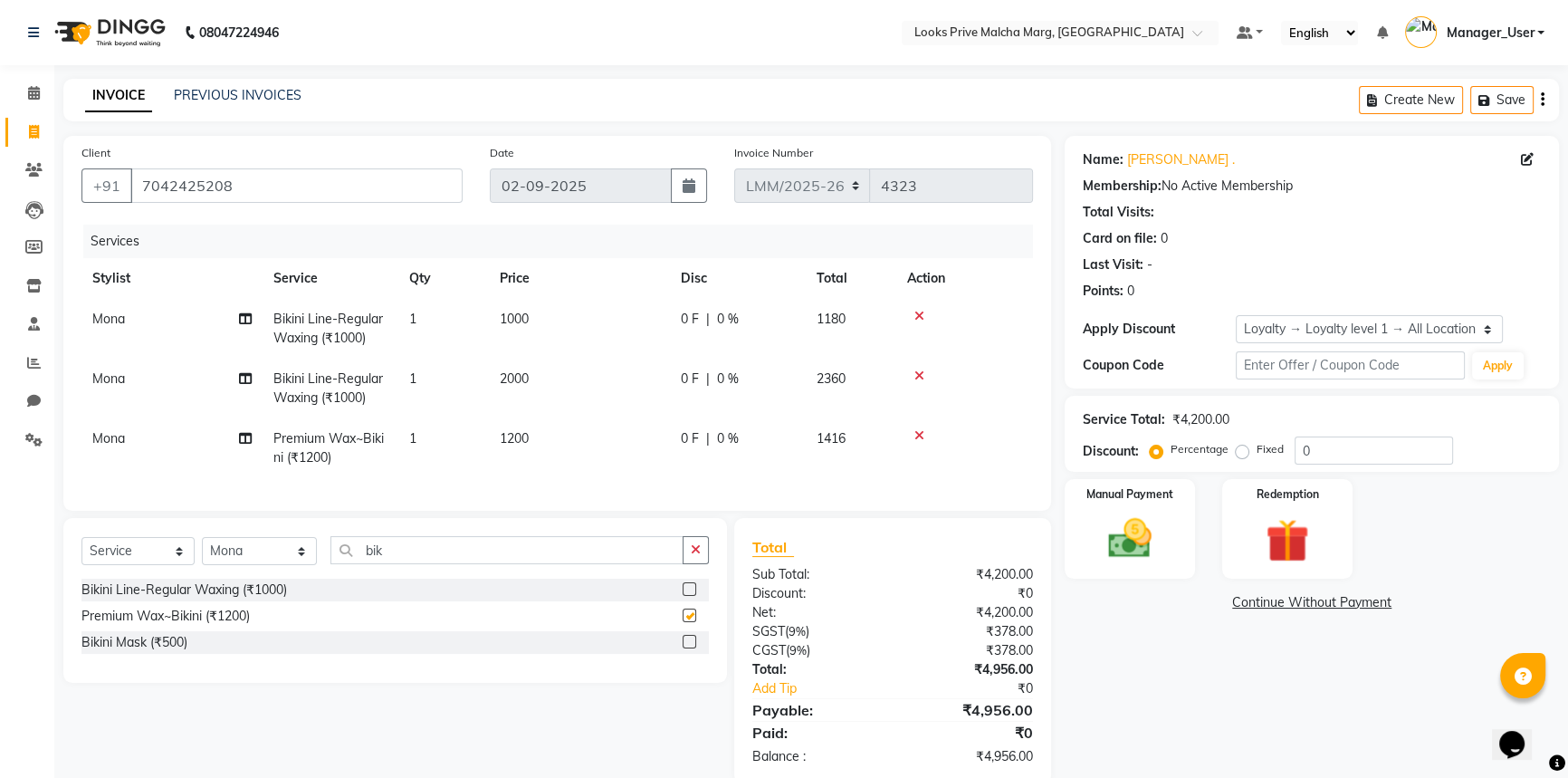
checkbox input "false"
click at [919, 378] on icon at bounding box center [920, 375] width 10 height 12
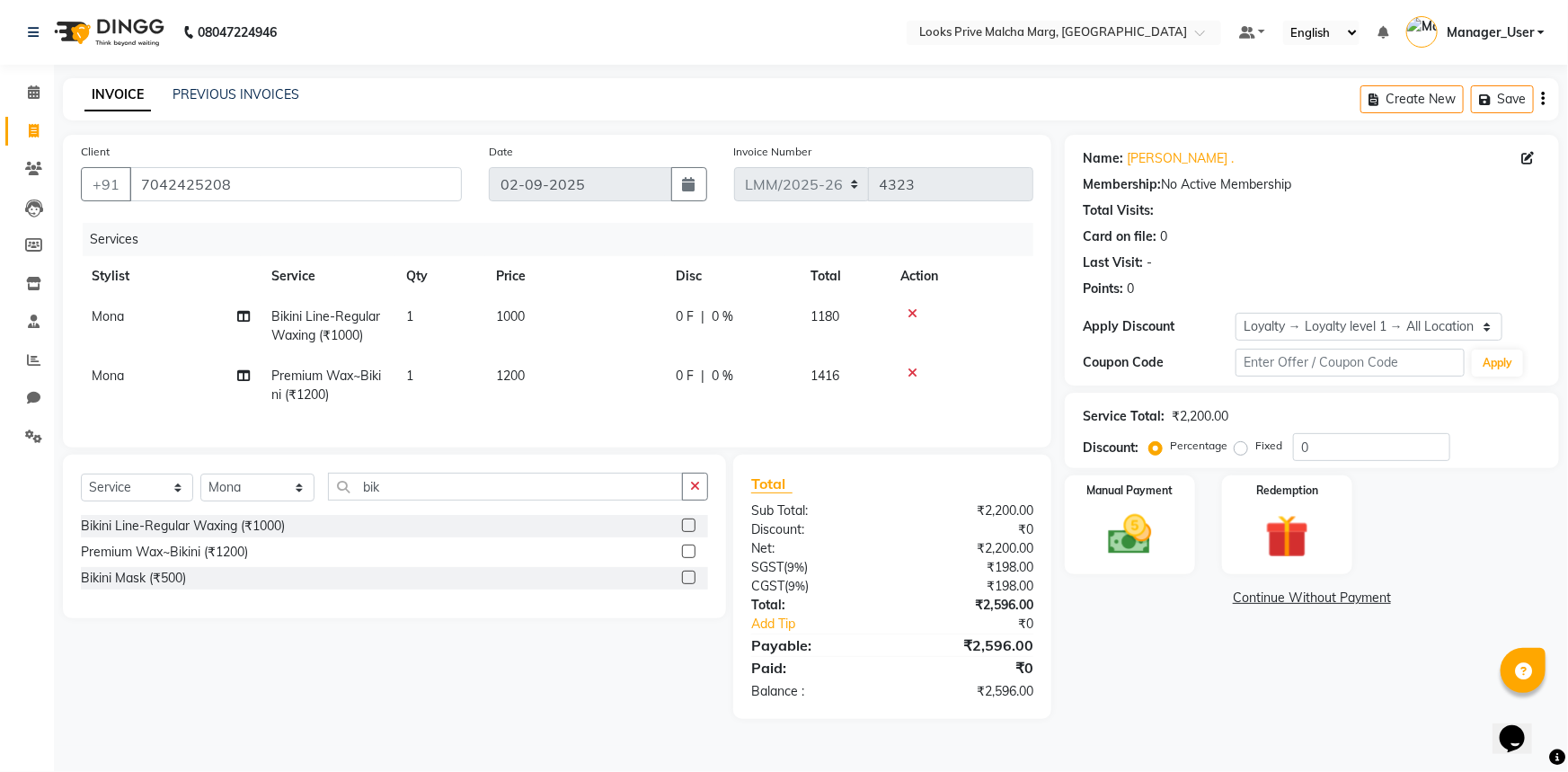
click at [545, 378] on td "1200" at bounding box center [575, 385] width 179 height 59
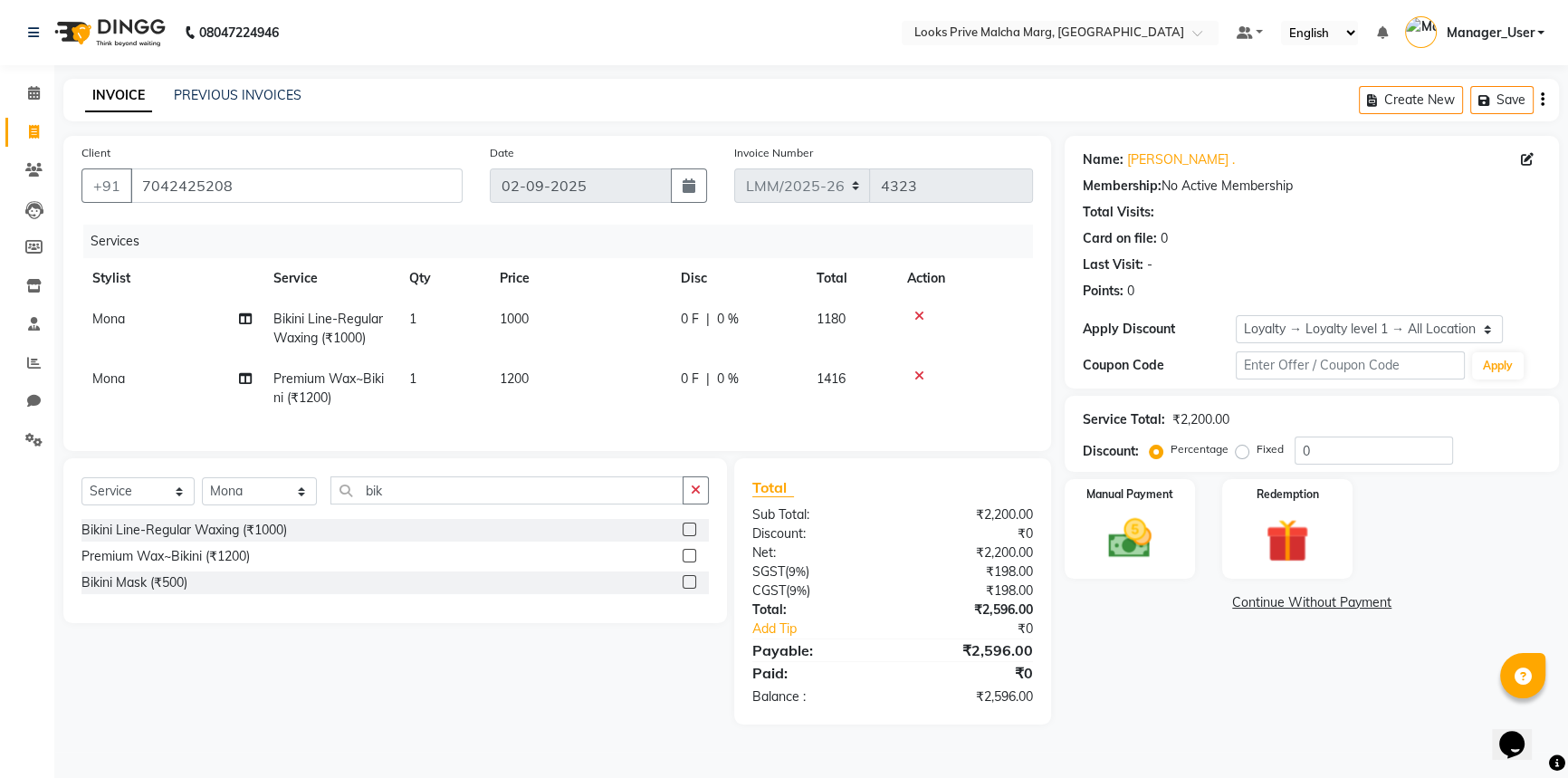
select select "66962"
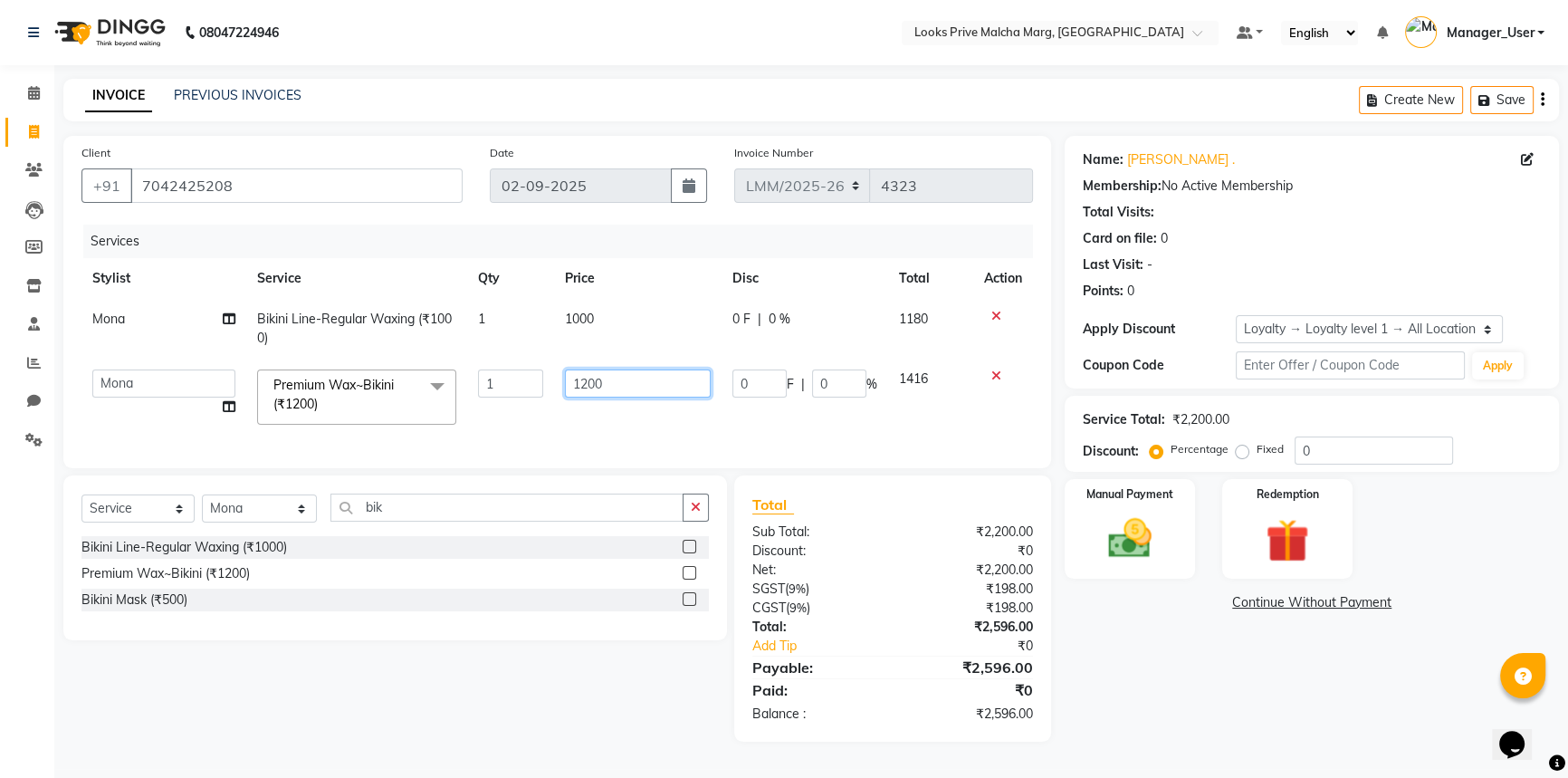
drag, startPoint x: 625, startPoint y: 376, endPoint x: 536, endPoint y: 392, distance: 90.4
click at [536, 392] on tr "[PERSON_NAME] Anas_Asst Counter_Sales Dharam_Pdct Hussain_Cr Jatin_Asst Leiya M…" at bounding box center [557, 397] width 952 height 77
type input "2000"
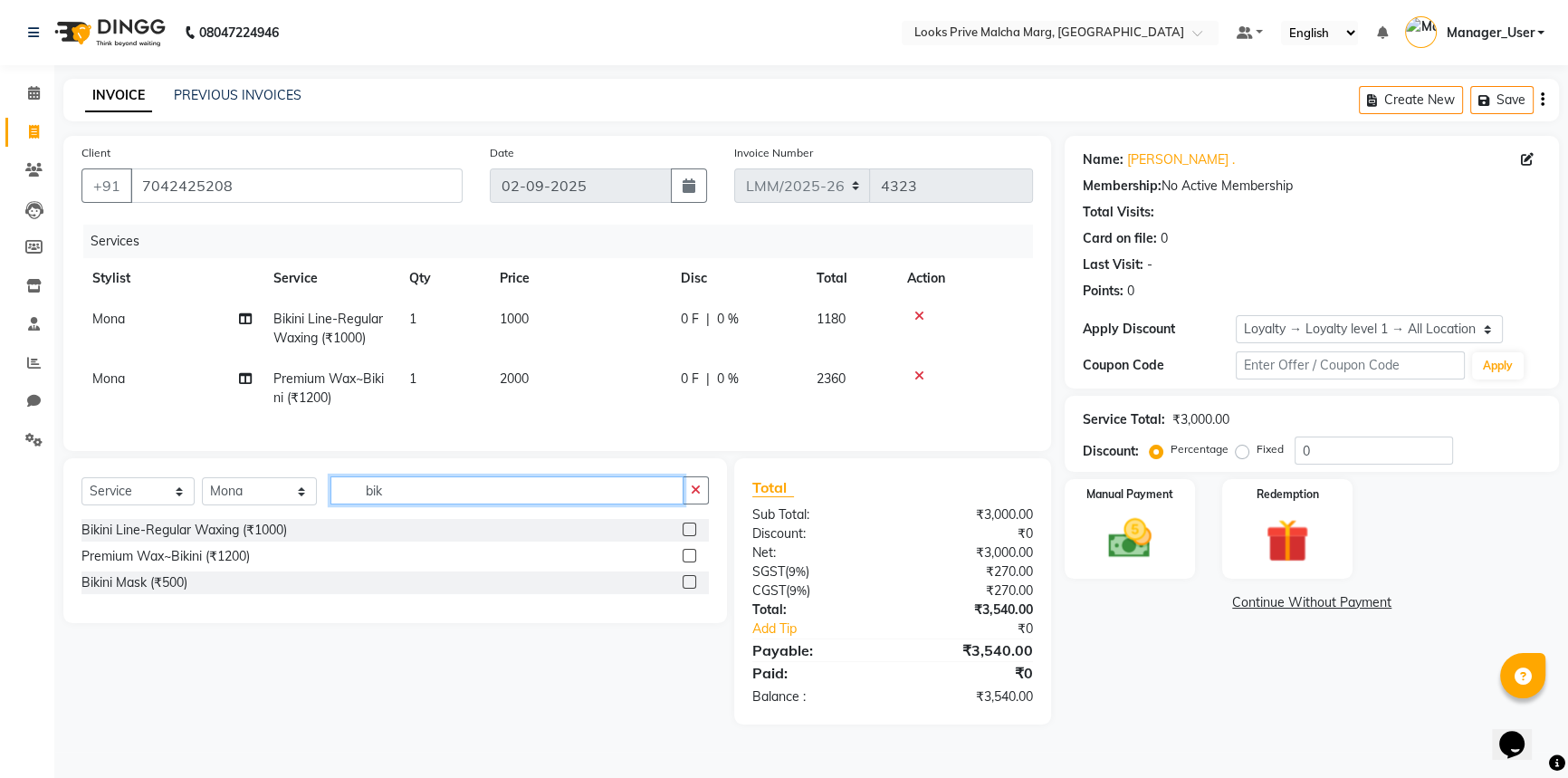
click at [446, 504] on input "bik" at bounding box center [506, 491] width 353 height 29
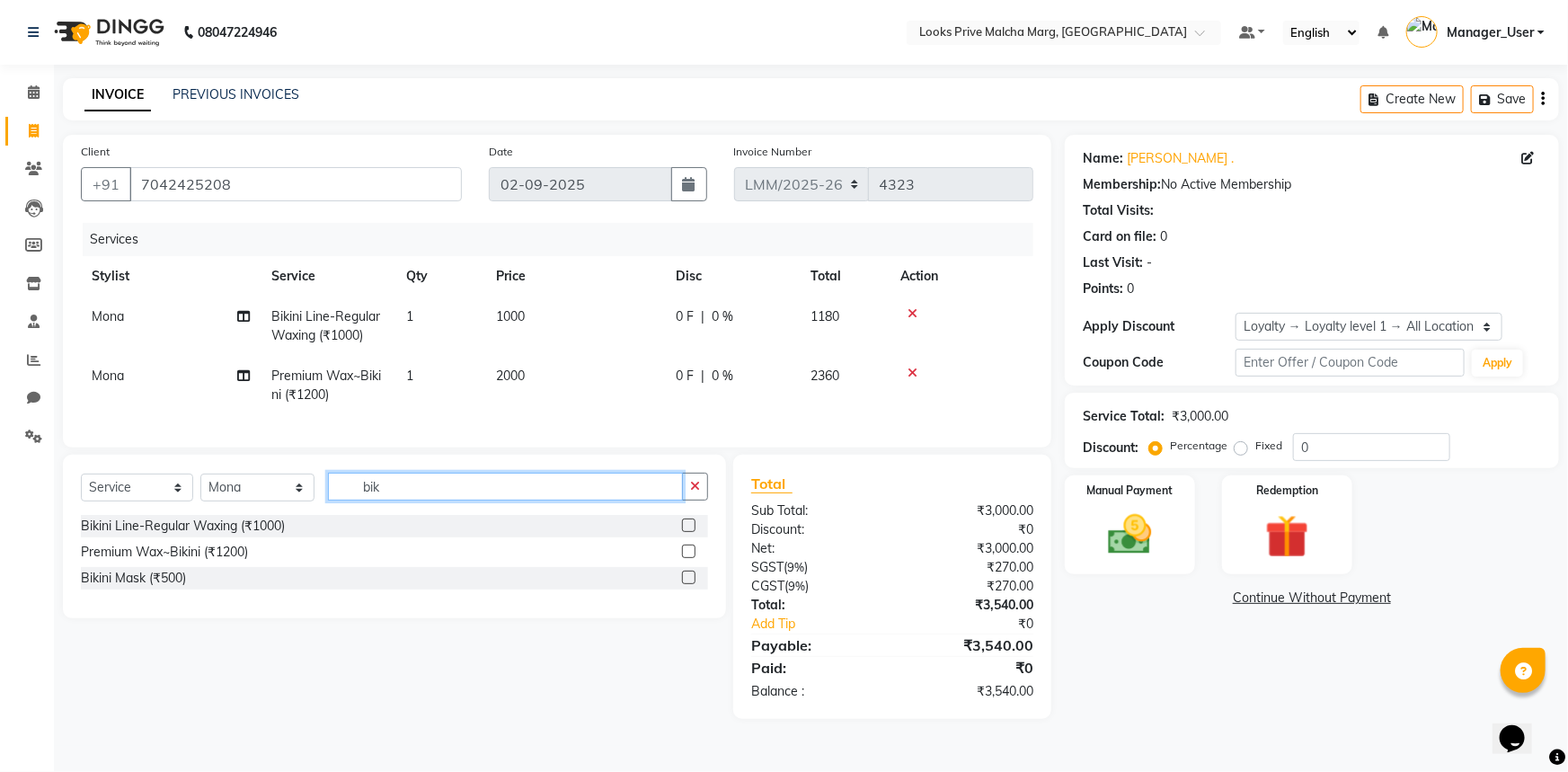
drag, startPoint x: 471, startPoint y: 501, endPoint x: 311, endPoint y: 501, distance: 160.0
click at [311, 501] on div "Select Service Product Membership Package Voucher Prepaid Gift Card Select Styl…" at bounding box center [395, 494] width 628 height 42
type input "under a"
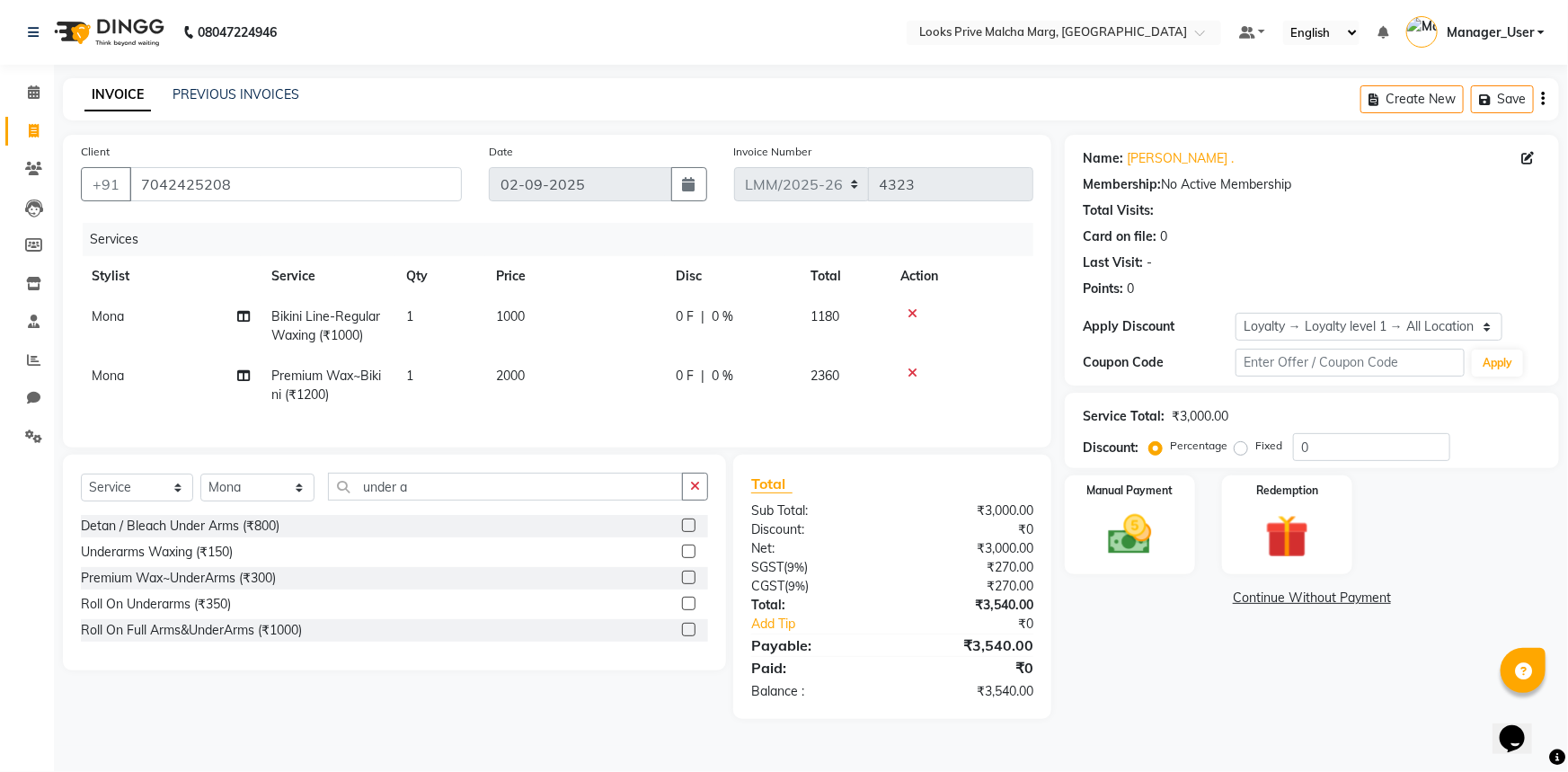
click at [683, 558] on label at bounding box center [689, 551] width 13 height 13
click at [683, 558] on input "checkbox" at bounding box center [688, 552] width 11 height 11
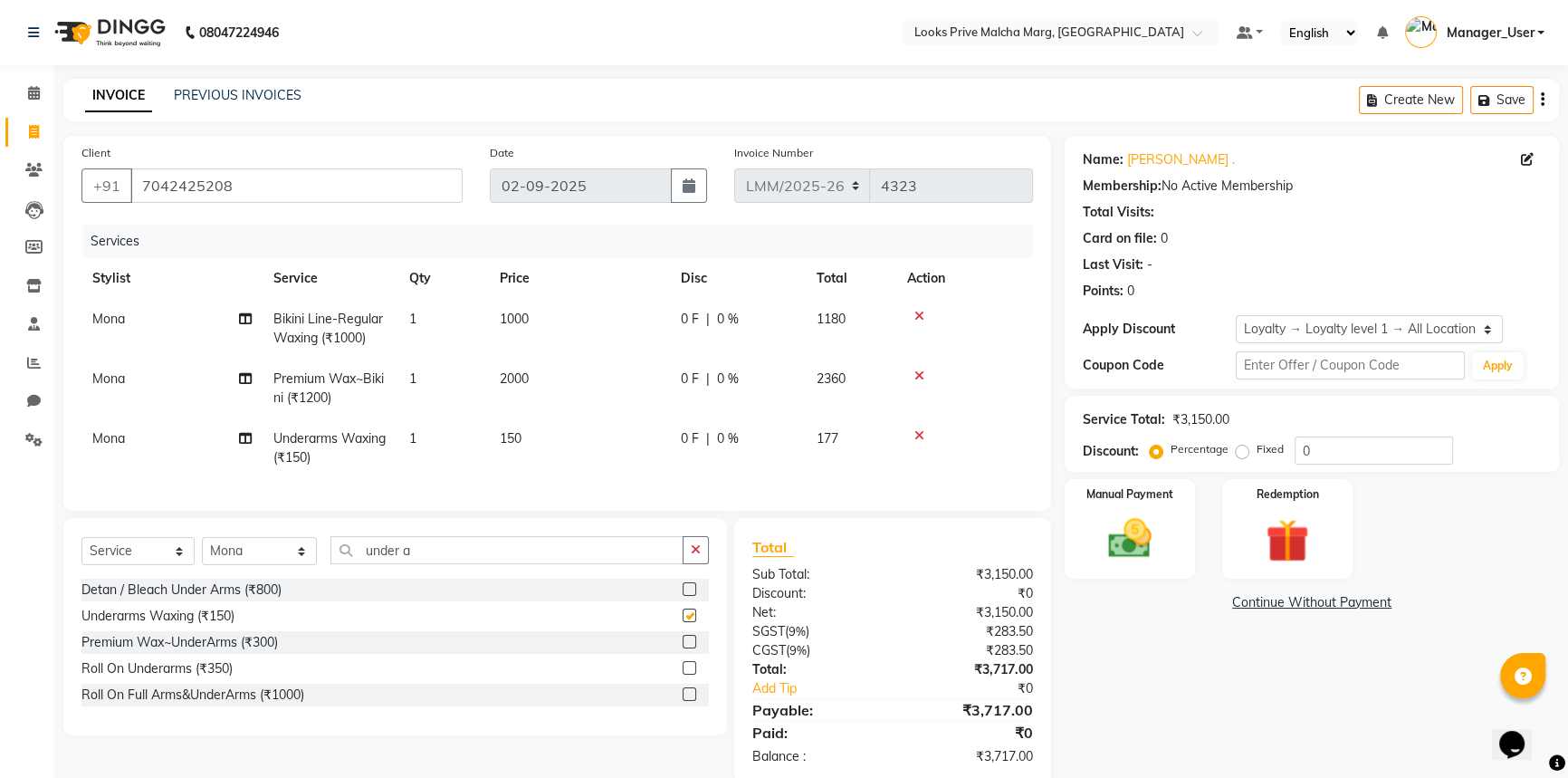
checkbox input "false"
click at [538, 429] on td "150" at bounding box center [579, 448] width 181 height 60
select select "66962"
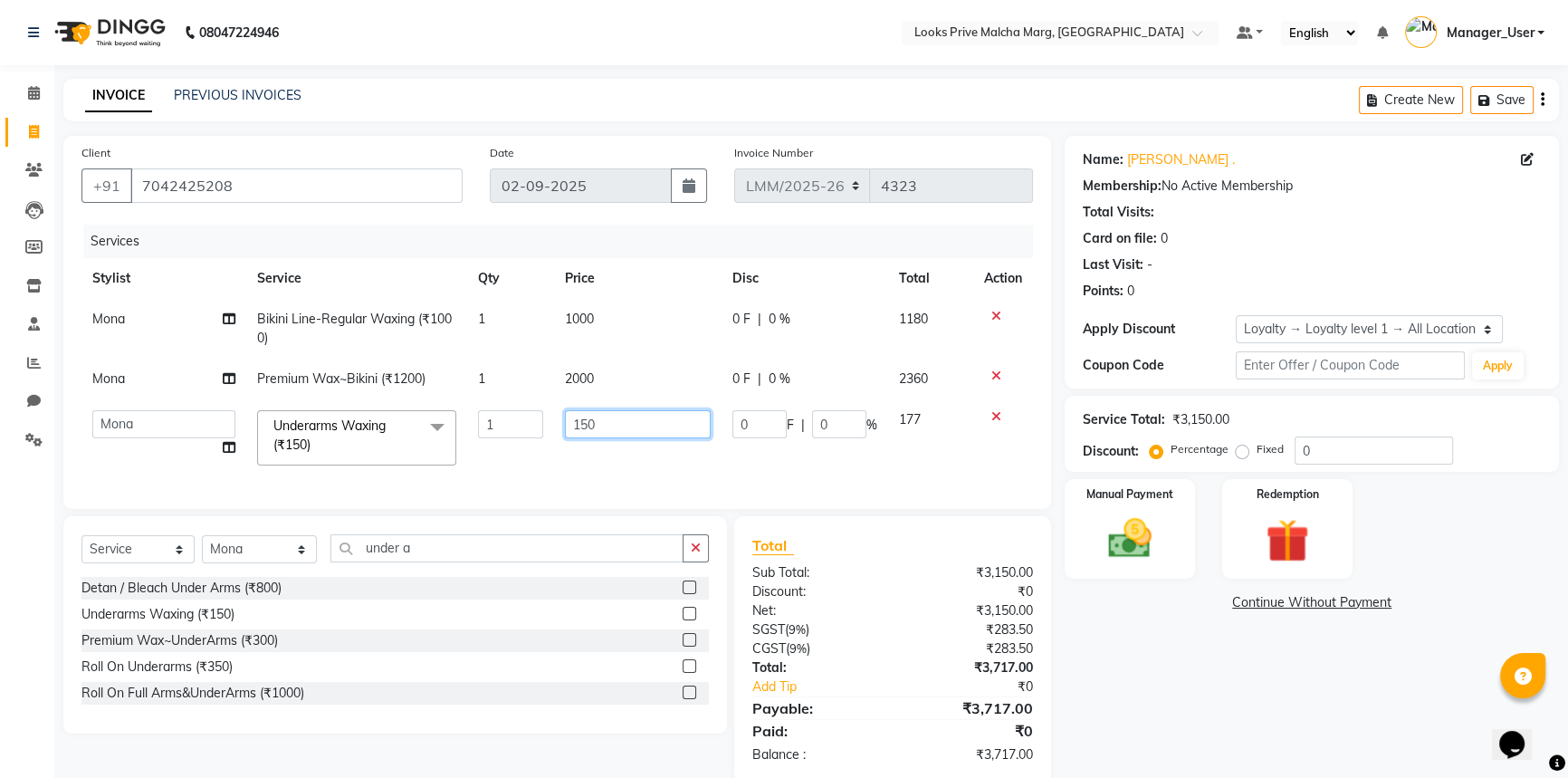
drag, startPoint x: 614, startPoint y: 427, endPoint x: 541, endPoint y: 443, distance: 74.7
click at [541, 443] on tr "[PERSON_NAME] Anas_Asst Counter_Sales Dharam_Pdct Hussain_Cr Jatin_Asst Leiya M…" at bounding box center [557, 438] width 952 height 77
type input "500"
drag, startPoint x: 413, startPoint y: 556, endPoint x: 425, endPoint y: 558, distance: 12.2
click at [416, 554] on input "under a" at bounding box center [506, 549] width 353 height 29
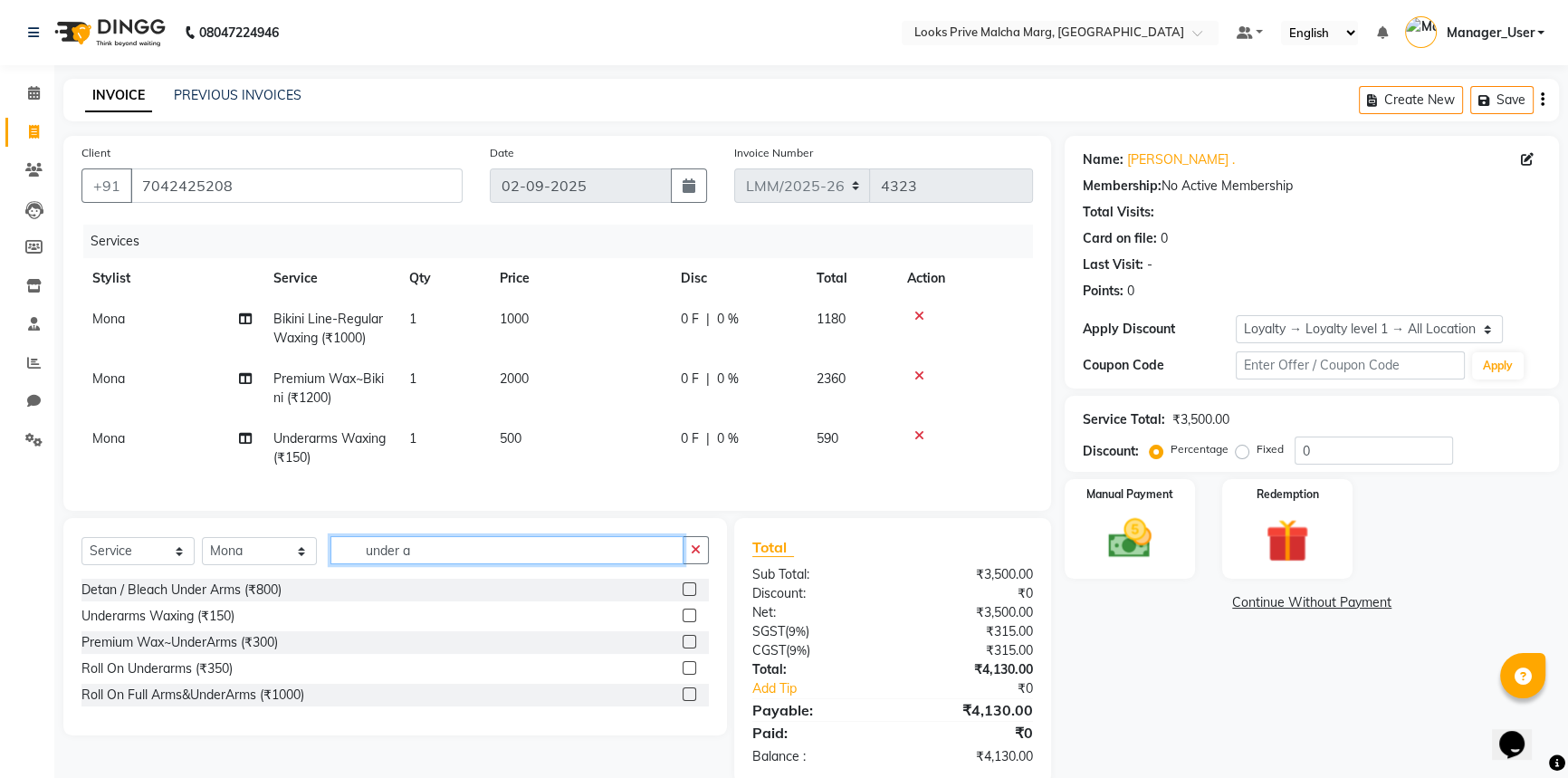
drag, startPoint x: 434, startPoint y: 560, endPoint x: 315, endPoint y: 563, distance: 119.0
click at [315, 563] on div "Select Service Product Membership Package Voucher Prepaid Gift Card Select Styl…" at bounding box center [396, 557] width 628 height 43
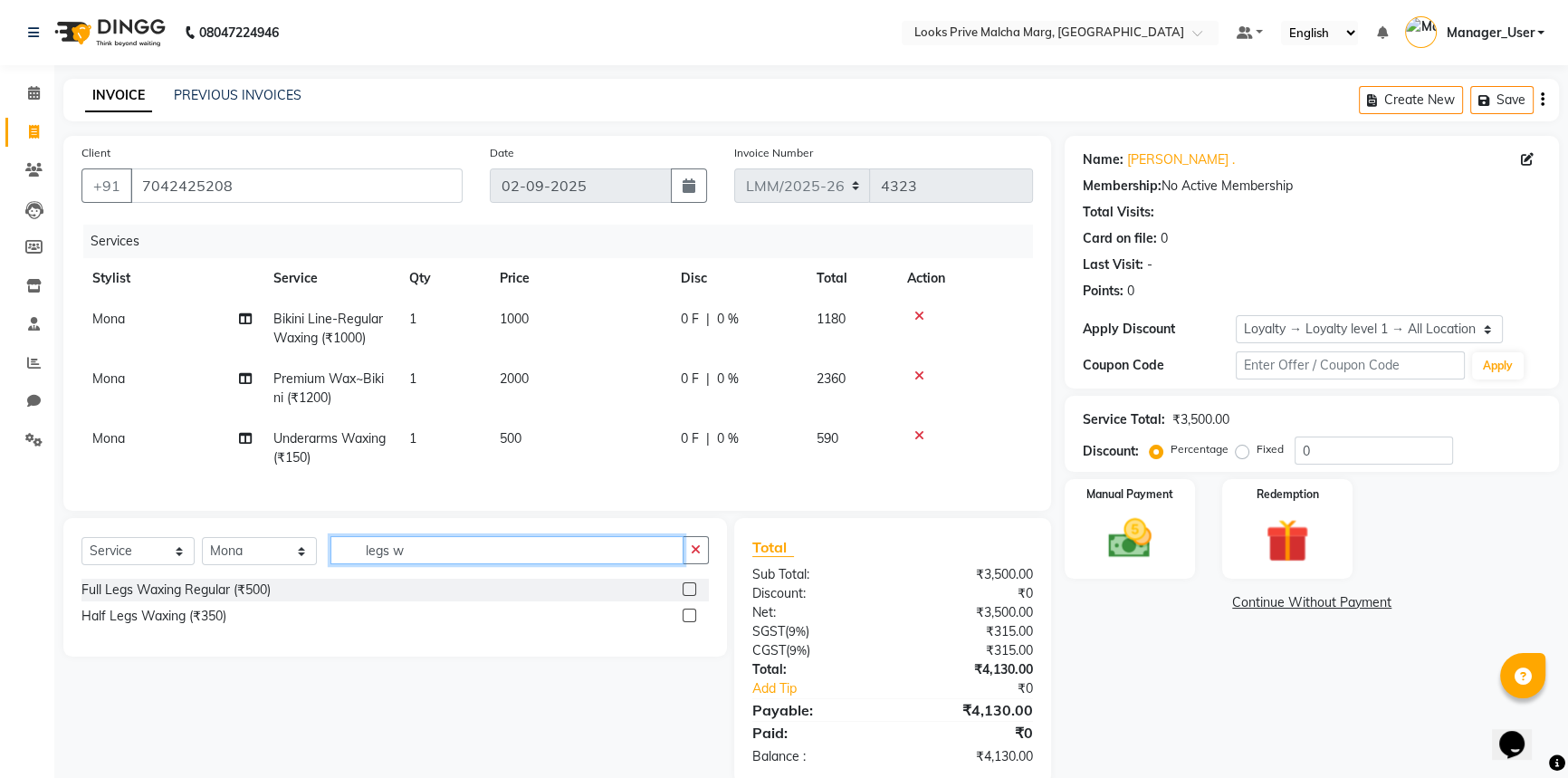
type input "legs w"
click at [688, 595] on label at bounding box center [689, 589] width 13 height 13
click at [688, 595] on input "checkbox" at bounding box center [688, 590] width 11 height 11
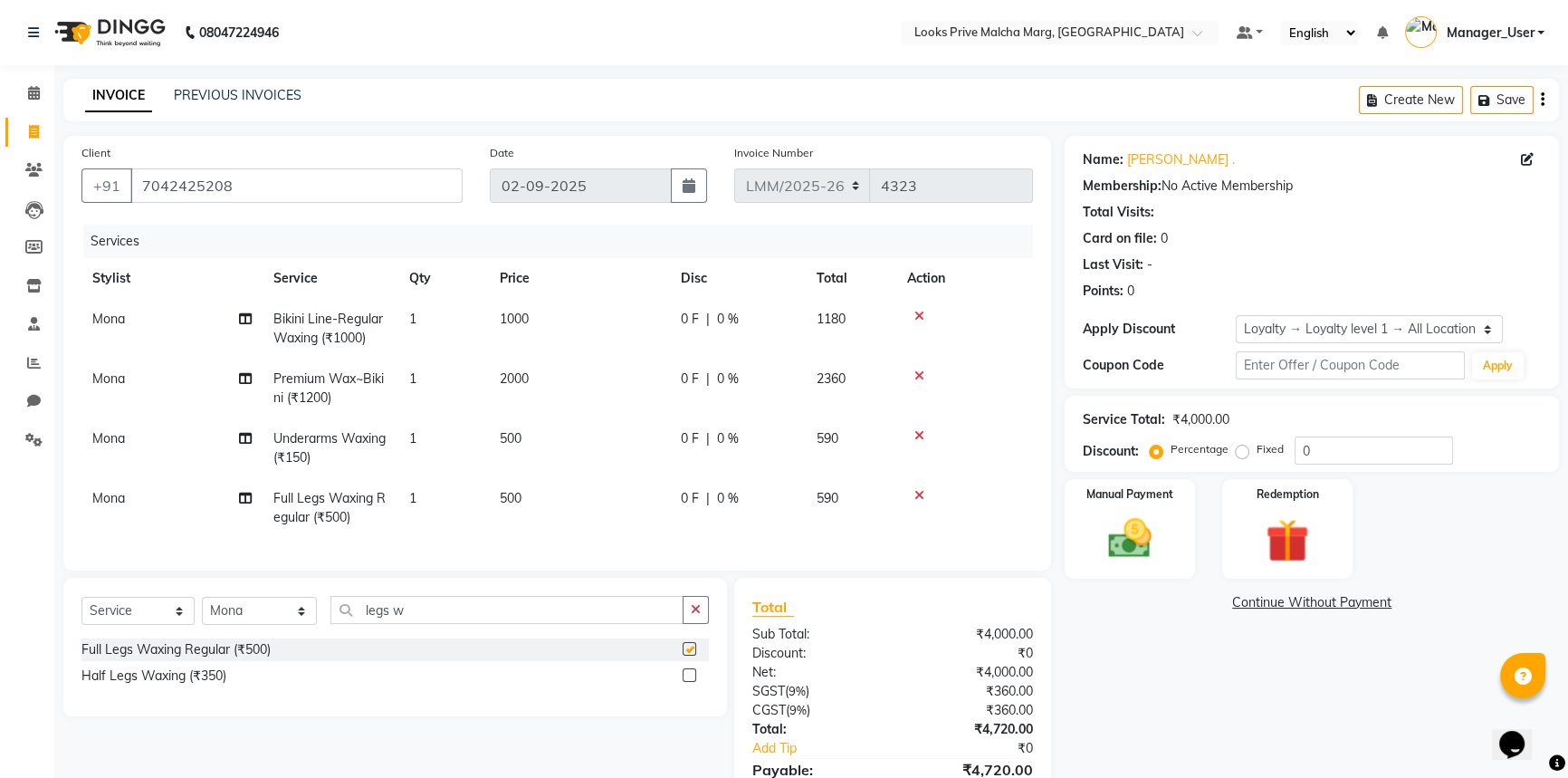
checkbox input "false"
click at [556, 487] on td "500" at bounding box center [579, 508] width 181 height 60
select select "66962"
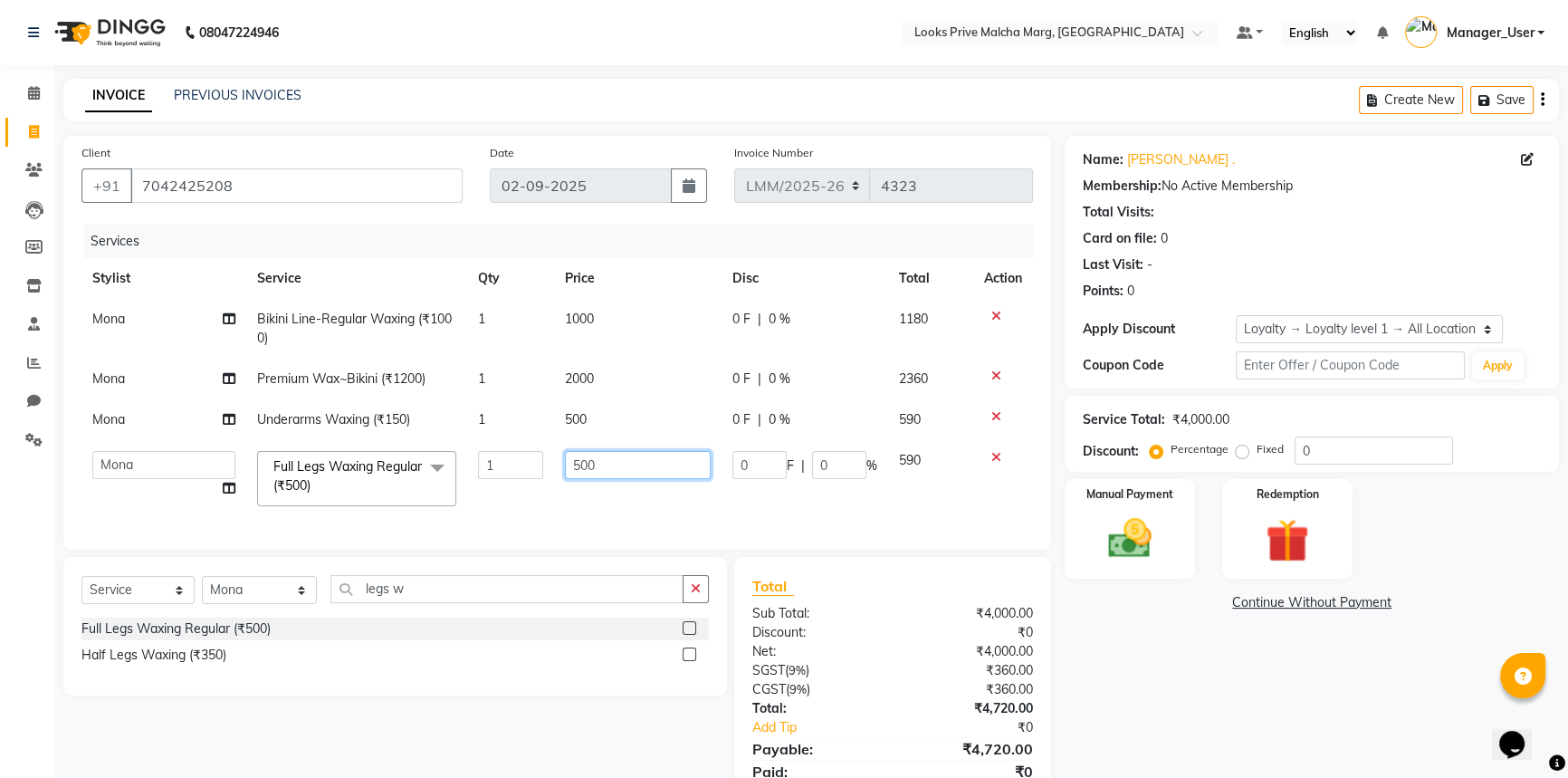
drag, startPoint x: 620, startPoint y: 471, endPoint x: 532, endPoint y: 482, distance: 88.7
click at [532, 482] on tr "[PERSON_NAME] Anas_Asst Counter_Sales Dharam_Pdct Hussain_Cr Jatin_Asst Leiya M…" at bounding box center [557, 478] width 952 height 77
type input "1100"
click at [416, 603] on input "legs w" at bounding box center [506, 590] width 353 height 29
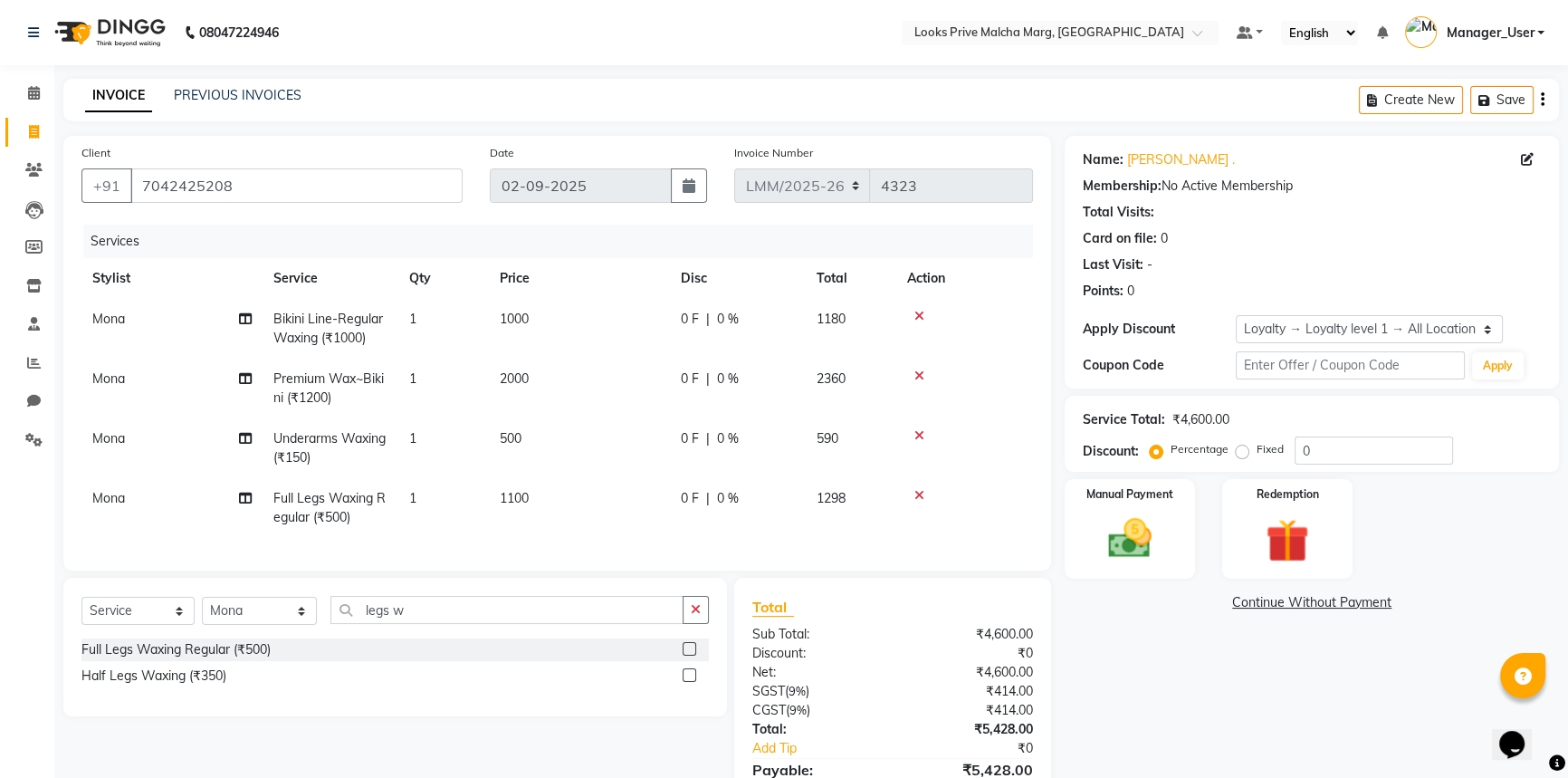
drag, startPoint x: 474, startPoint y: 607, endPoint x: 371, endPoint y: 605, distance: 103.0
click at [373, 605] on div "Select Service Product Membership Package Voucher Prepaid Gift Card Select Styl…" at bounding box center [396, 647] width 664 height 139
drag, startPoint x: 425, startPoint y: 627, endPoint x: 315, endPoint y: 625, distance: 110.0
click at [315, 625] on div "Select Service Product Membership Package Voucher Prepaid Gift Card Select Styl…" at bounding box center [396, 616] width 628 height 43
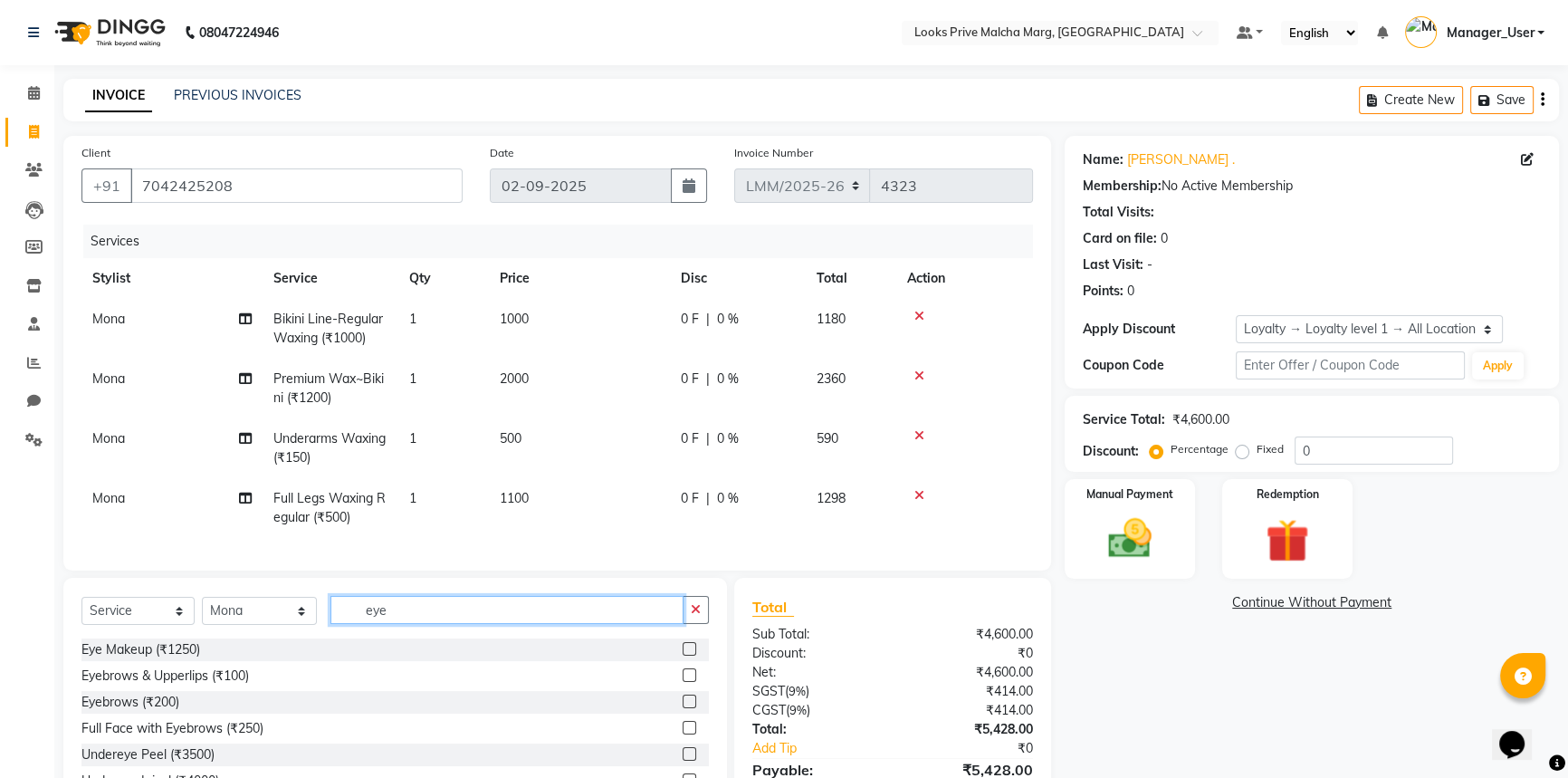
type input "eye"
click at [683, 682] on label at bounding box center [689, 675] width 13 height 13
click at [683, 682] on input "checkbox" at bounding box center [688, 675] width 11 height 11
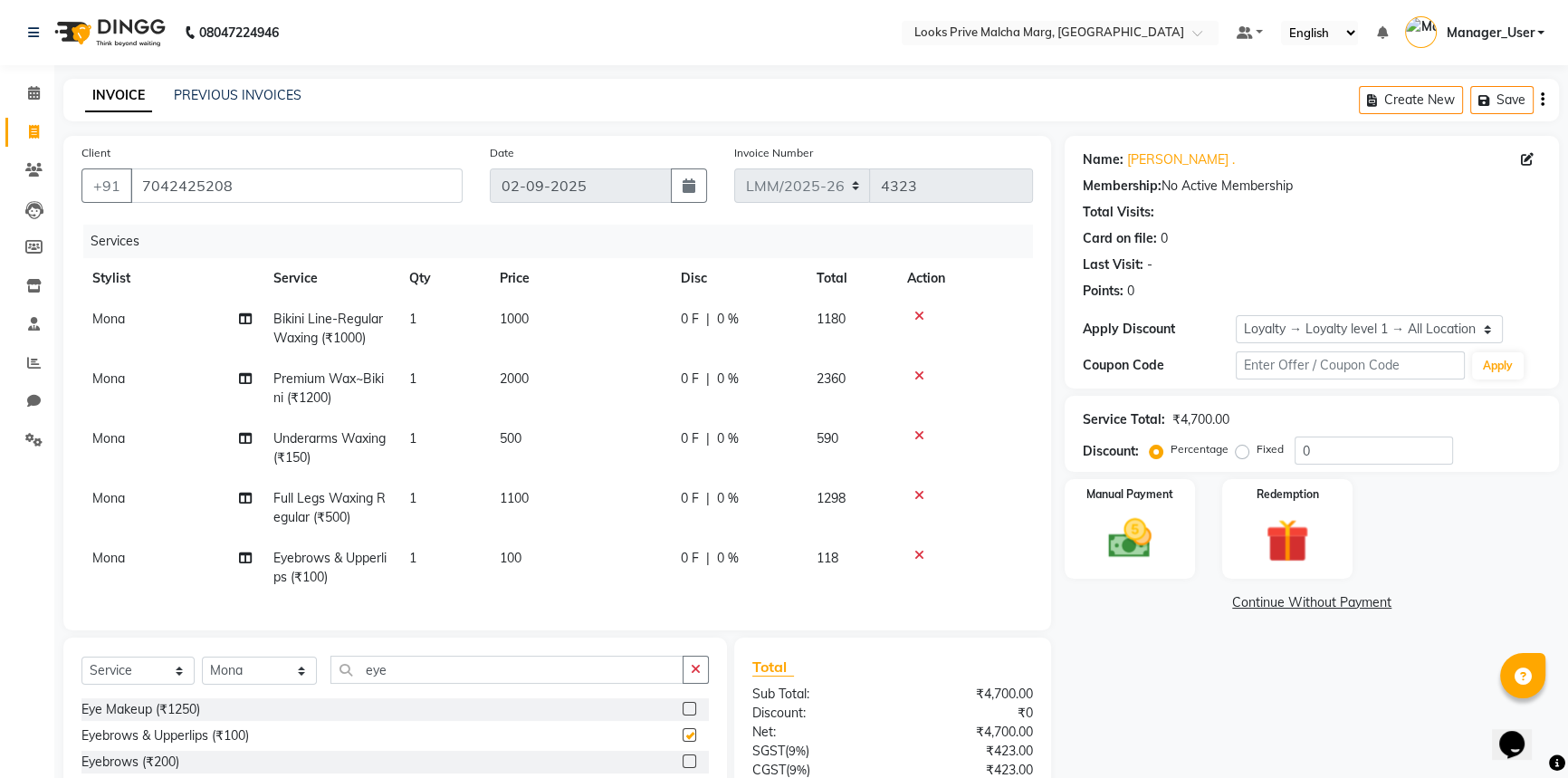
checkbox input "false"
click at [1177, 765] on div "Name: [PERSON_NAME] . Membership: No Active Membership Total Visits: Card on fi…" at bounding box center [1319, 520] width 508 height 768
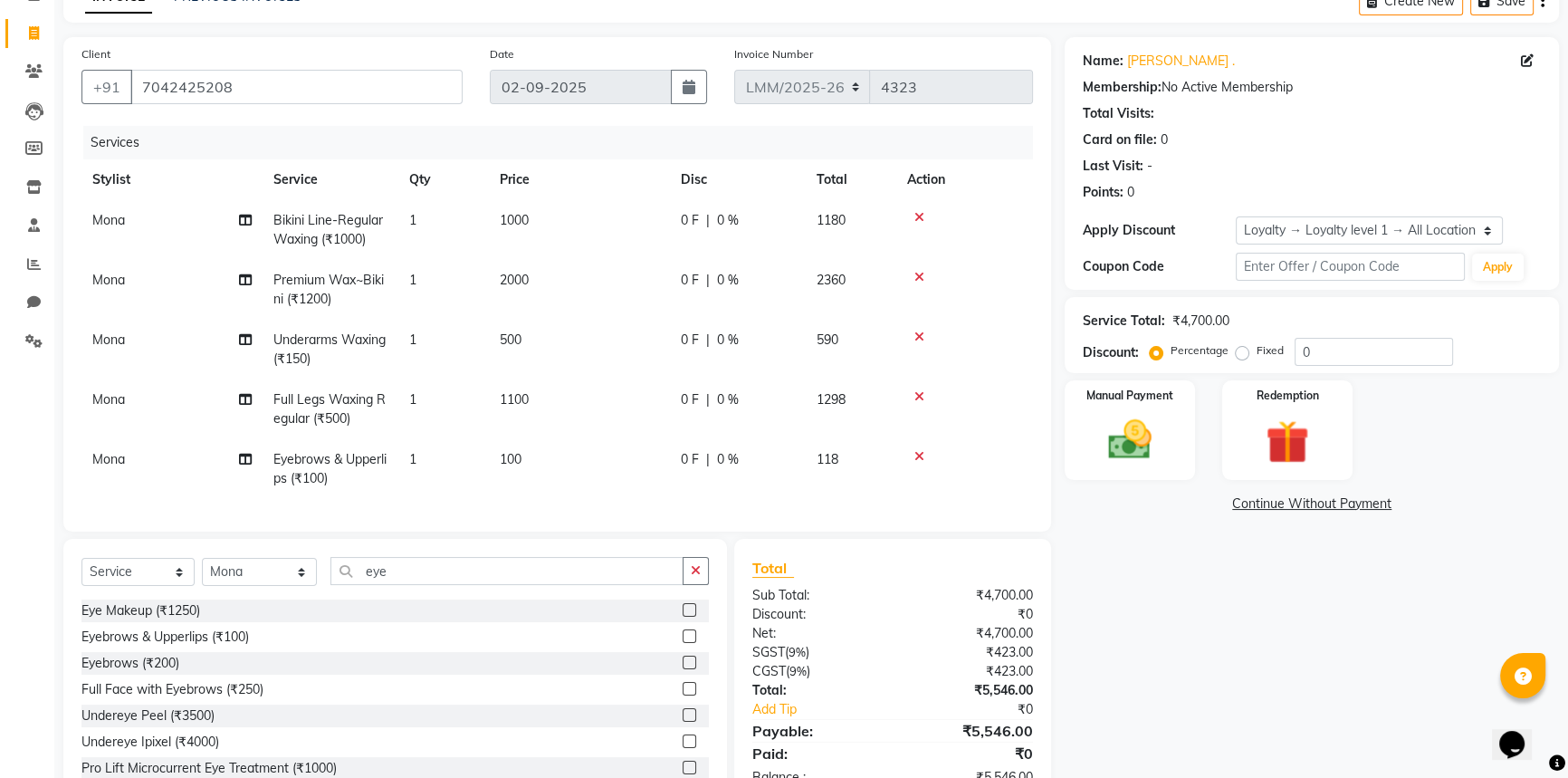
scroll to position [164, 0]
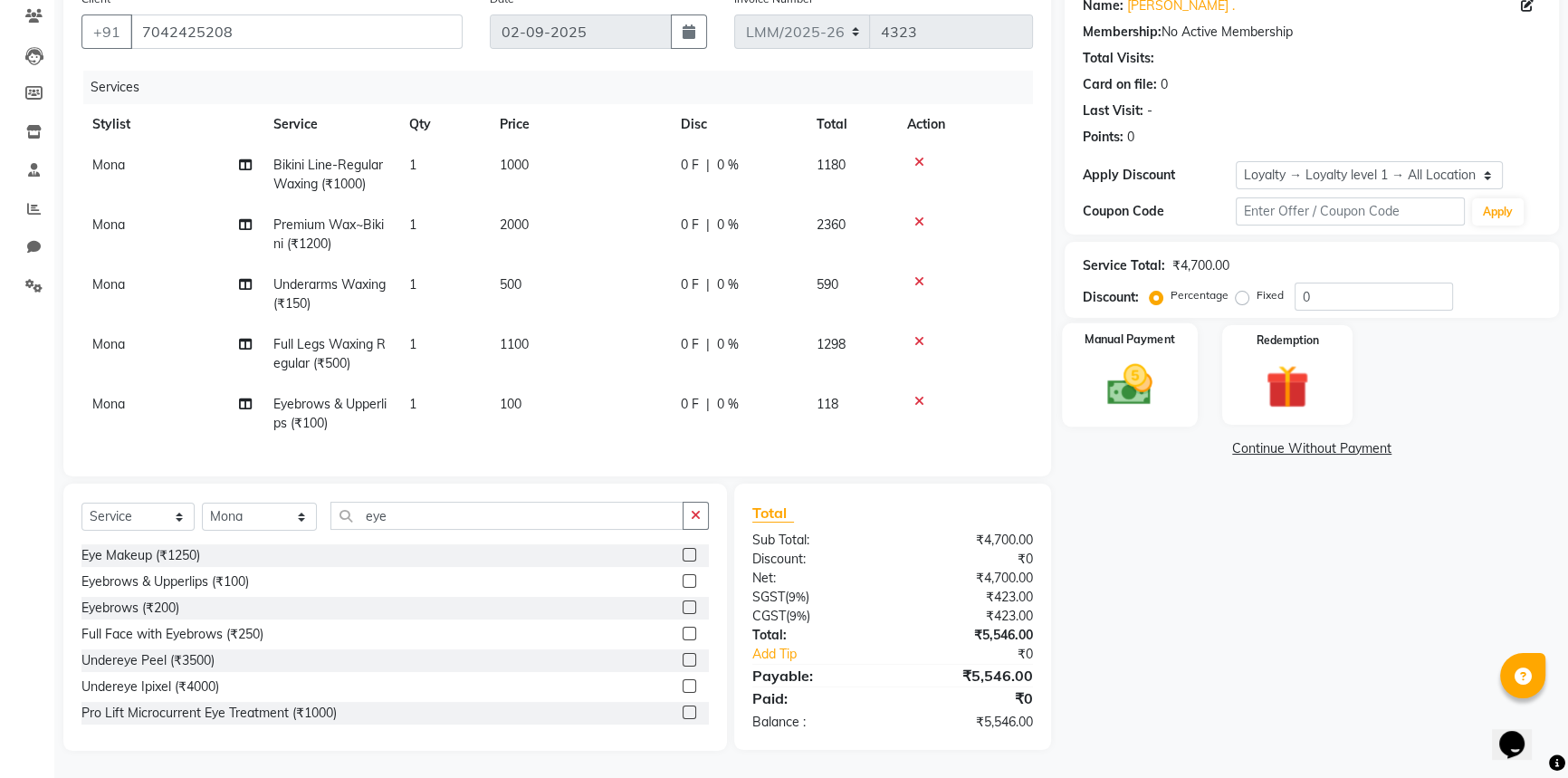
click at [1141, 359] on img at bounding box center [1130, 384] width 73 height 51
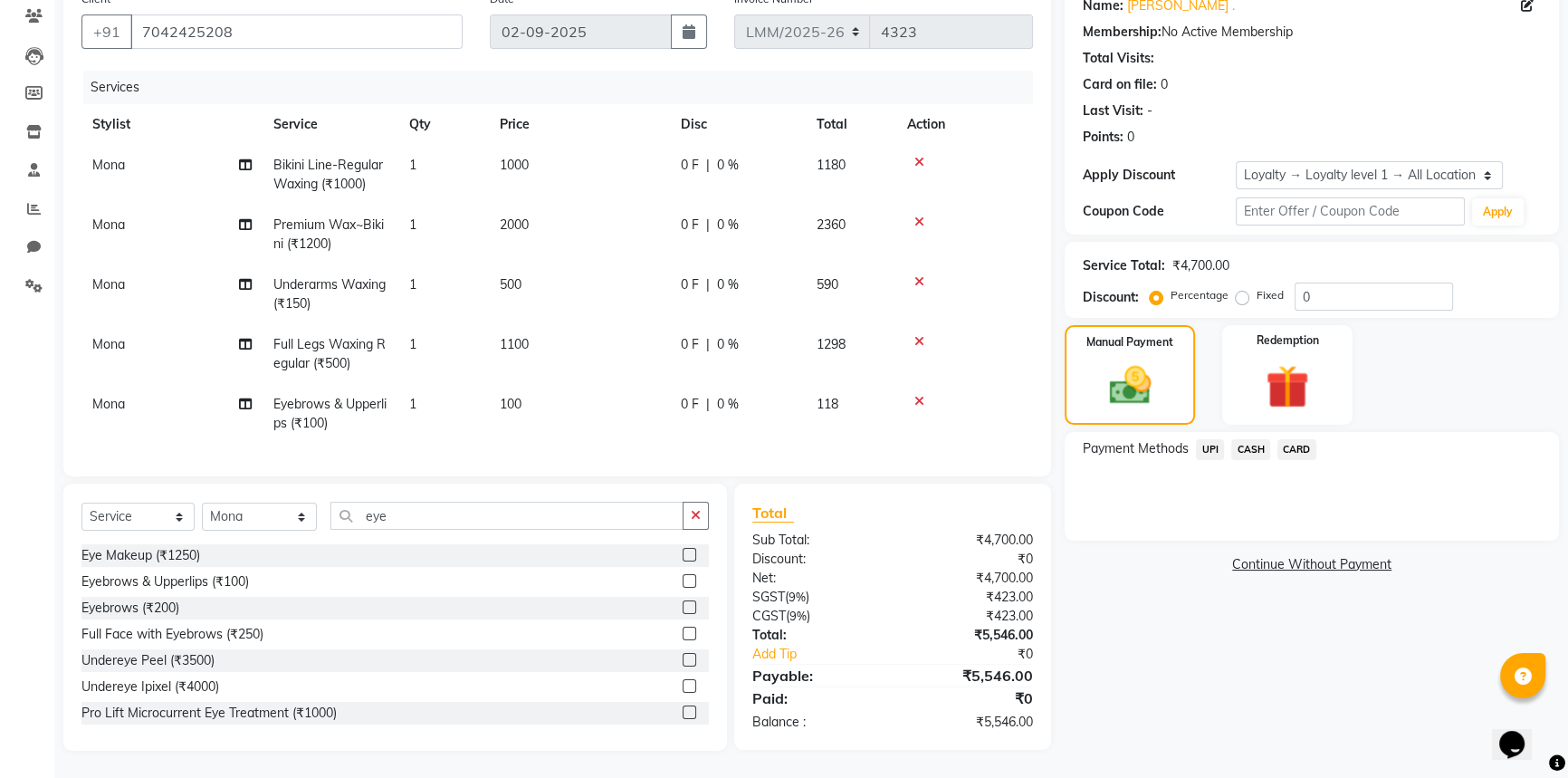
click at [1213, 439] on span "UPI" at bounding box center [1210, 450] width 29 height 21
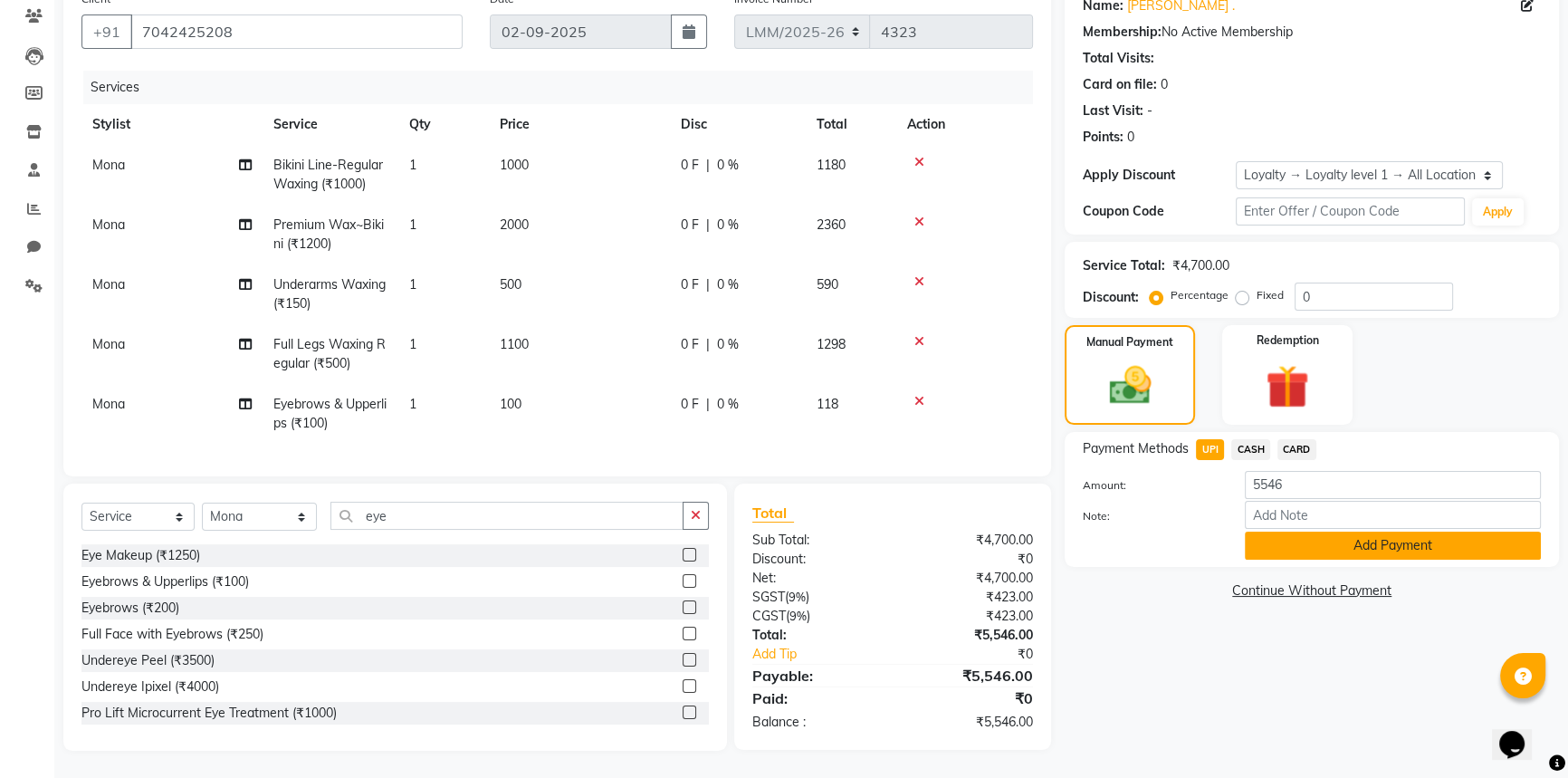
click at [1308, 539] on button "Add Payment" at bounding box center [1392, 546] width 296 height 29
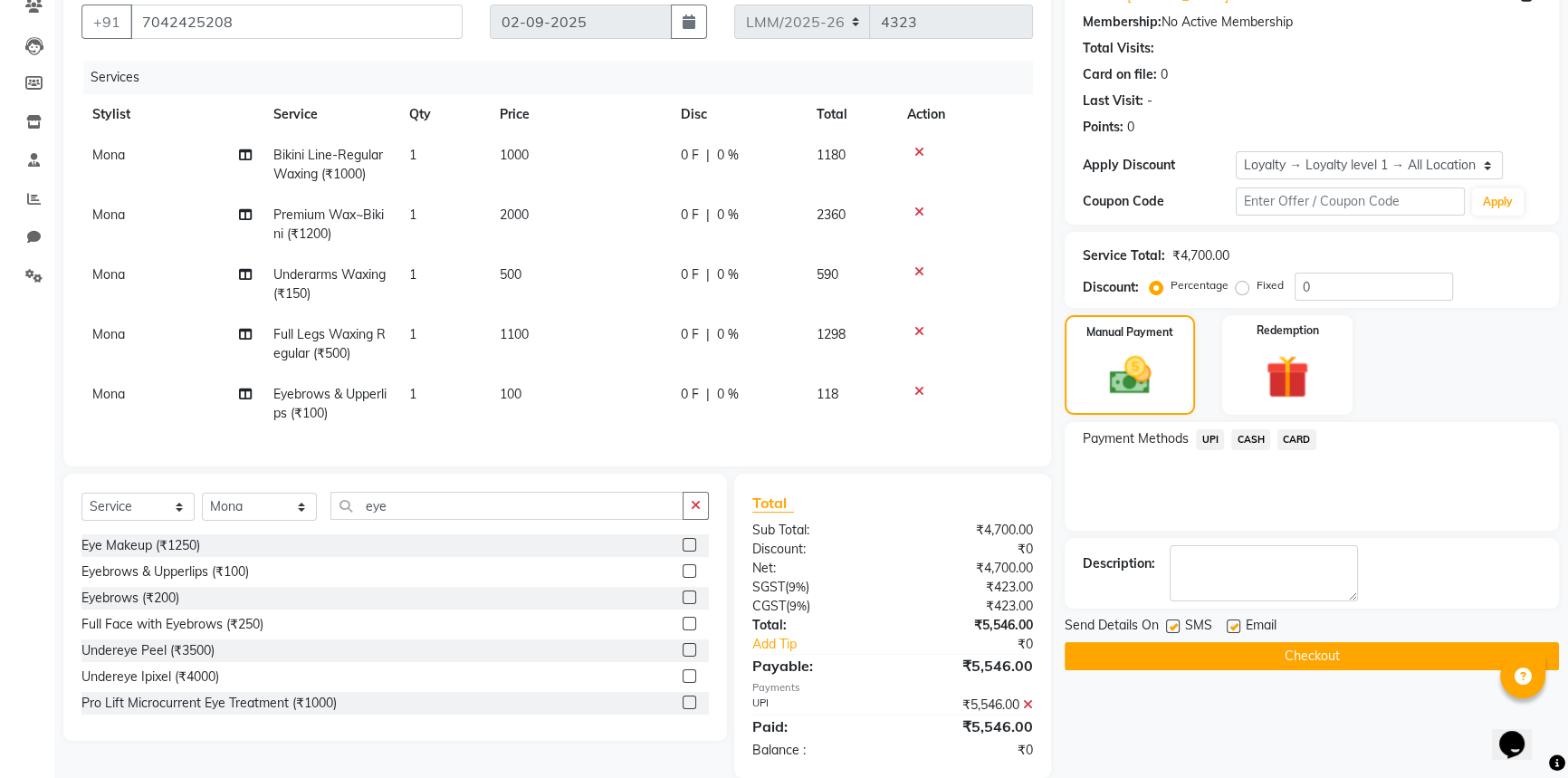
click at [1266, 670] on div "Name: [PERSON_NAME] . Membership: No Active Membership Total Visits: Card on fi…" at bounding box center [1319, 419] width 508 height 896
click at [1269, 652] on button "Checkout" at bounding box center [1312, 656] width 494 height 29
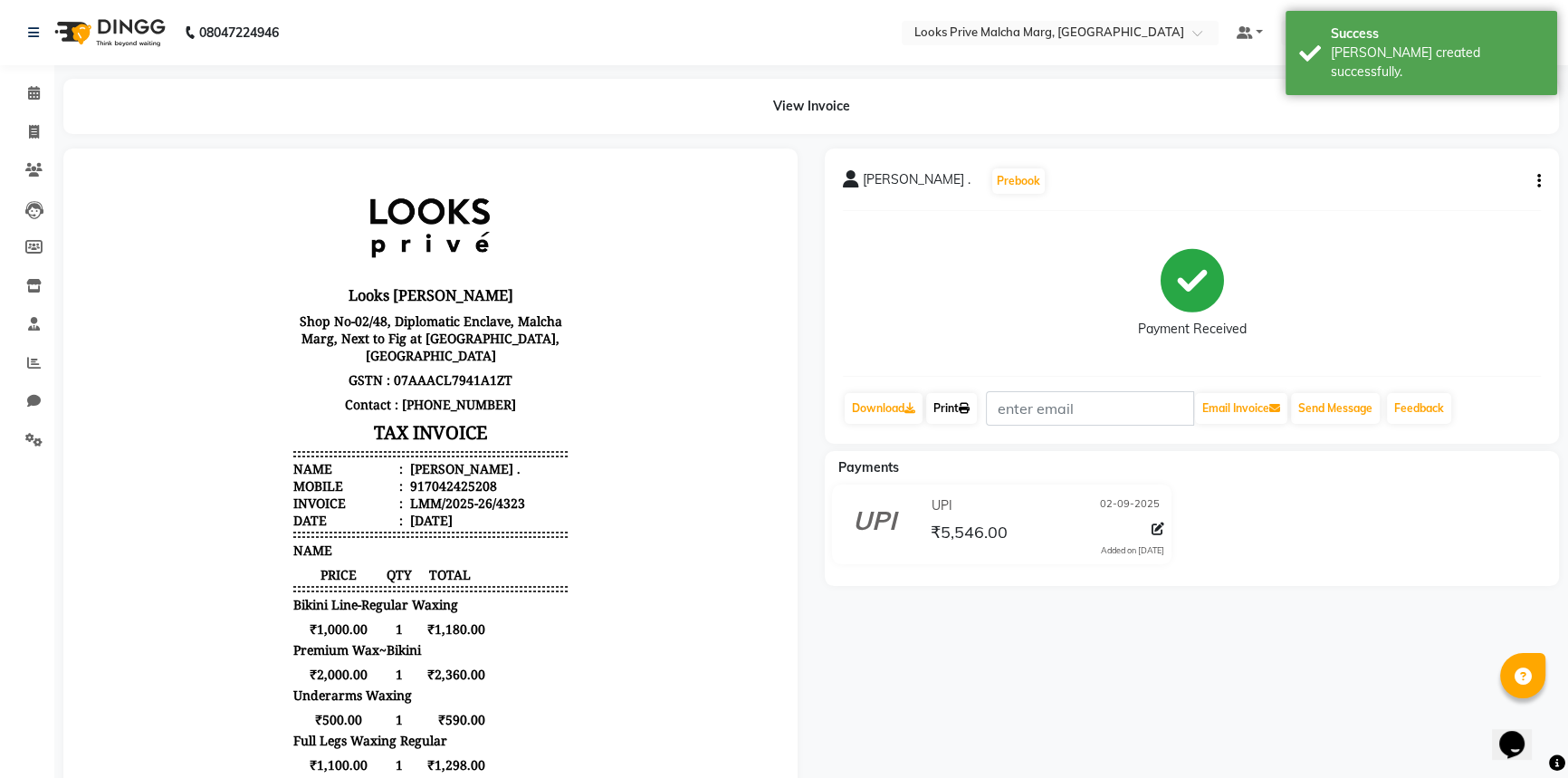
click at [967, 406] on icon at bounding box center [963, 408] width 10 height 10
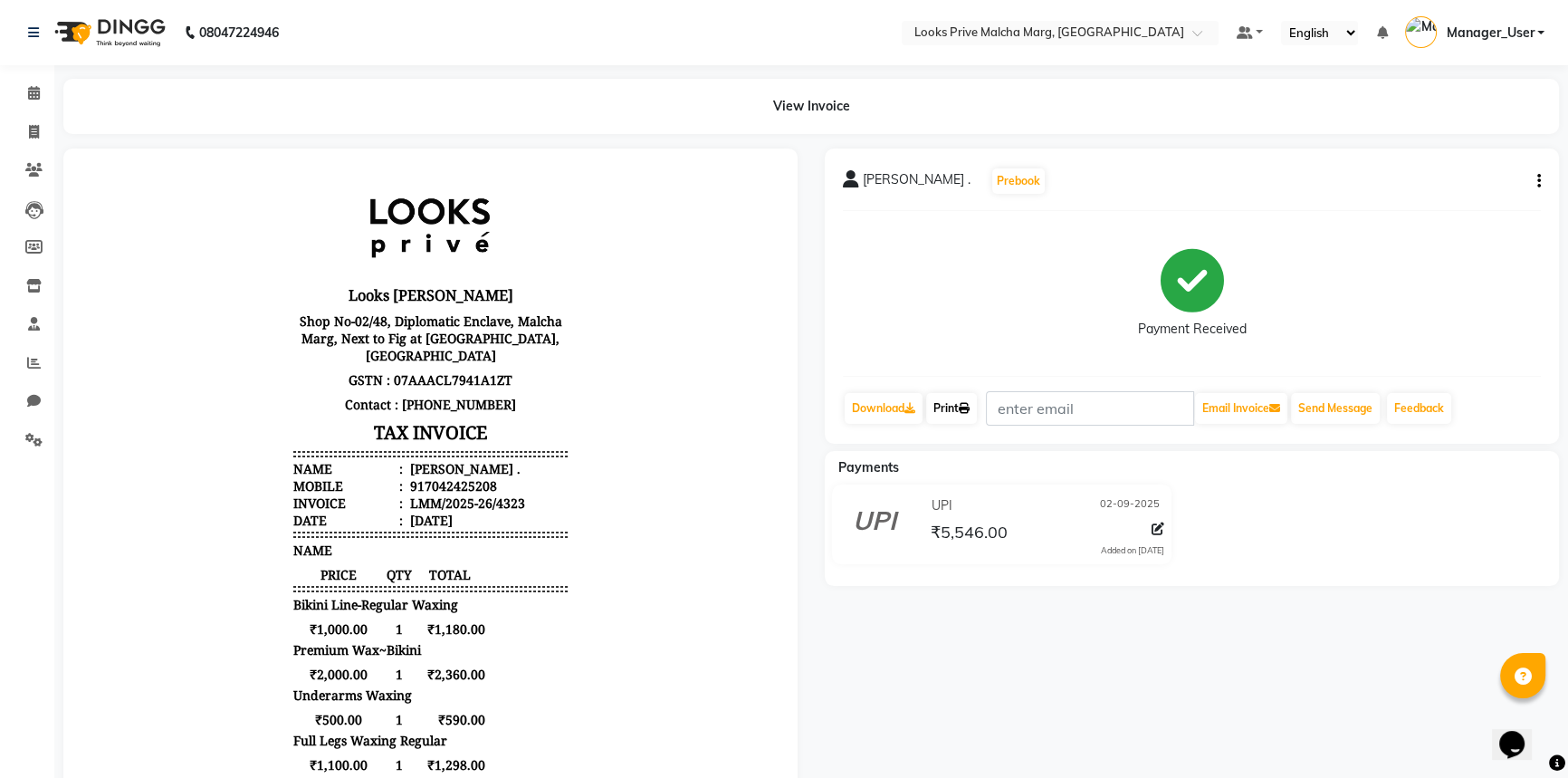
click at [966, 403] on icon at bounding box center [963, 408] width 10 height 10
click at [38, 94] on icon at bounding box center [34, 92] width 11 height 13
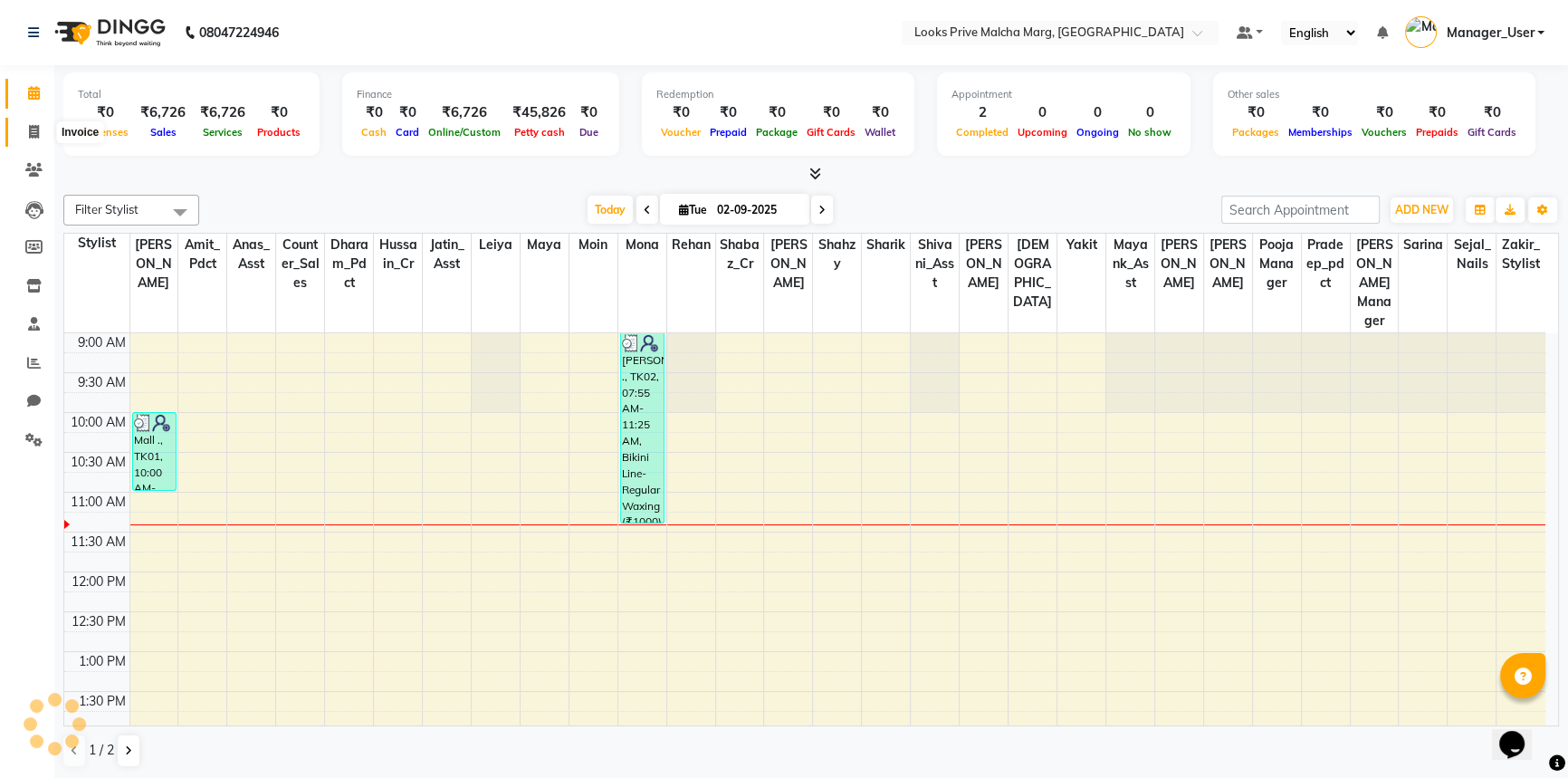
click at [29, 136] on icon at bounding box center [33, 131] width 10 height 13
select select "service"
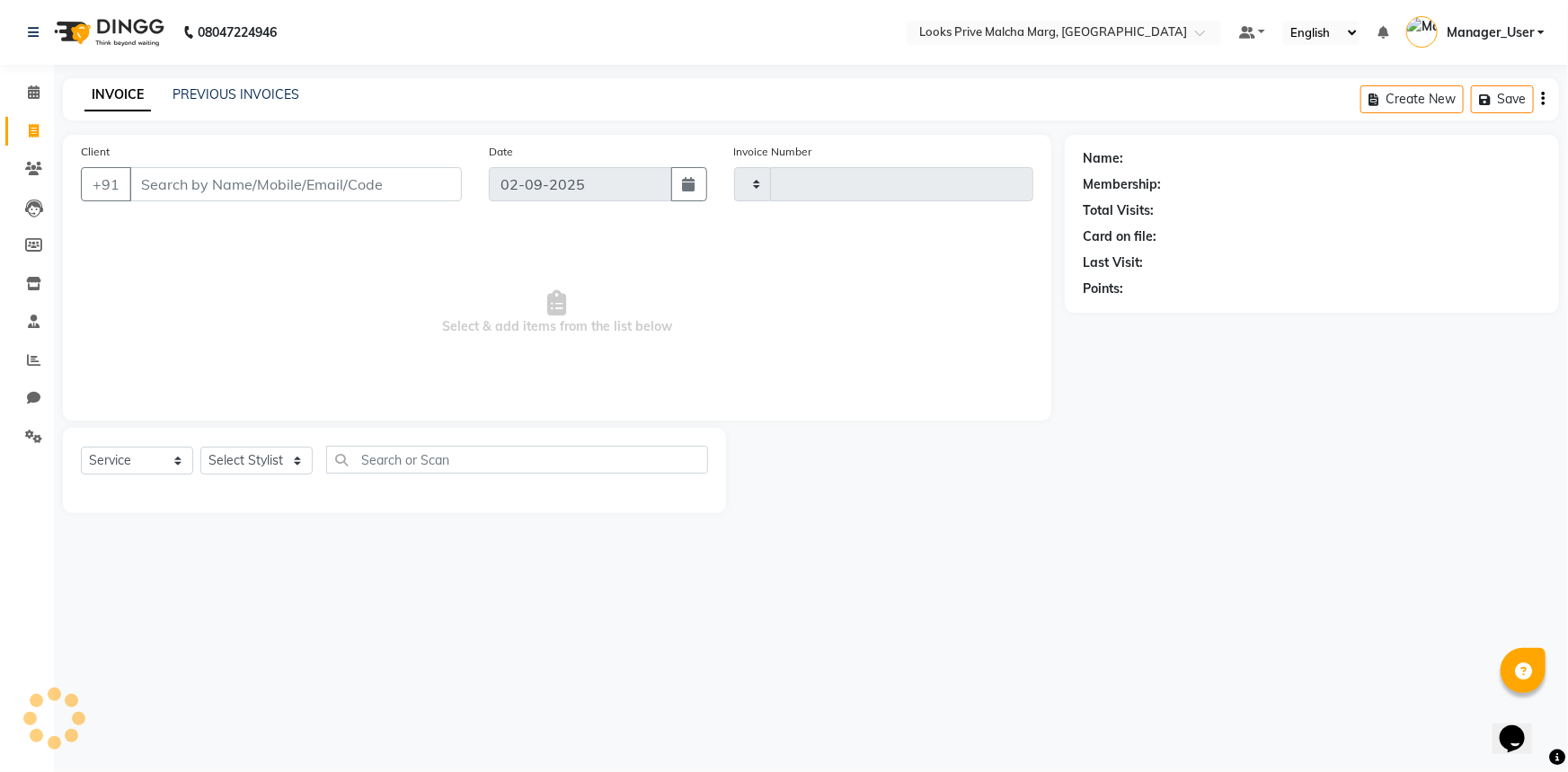
type input "4324"
select select "7648"
click at [28, 94] on icon at bounding box center [34, 92] width 11 height 13
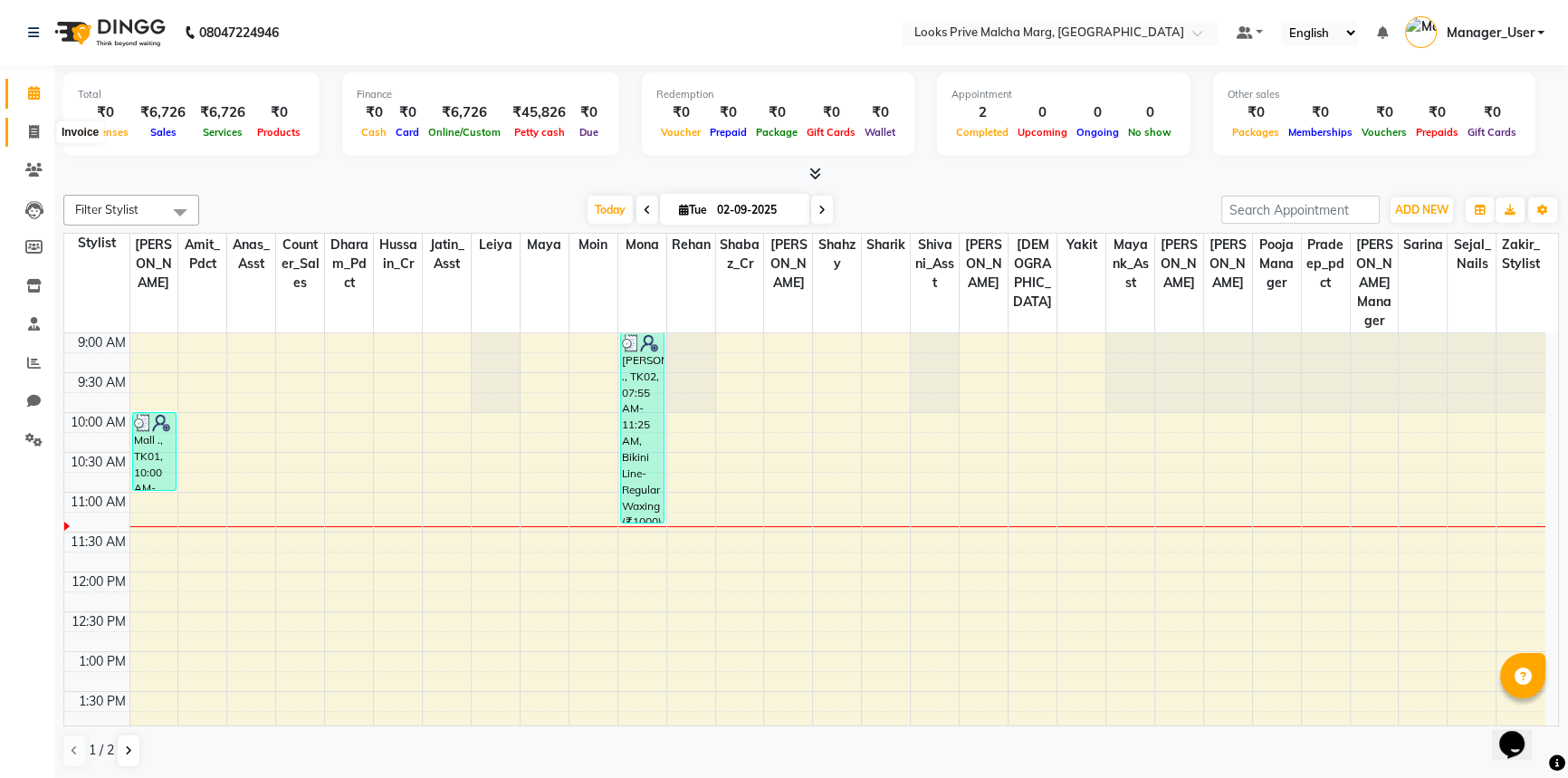
click at [29, 126] on icon at bounding box center [33, 131] width 10 height 13
select select "service"
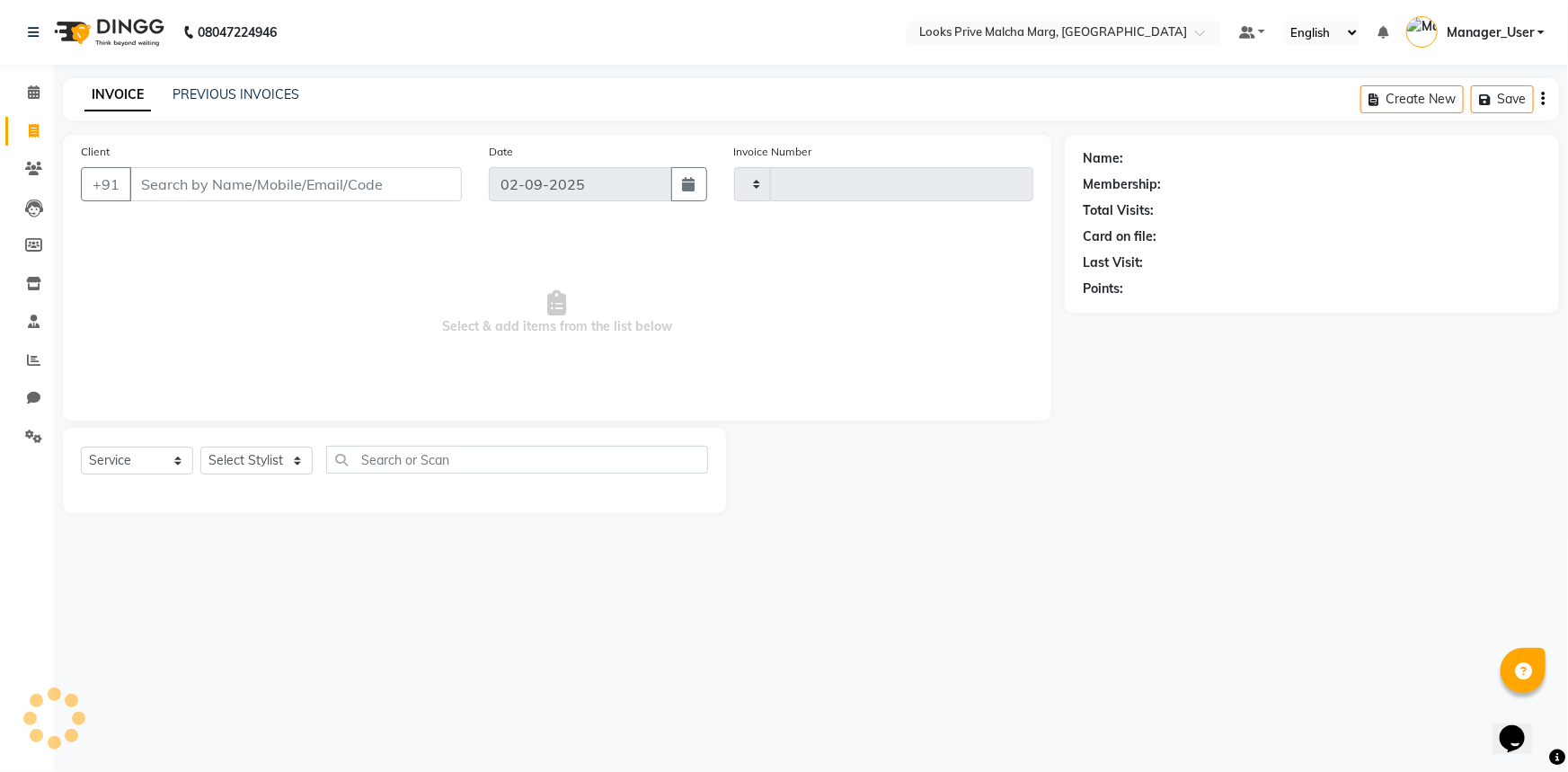
type input "4324"
select select "7648"
